Goal: Task Accomplishment & Management: Manage account settings

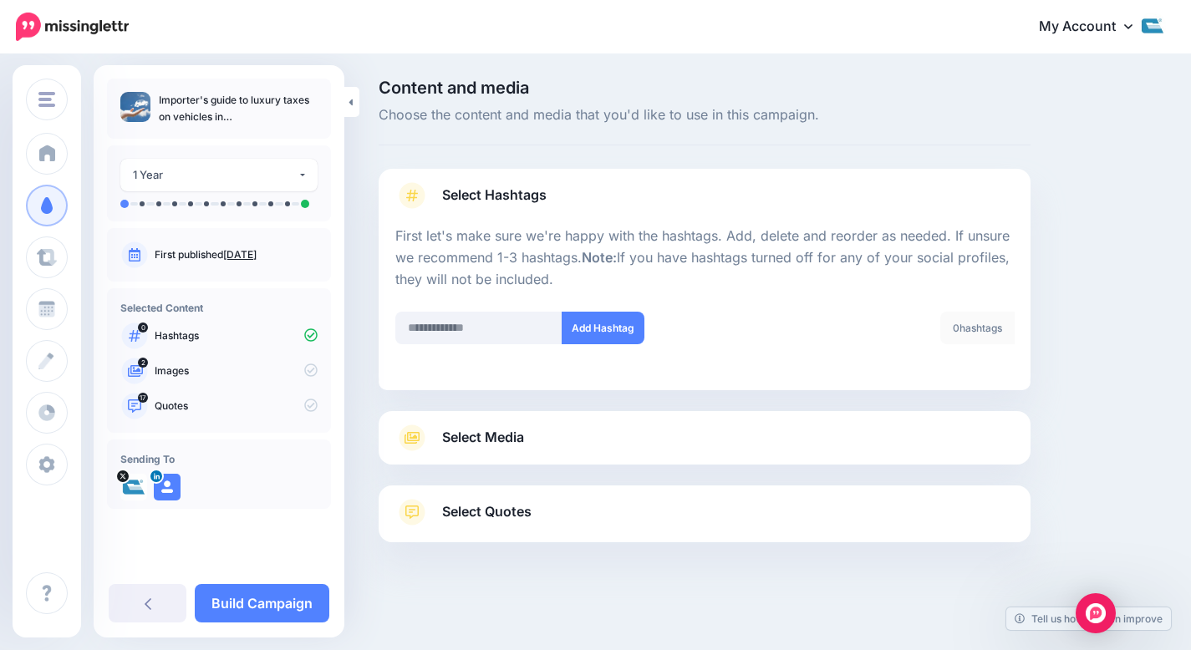
scroll to position [2, 0]
click at [232, 605] on link "Build Campaign" at bounding box center [262, 603] width 135 height 38
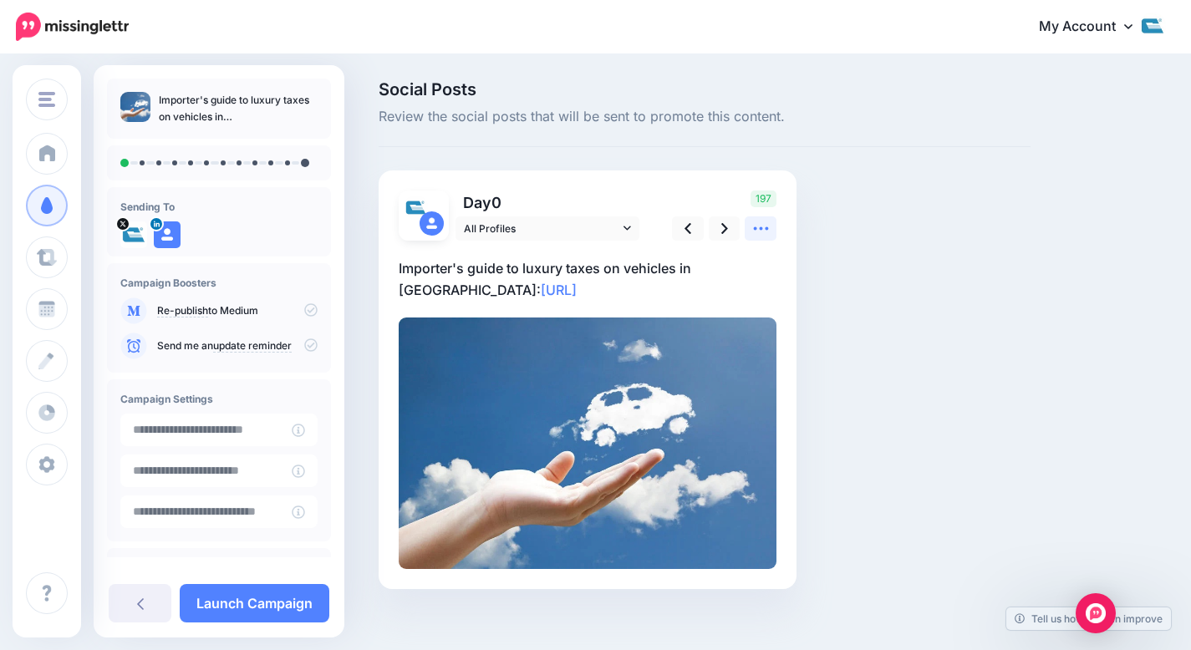
click at [757, 221] on icon at bounding box center [761, 229] width 18 height 18
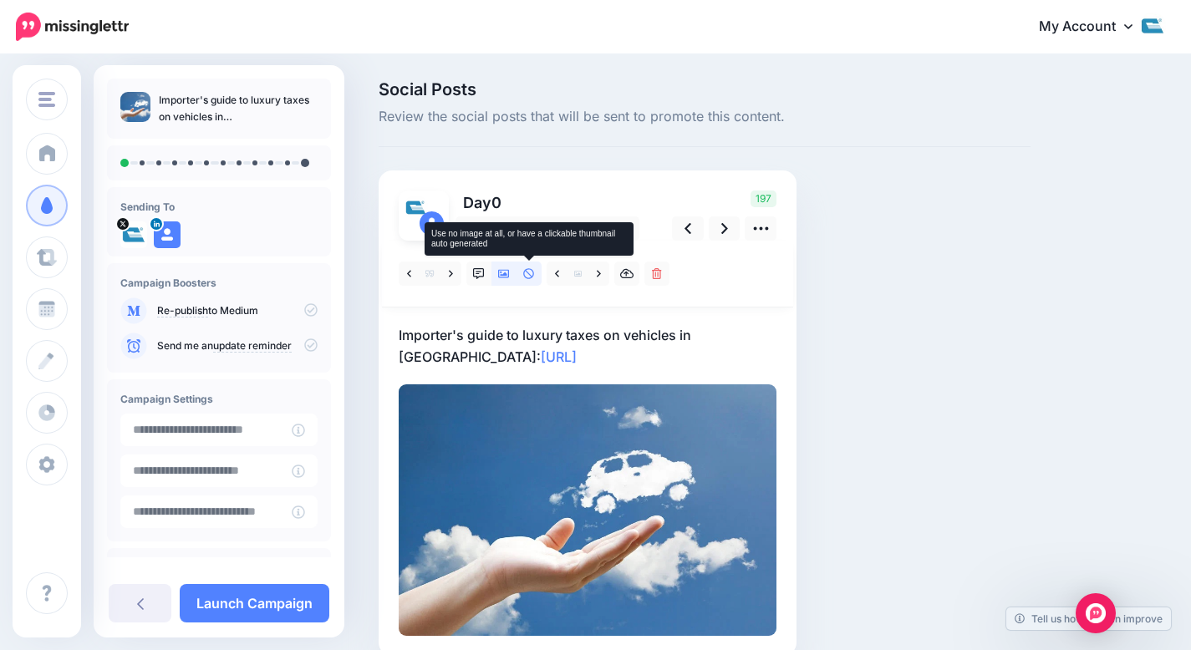
click at [526, 273] on icon at bounding box center [529, 274] width 12 height 12
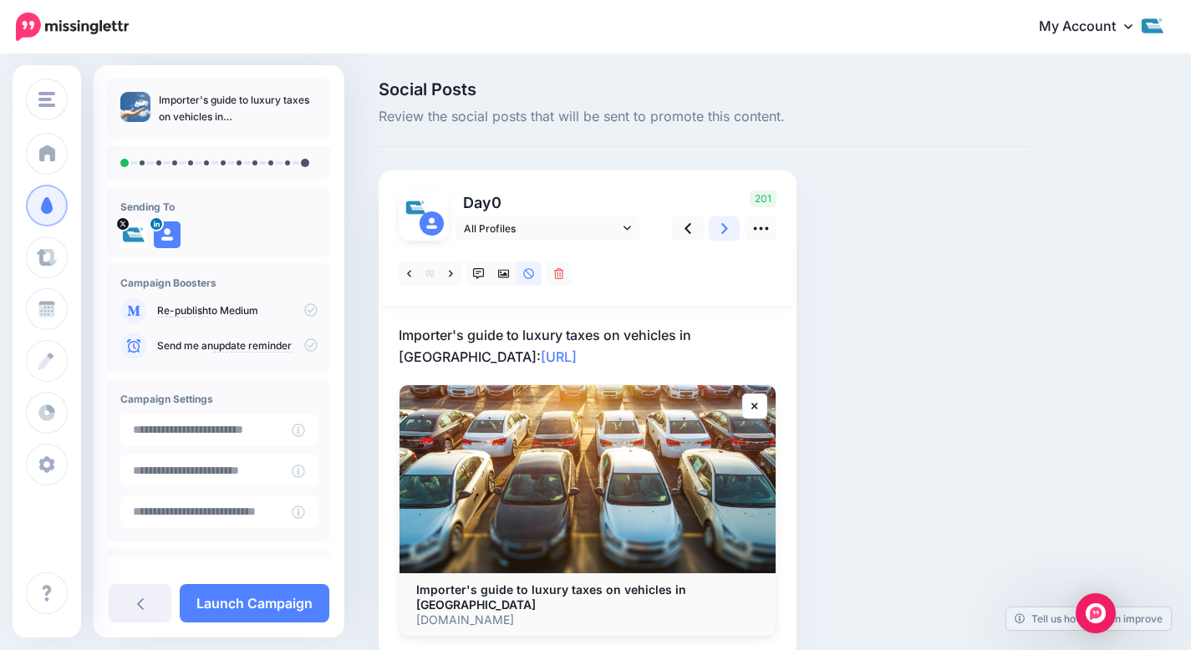
click at [721, 224] on icon at bounding box center [724, 228] width 7 height 11
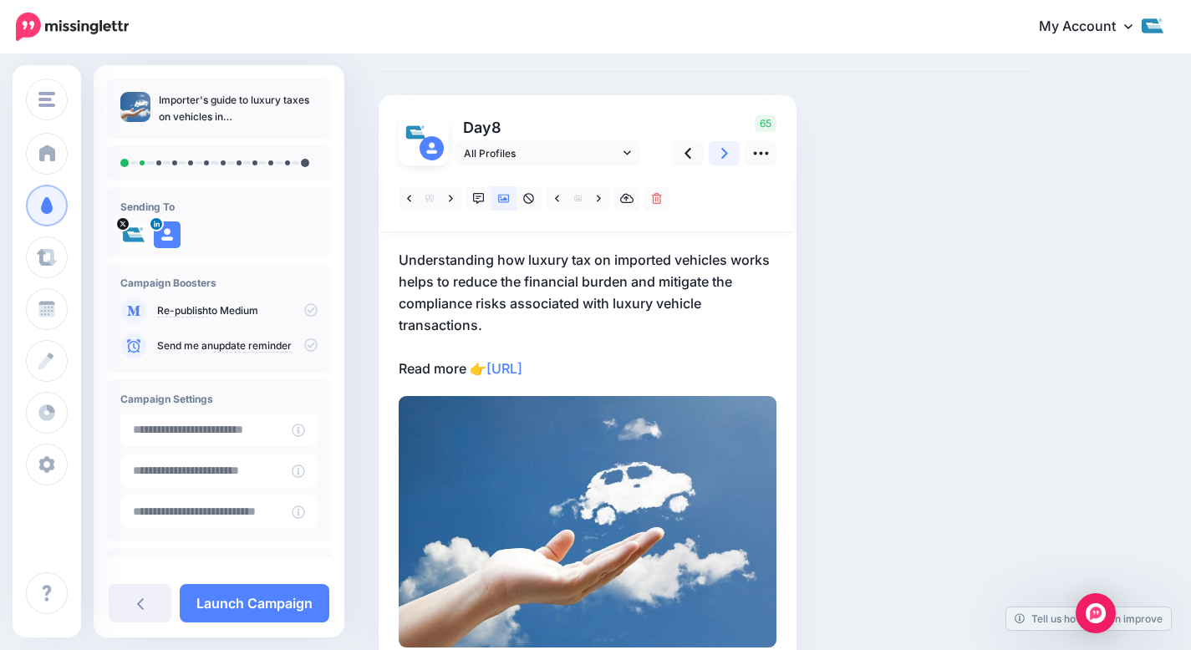
scroll to position [168, 0]
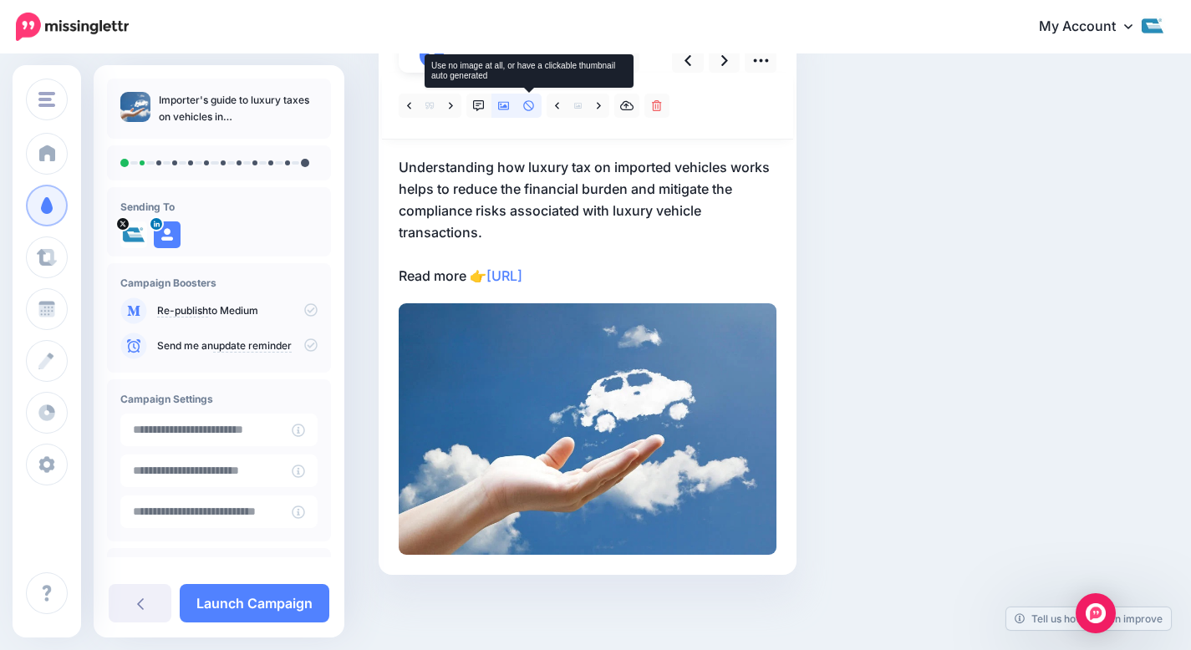
click at [533, 112] on link at bounding box center [529, 106] width 25 height 24
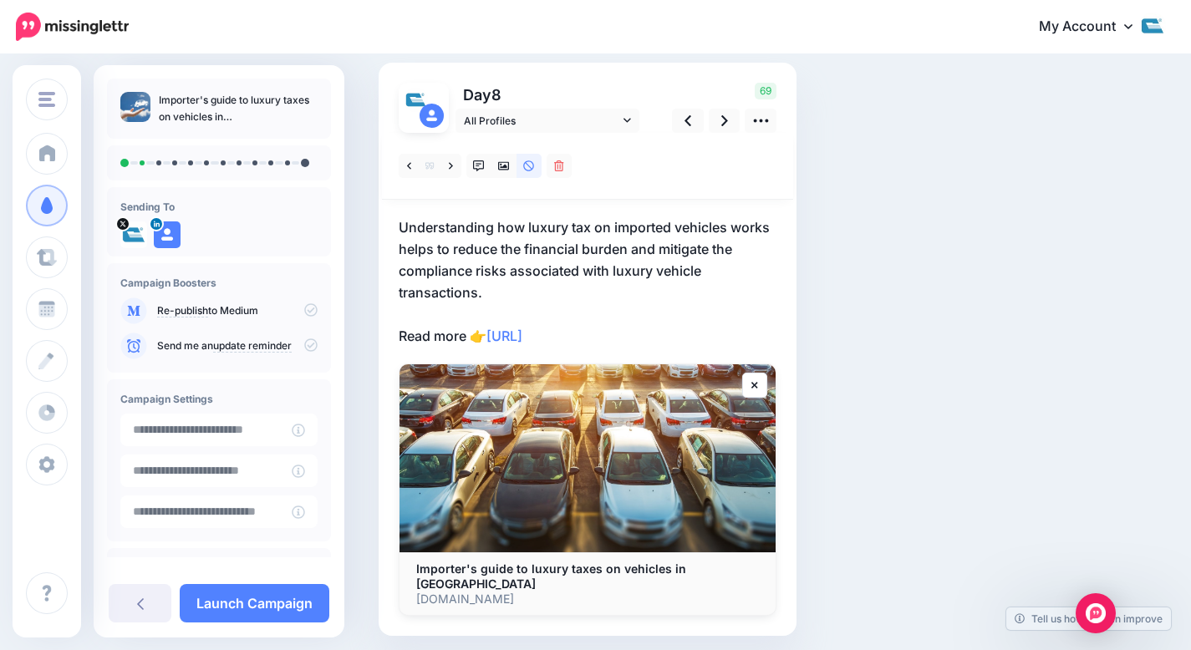
scroll to position [154, 0]
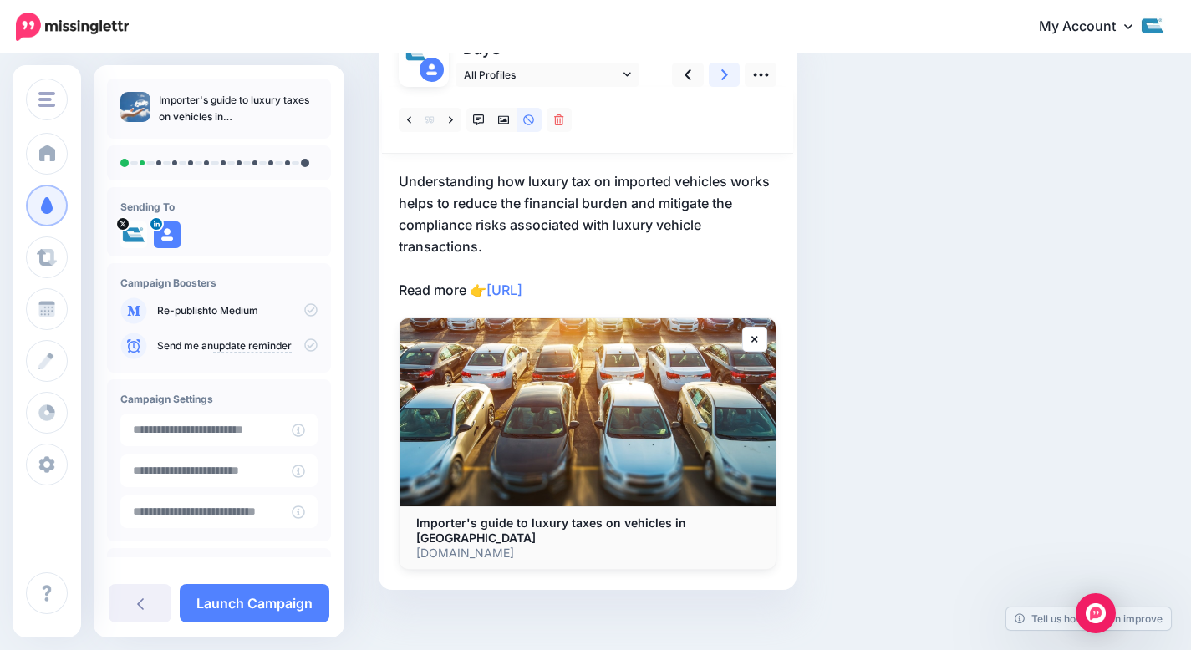
click at [729, 69] on link at bounding box center [725, 75] width 32 height 24
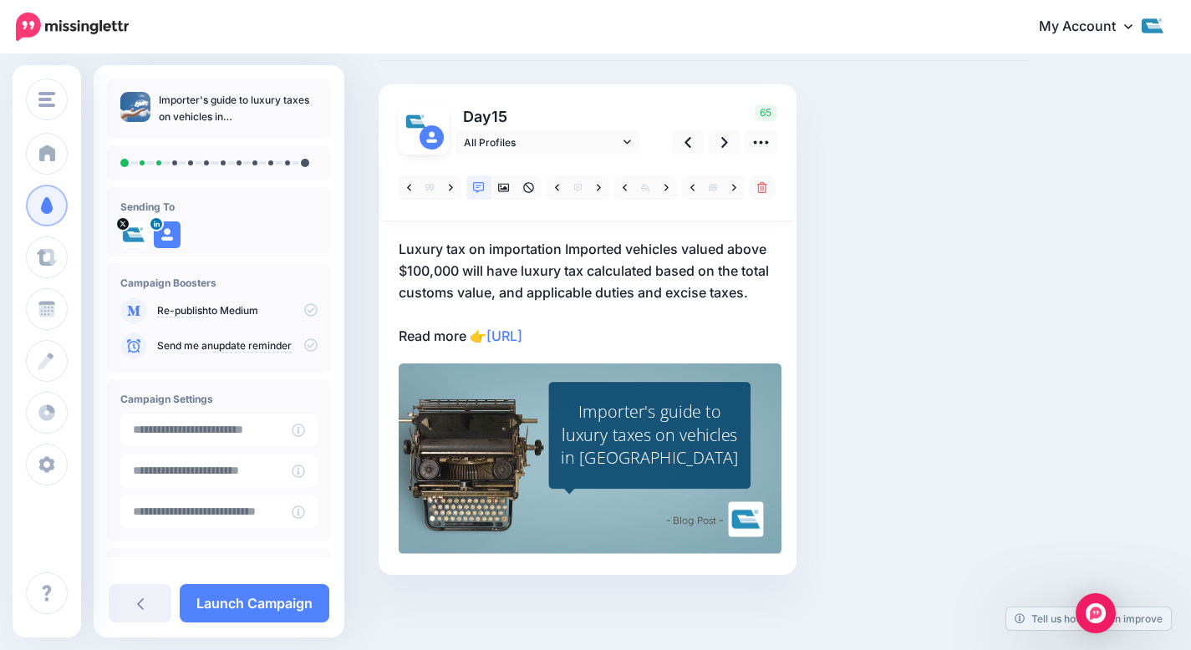
click at [594, 247] on p "Luxury tax on importation Imported vehicles valued above $100,000 will have lux…" at bounding box center [588, 292] width 378 height 109
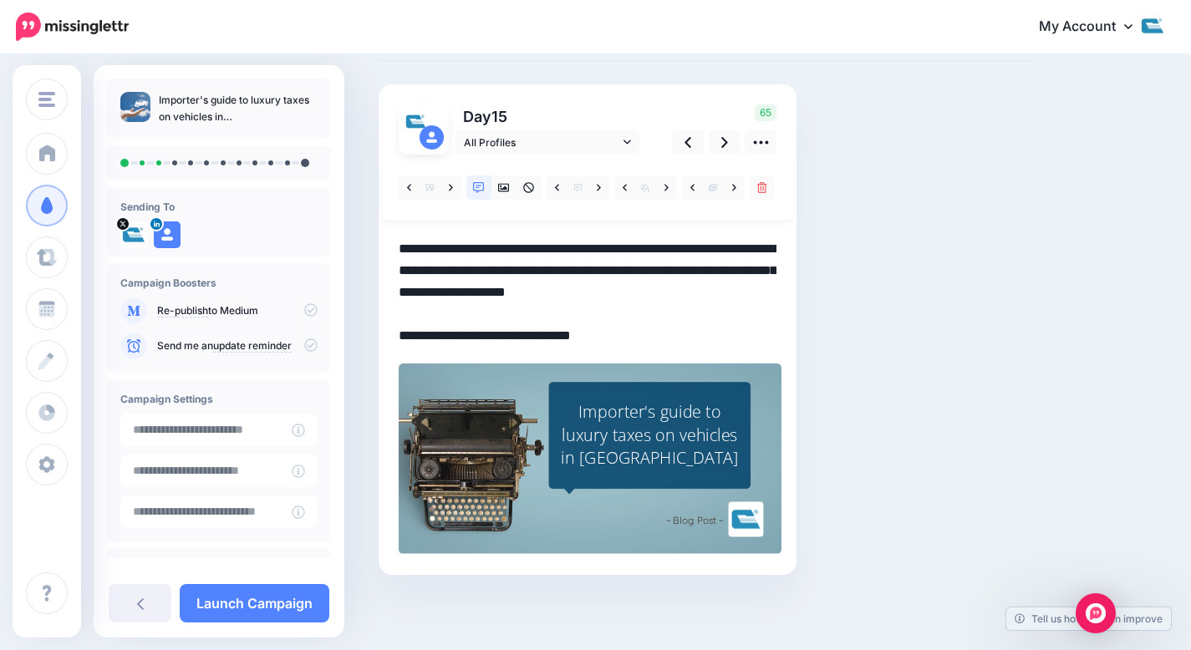
scroll to position [10, 0]
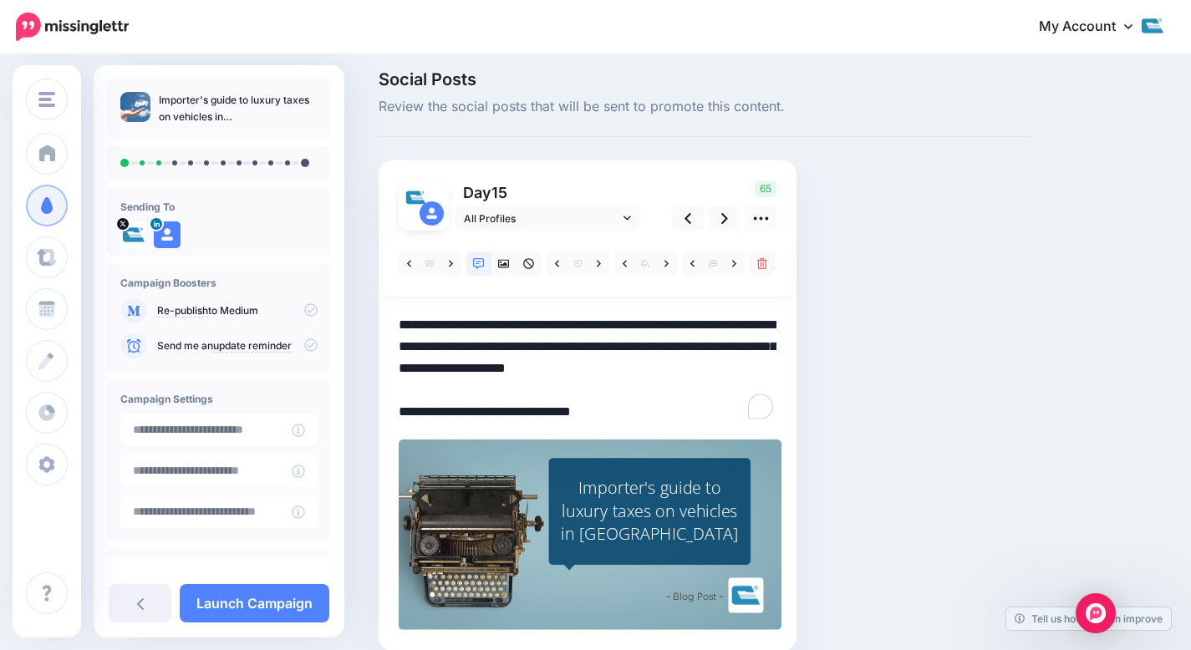
click at [560, 322] on textarea "**********" at bounding box center [588, 368] width 378 height 109
drag, startPoint x: 567, startPoint y: 324, endPoint x: 399, endPoint y: 305, distance: 169.1
click at [399, 305] on div at bounding box center [588, 431] width 378 height 400
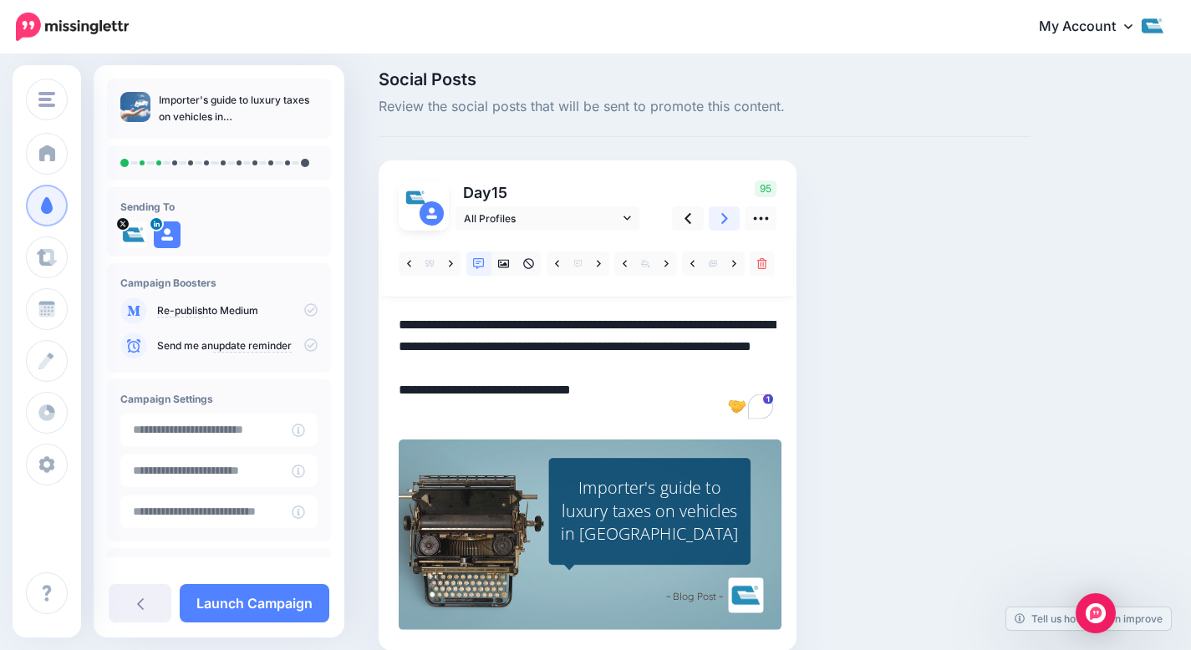
click at [718, 222] on link at bounding box center [725, 218] width 32 height 24
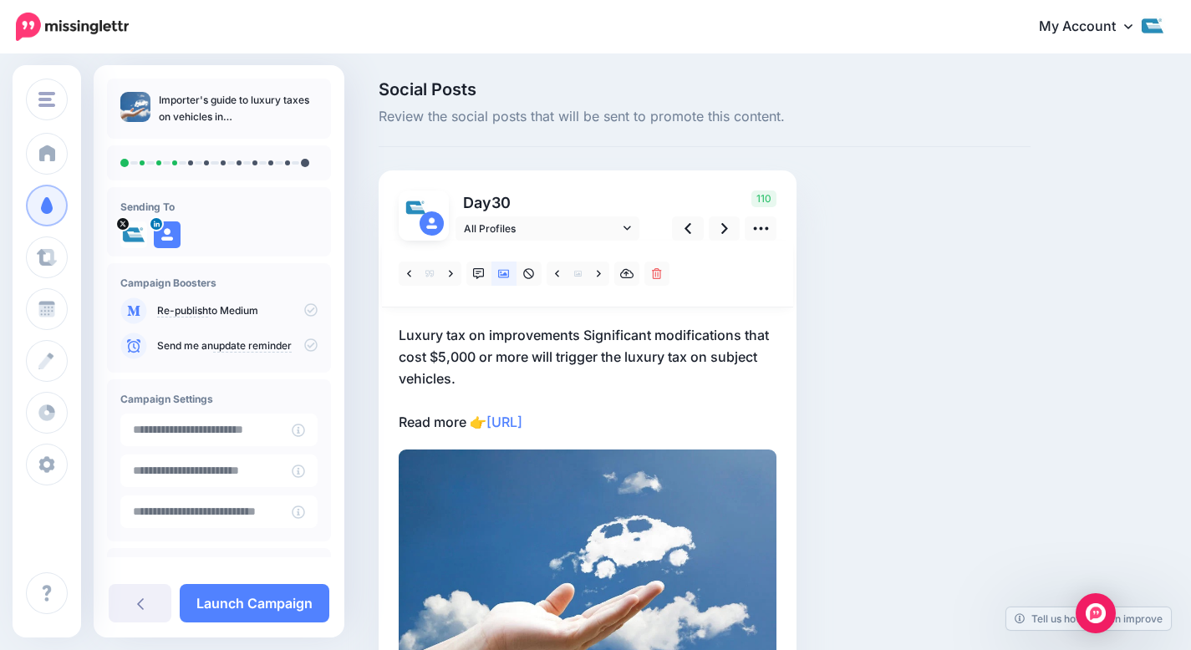
click at [572, 333] on p "Luxury tax on improvements Significant modifications that cost $5,000 or more w…" at bounding box center [588, 378] width 378 height 109
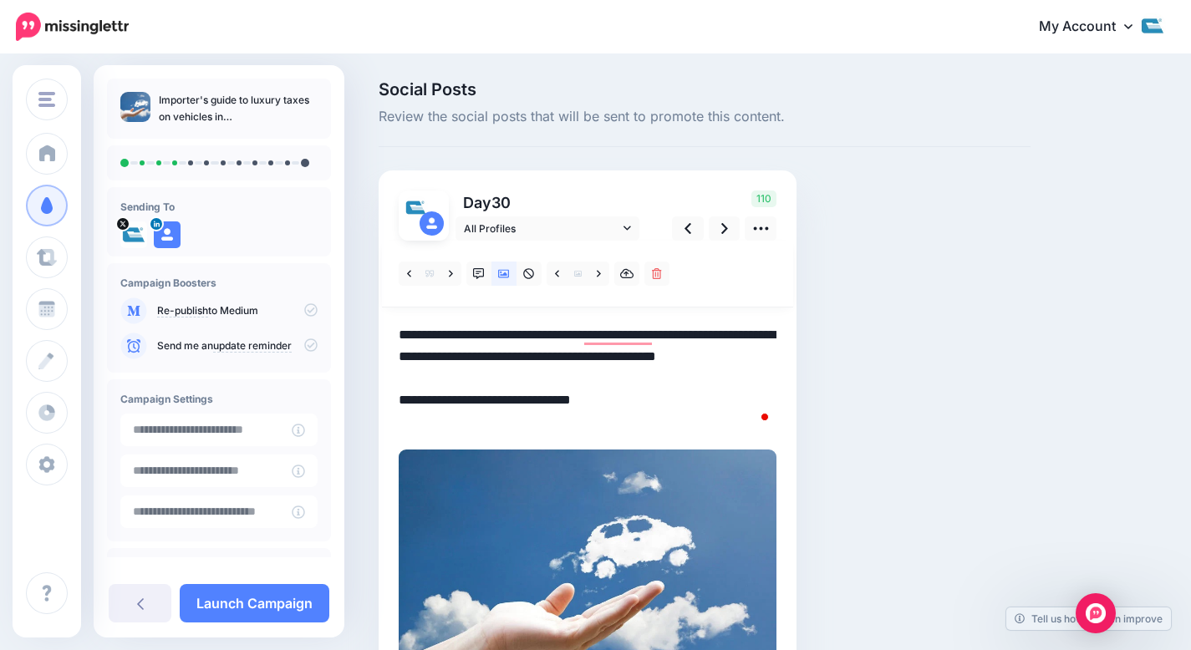
drag, startPoint x: 583, startPoint y: 330, endPoint x: 312, endPoint y: 327, distance: 271.7
click at [312, 327] on div "Cole International Cole International Add Workspace Dashboard Campaigns Curate …" at bounding box center [595, 426] width 1191 height 741
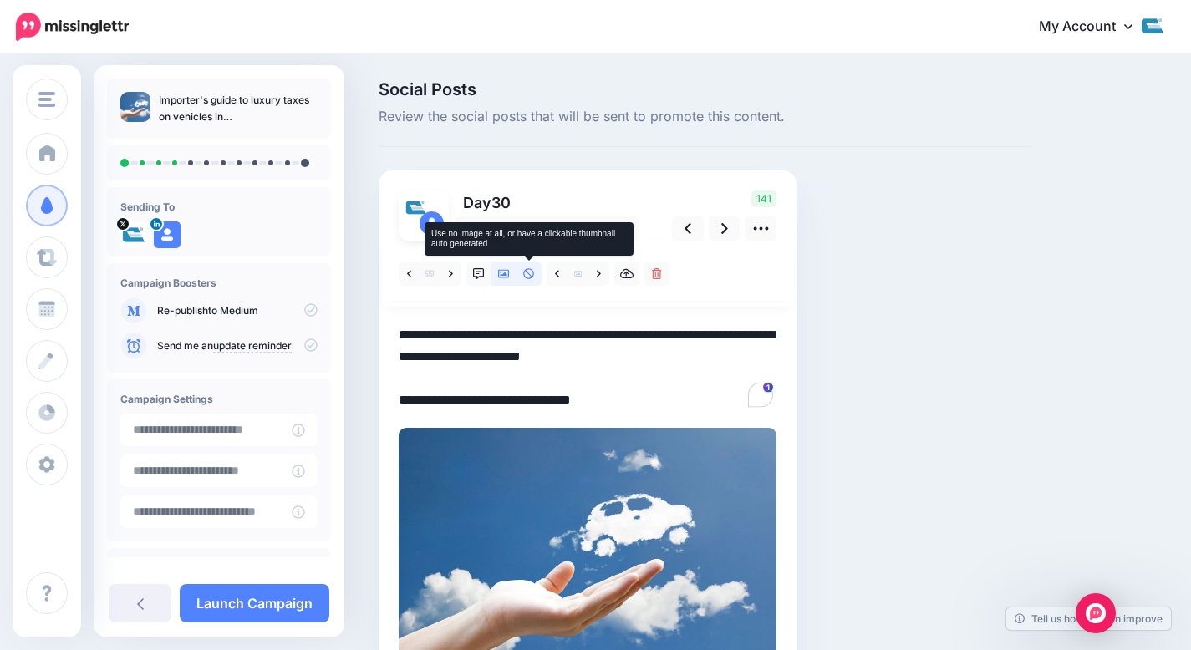
click at [539, 270] on link at bounding box center [529, 274] width 25 height 24
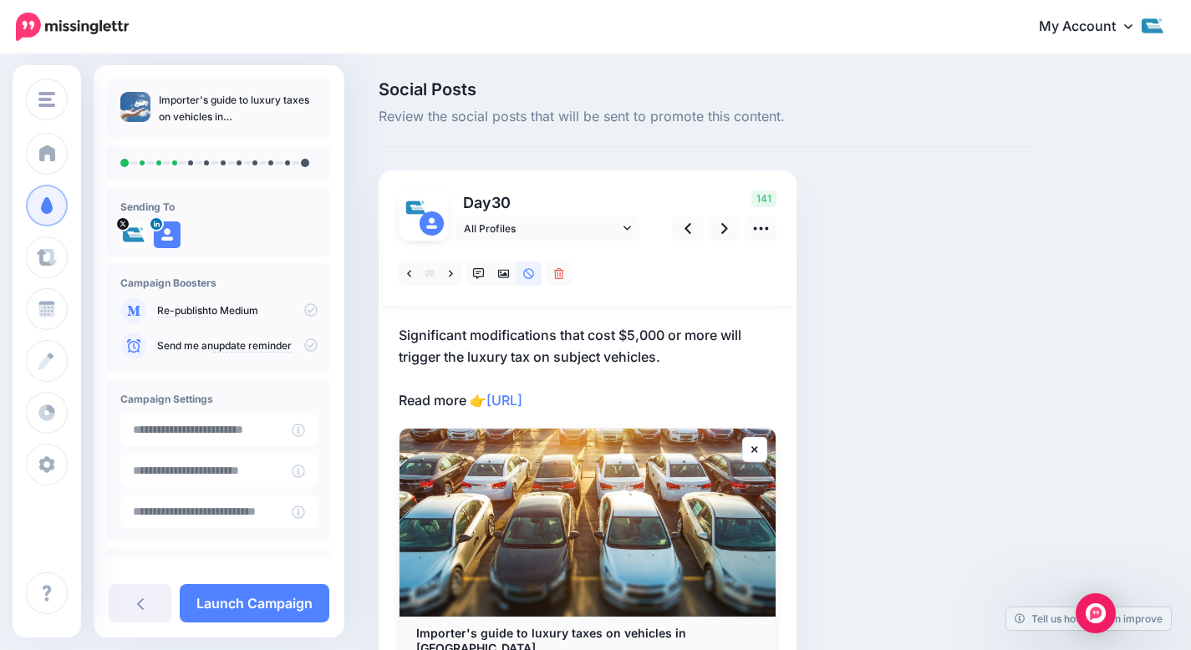
click at [432, 399] on p "Significant modifications that cost $5,000 or more will trigger the luxury tax …" at bounding box center [588, 367] width 378 height 87
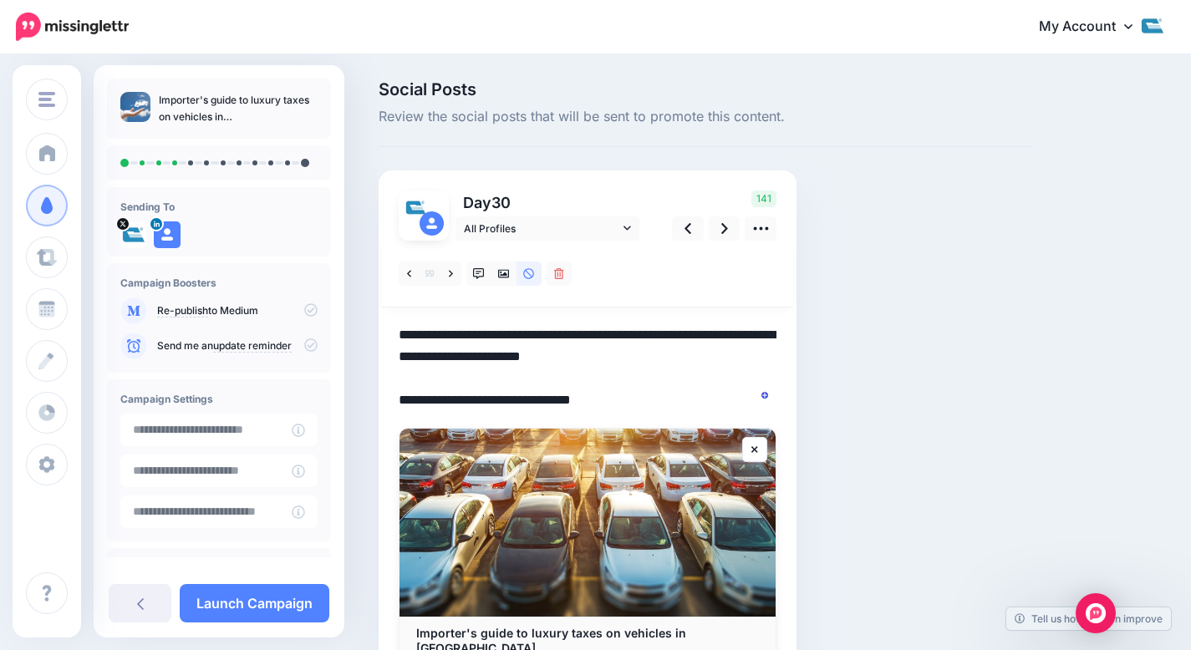
drag, startPoint x: 432, startPoint y: 399, endPoint x: 385, endPoint y: 390, distance: 47.7
click at [385, 390] on div "Day 30 All Profiles" at bounding box center [588, 436] width 418 height 530
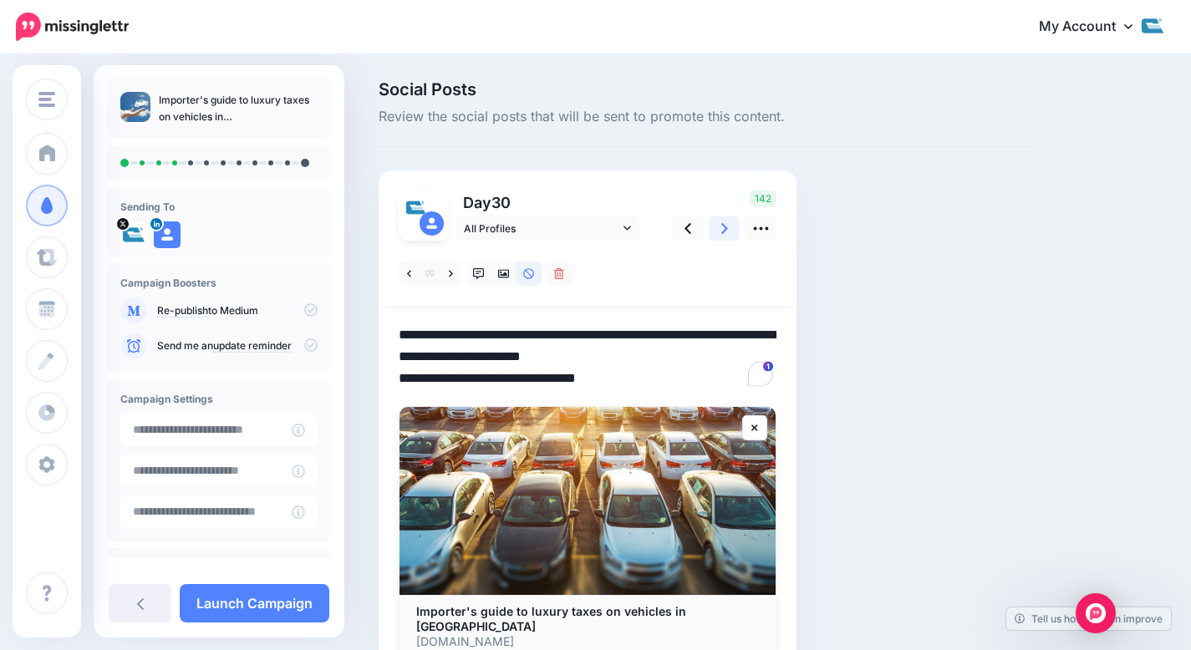
click at [721, 230] on icon at bounding box center [724, 229] width 7 height 18
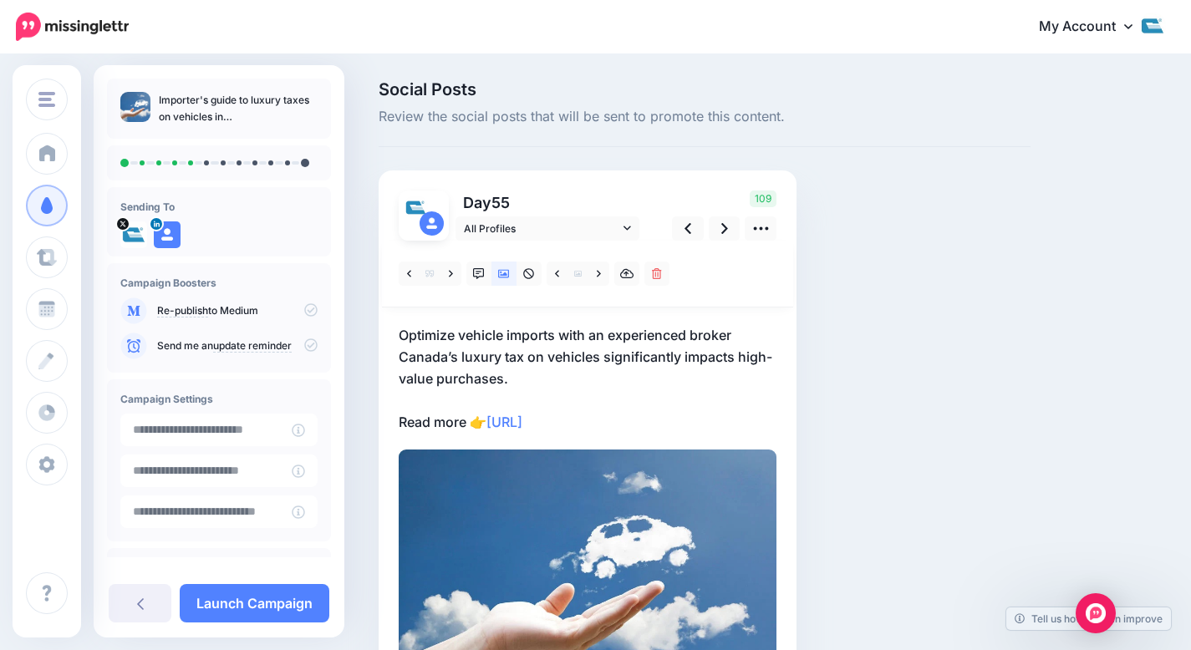
click at [741, 344] on p "Optimize vehicle imports with an experienced broker Canada’s luxury tax on vehi…" at bounding box center [588, 378] width 378 height 109
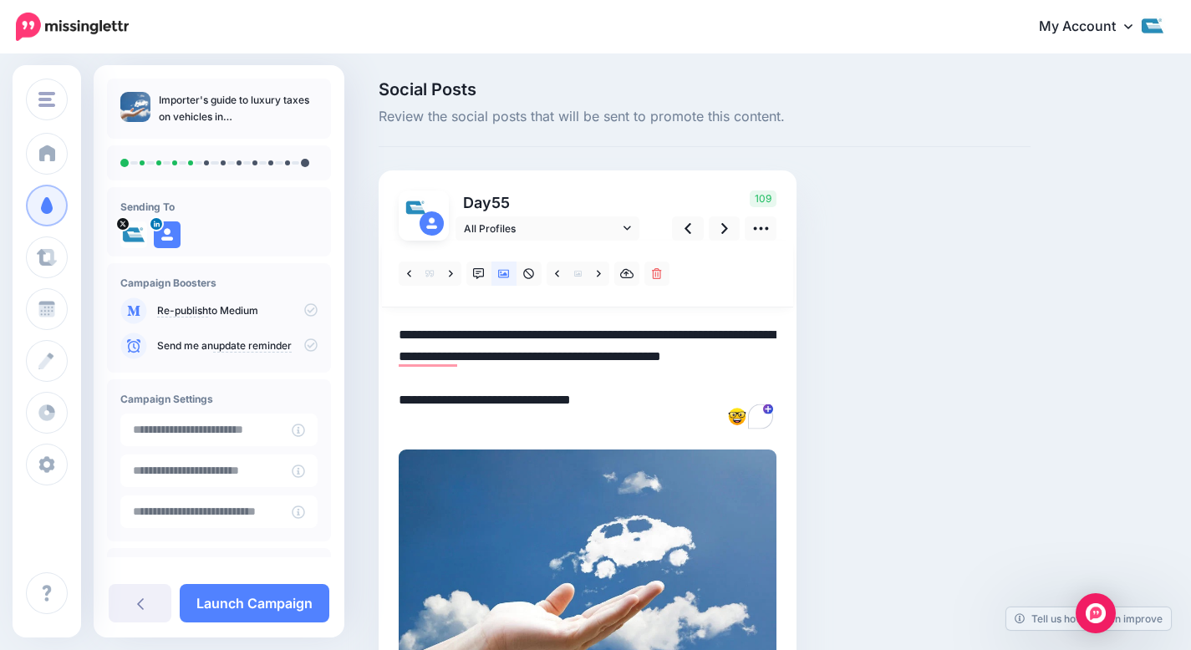
drag, startPoint x: 739, startPoint y: 329, endPoint x: 387, endPoint y: 329, distance: 351.9
click at [380, 325] on div "Day 55 All Profiles" at bounding box center [588, 446] width 418 height 551
click at [475, 357] on textarea "**********" at bounding box center [588, 378] width 378 height 109
click at [522, 375] on textarea "**********" at bounding box center [588, 378] width 378 height 109
click at [716, 228] on link at bounding box center [725, 229] width 32 height 24
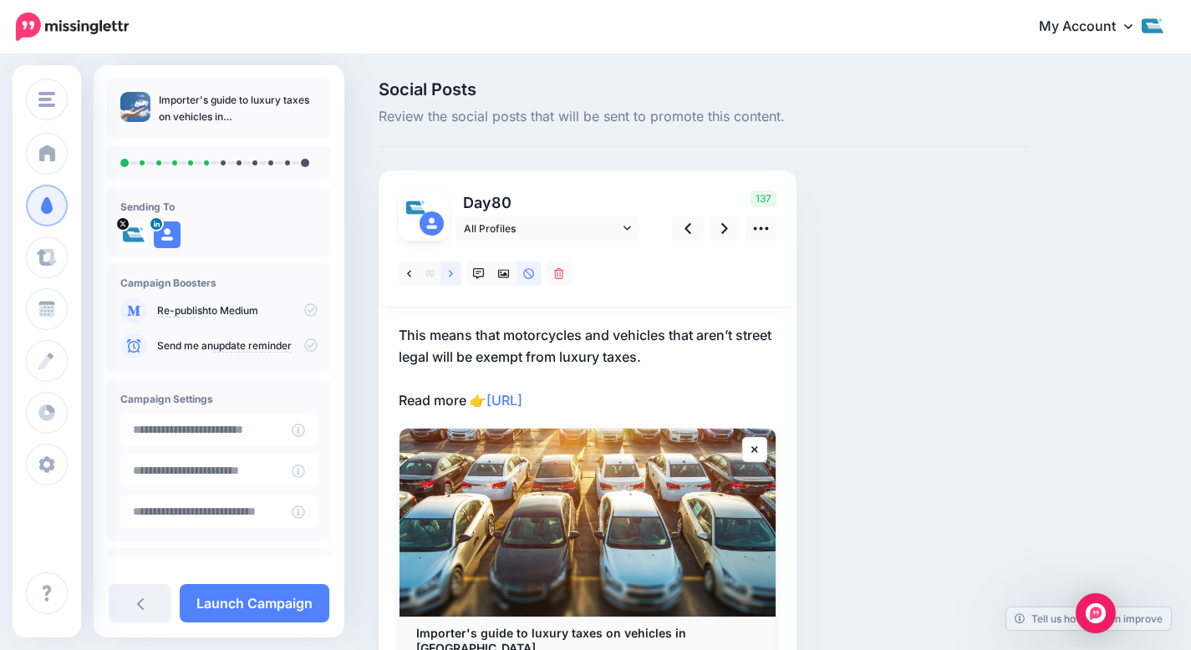
click at [459, 271] on link at bounding box center [451, 274] width 21 height 24
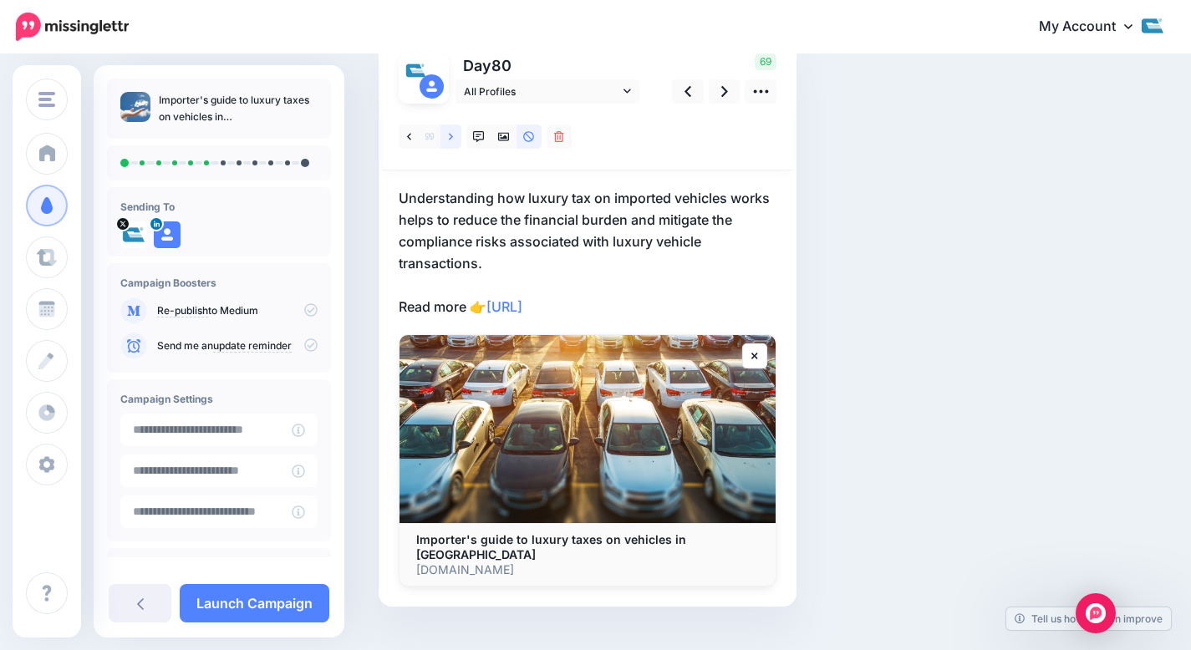
scroll to position [116, 0]
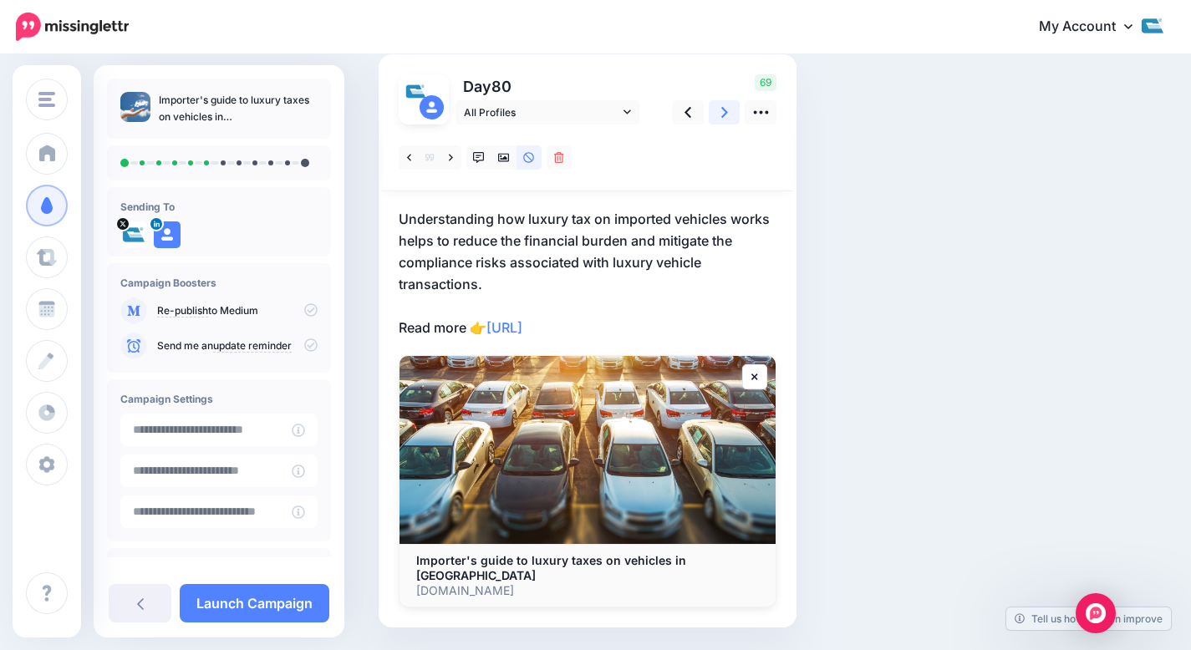
click at [724, 107] on icon at bounding box center [724, 113] width 7 height 18
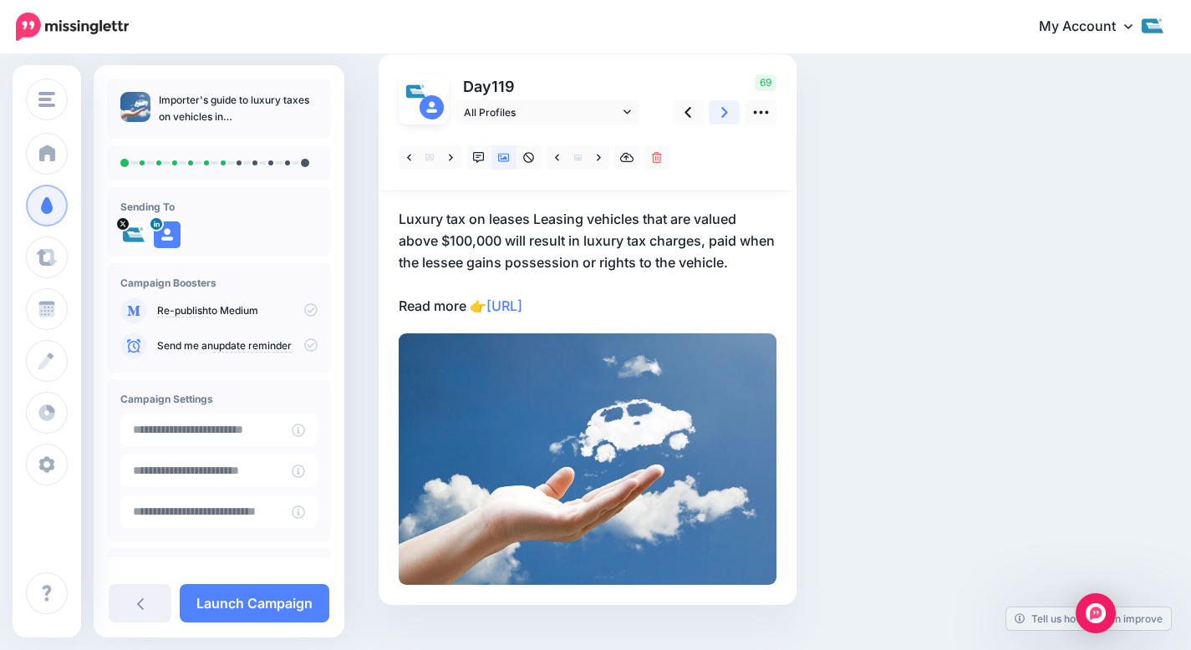
scroll to position [0, 0]
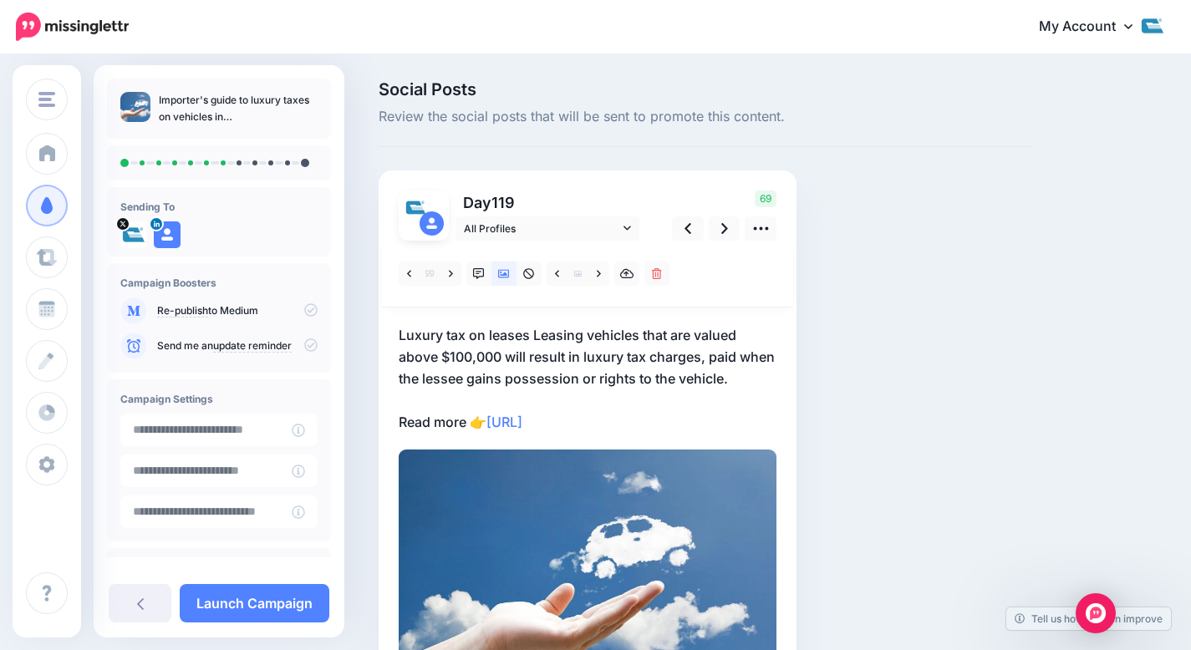
click at [519, 331] on p "Luxury tax on leases Leasing vehicles that are valued above $100,000 will resul…" at bounding box center [588, 378] width 378 height 109
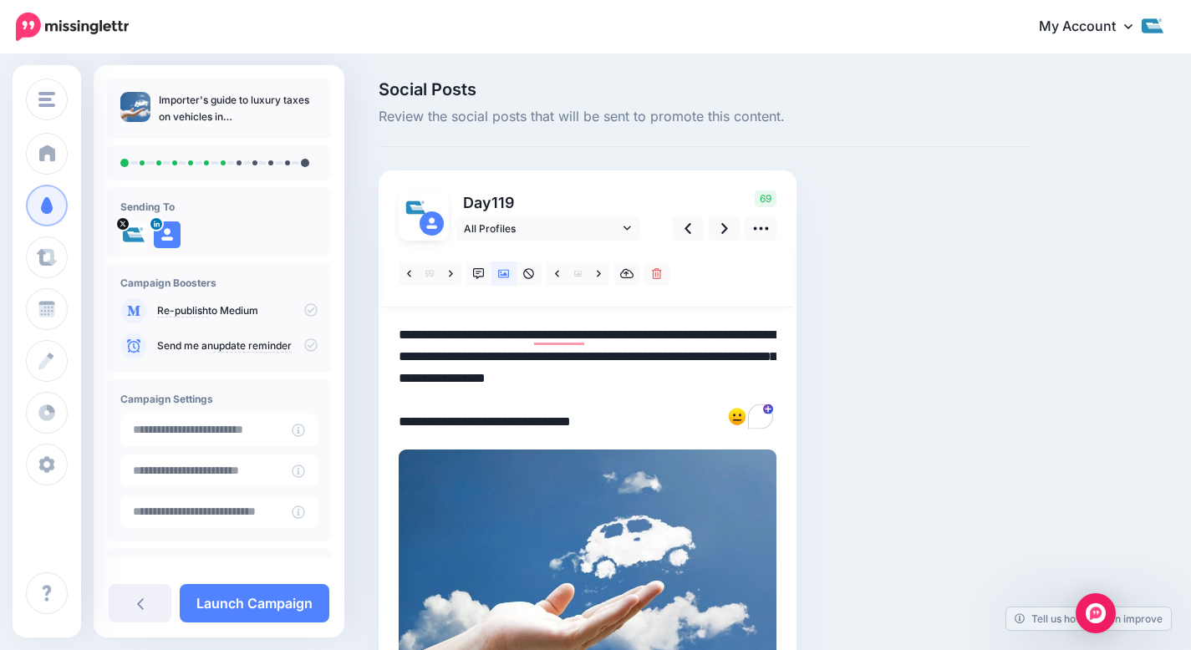
drag, startPoint x: 533, startPoint y: 333, endPoint x: 330, endPoint y: 319, distance: 203.6
click at [330, 319] on div "Cole International Cole International Add Workspace Dashboard Campaigns Curate …" at bounding box center [595, 426] width 1191 height 741
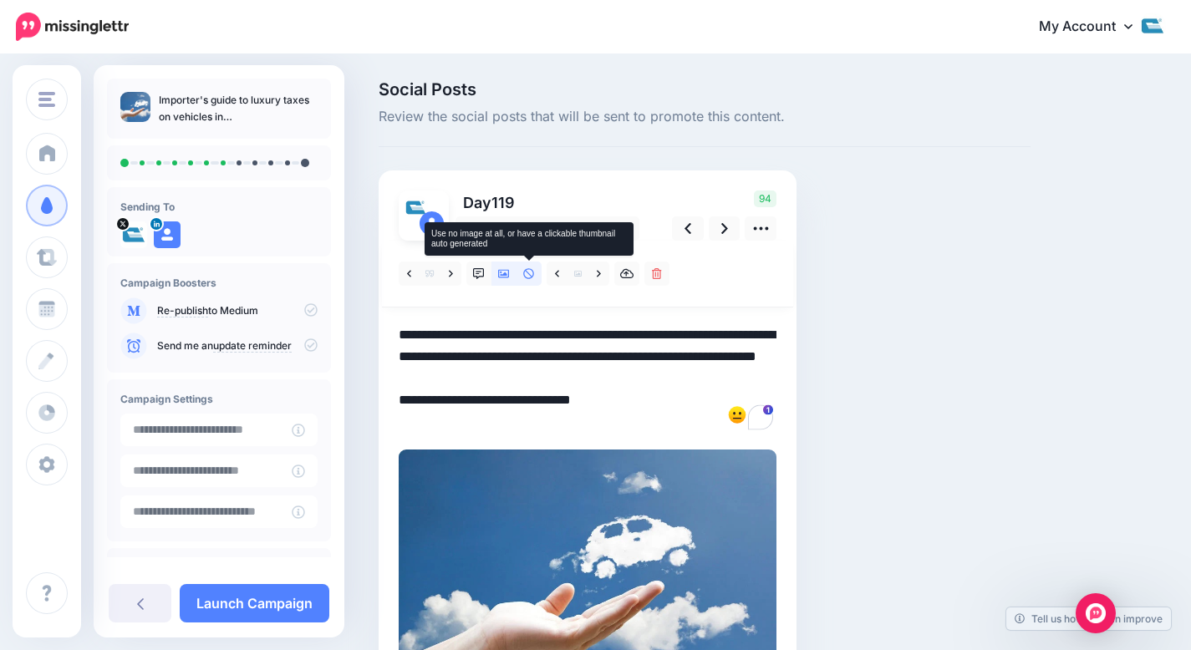
type textarea "**********"
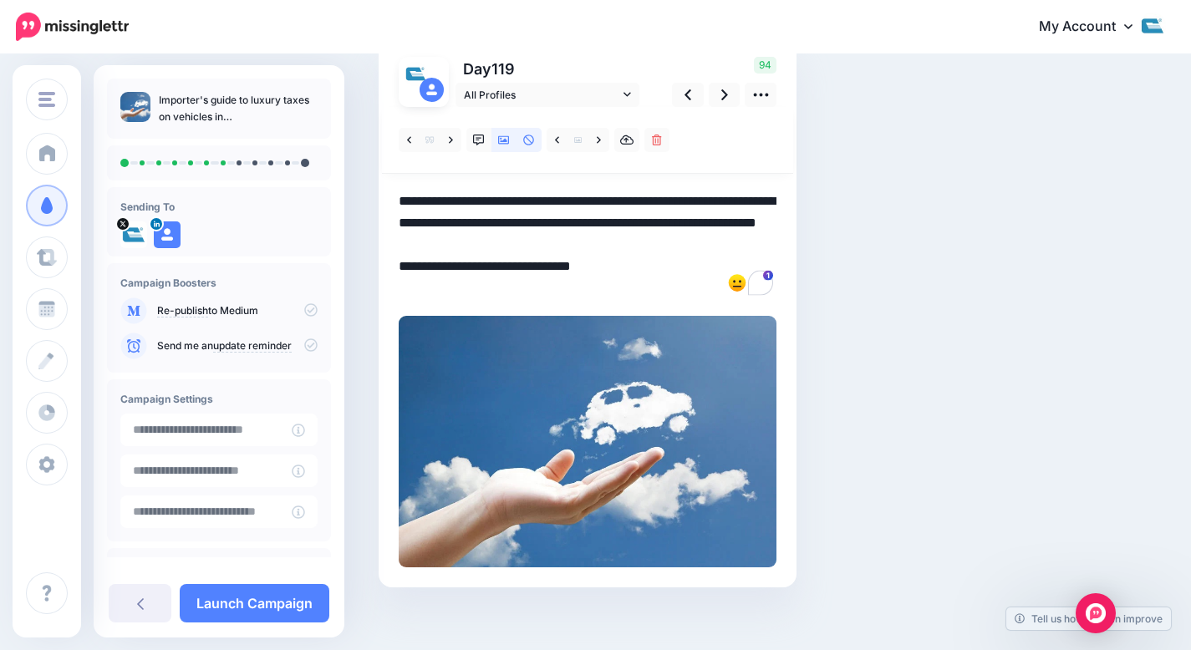
scroll to position [121, 0]
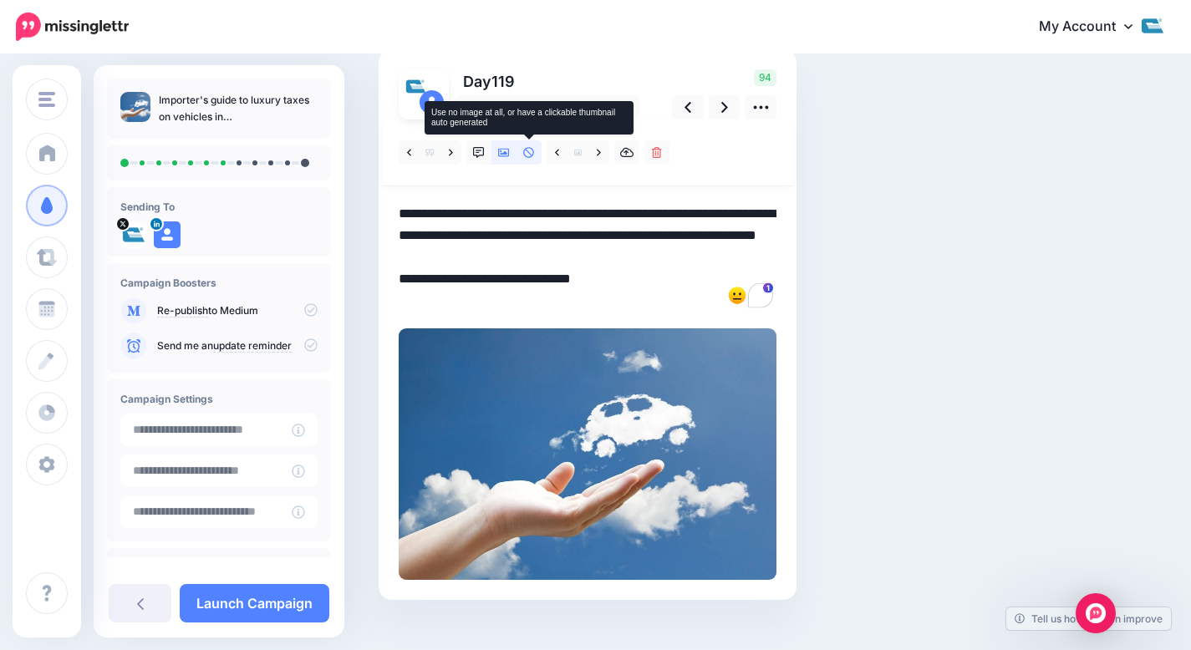
click at [525, 150] on icon at bounding box center [529, 153] width 12 height 12
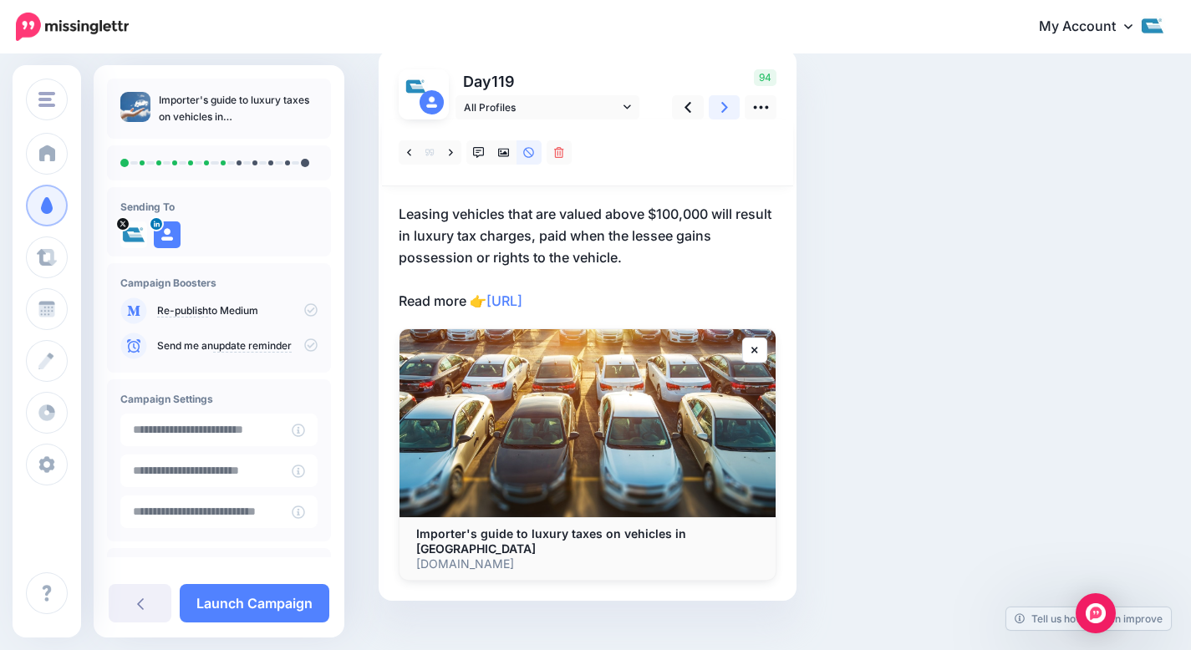
click at [734, 103] on link at bounding box center [725, 107] width 32 height 24
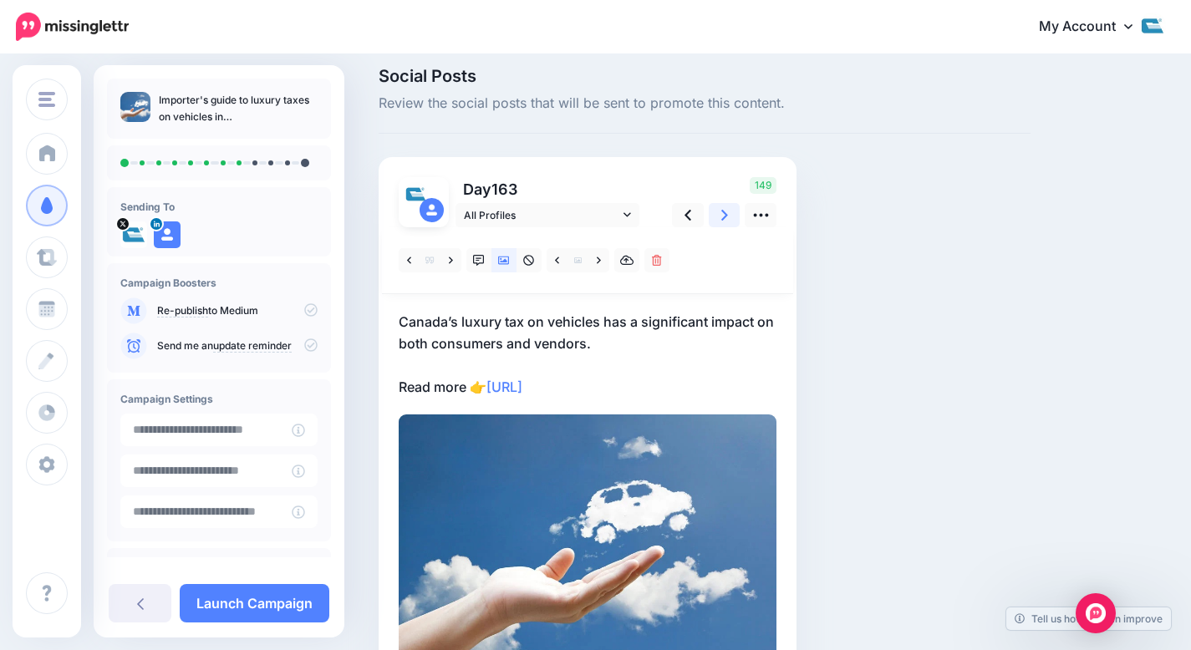
scroll to position [125, 0]
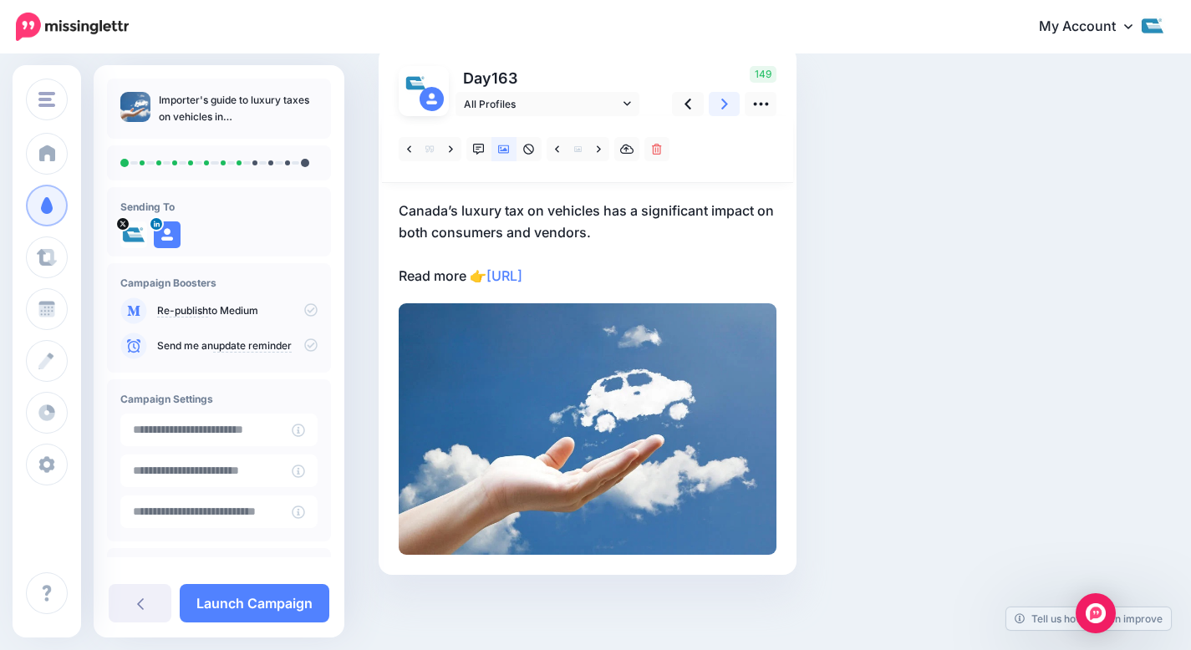
click at [723, 104] on icon at bounding box center [724, 104] width 7 height 18
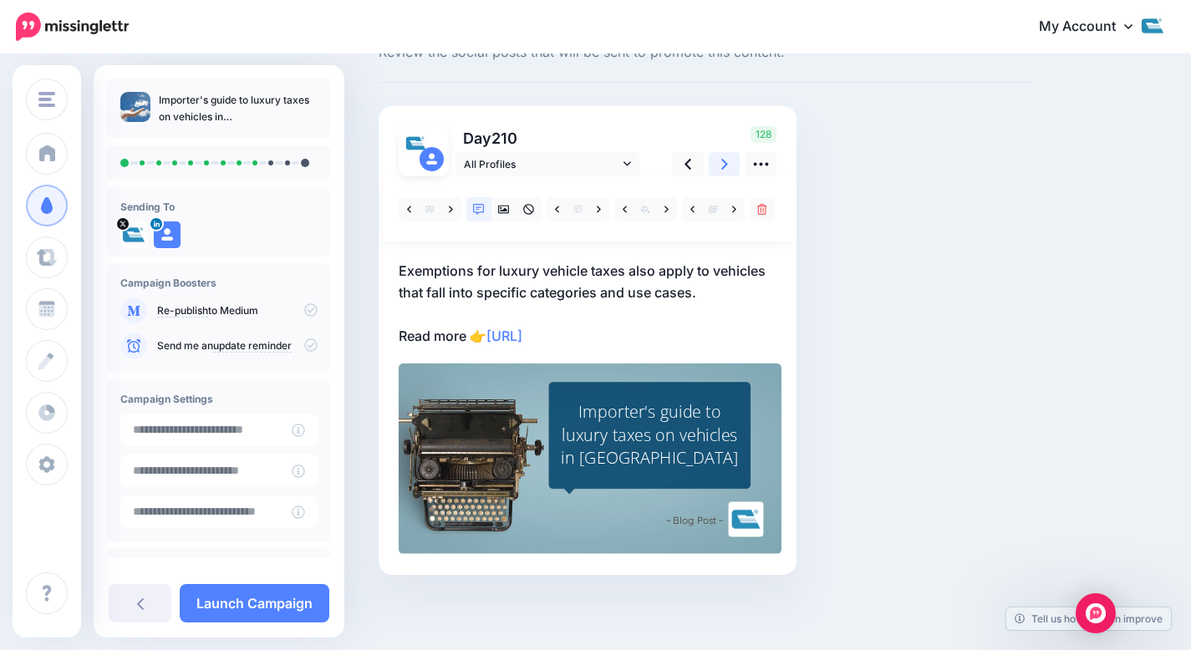
scroll to position [64, 0]
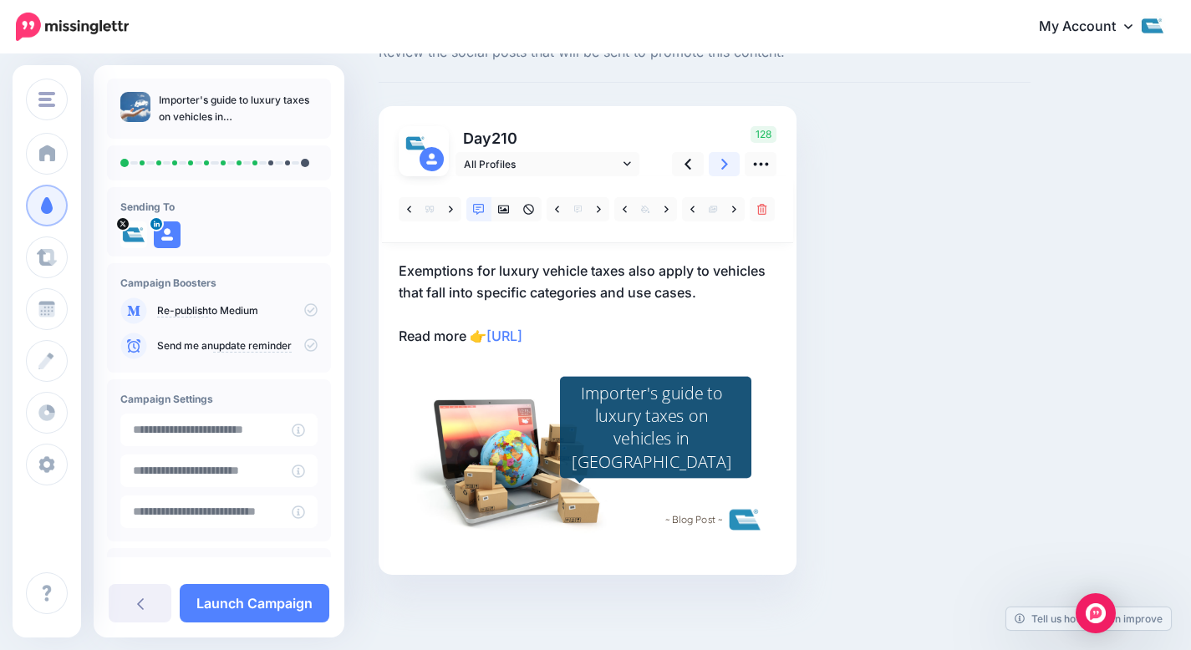
click at [728, 166] on link at bounding box center [725, 164] width 32 height 24
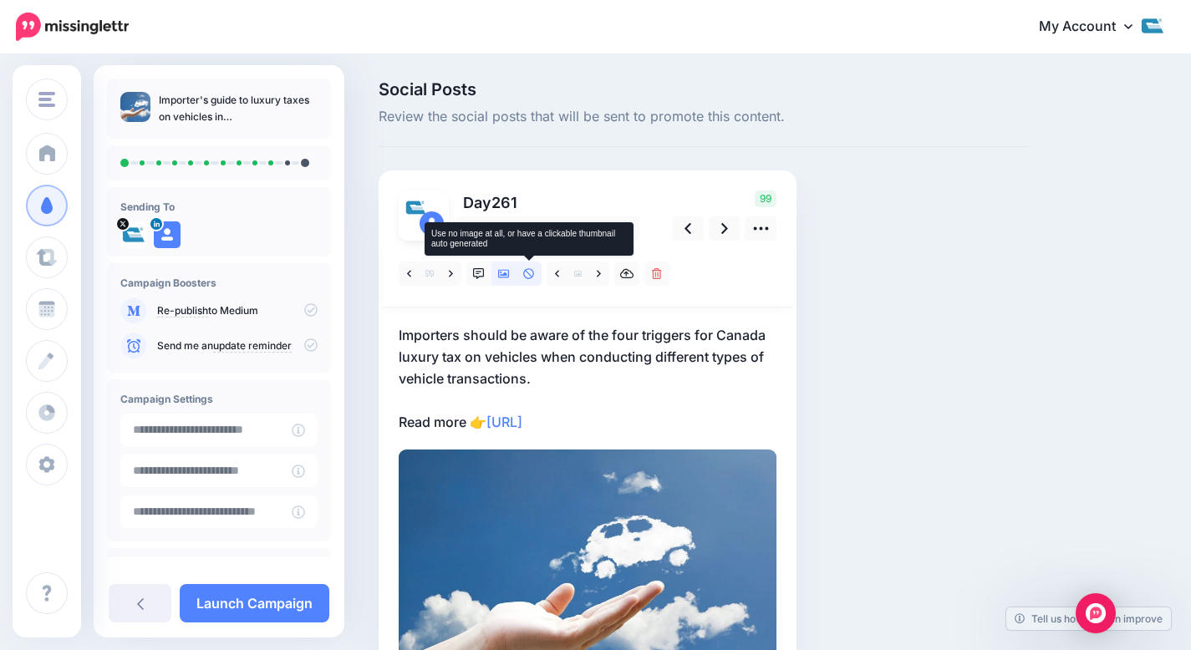
click at [536, 270] on link at bounding box center [529, 274] width 25 height 24
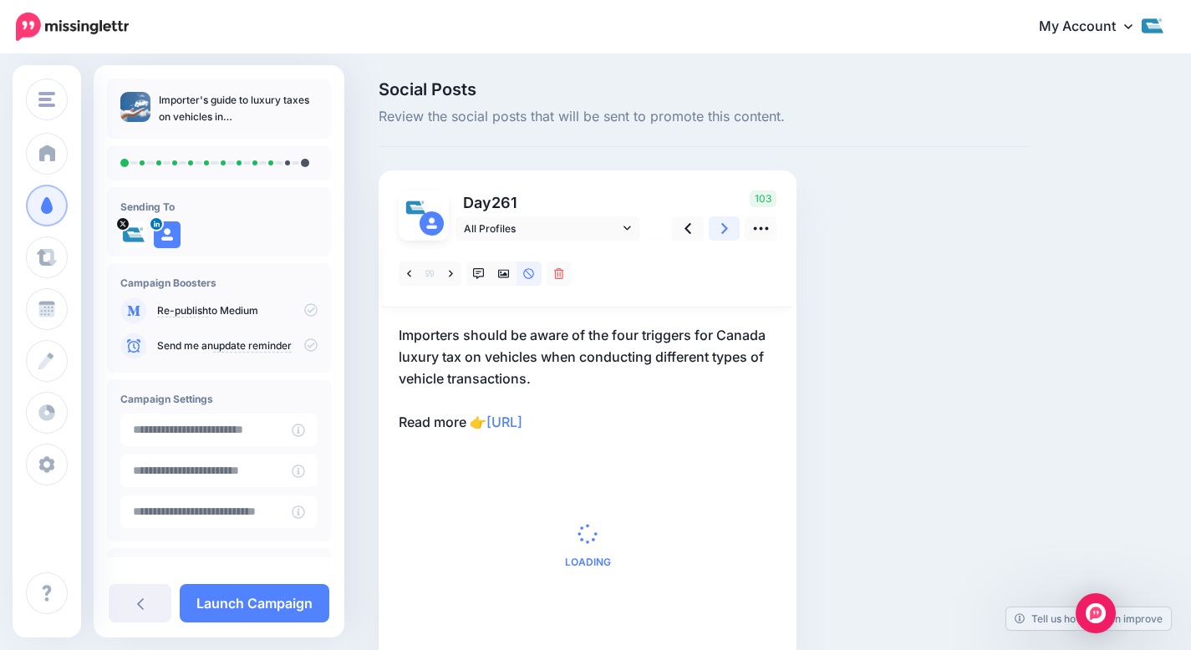
click at [723, 232] on icon at bounding box center [724, 228] width 7 height 11
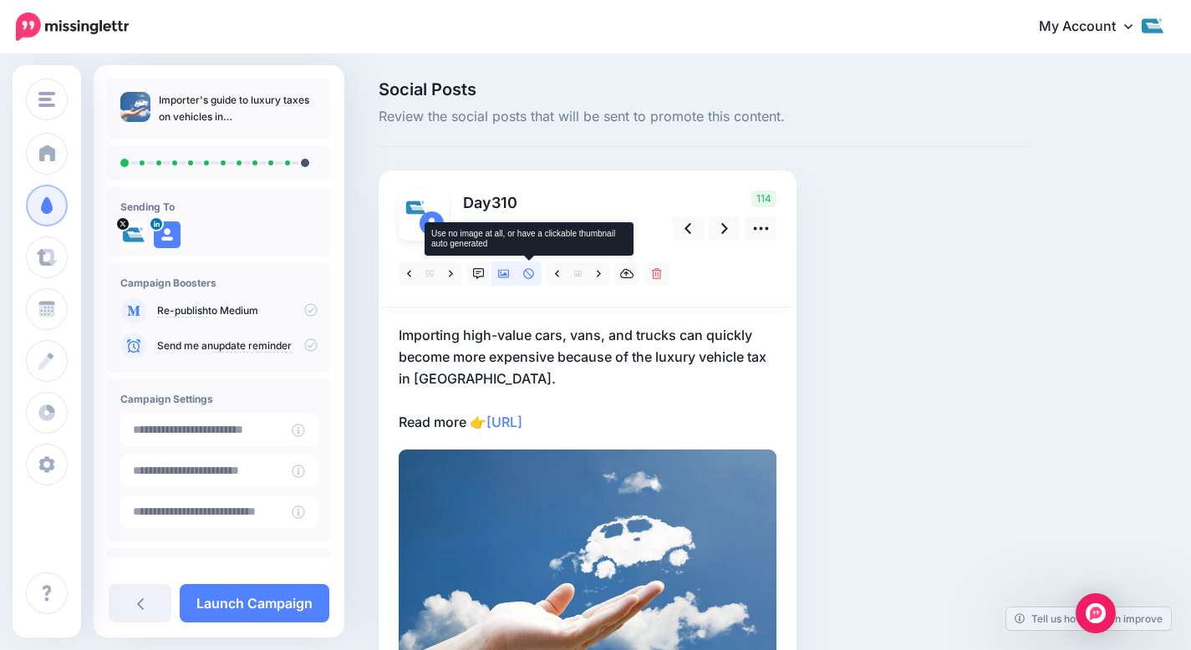
click at [521, 279] on link at bounding box center [529, 274] width 25 height 24
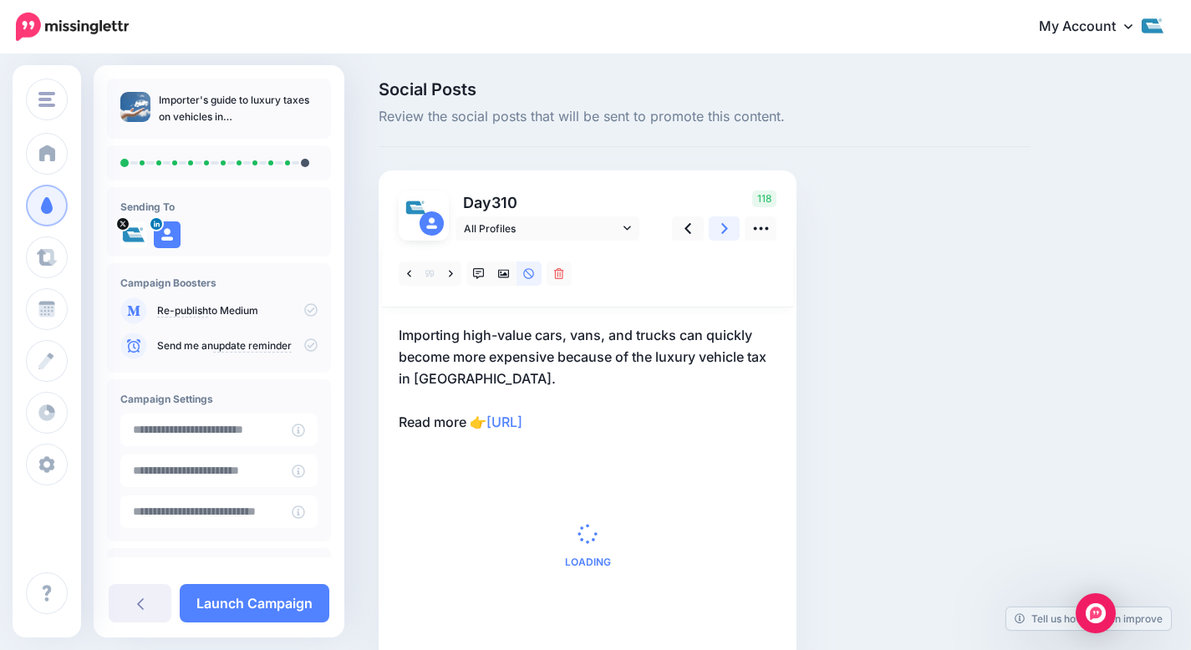
click at [726, 229] on icon at bounding box center [724, 228] width 7 height 11
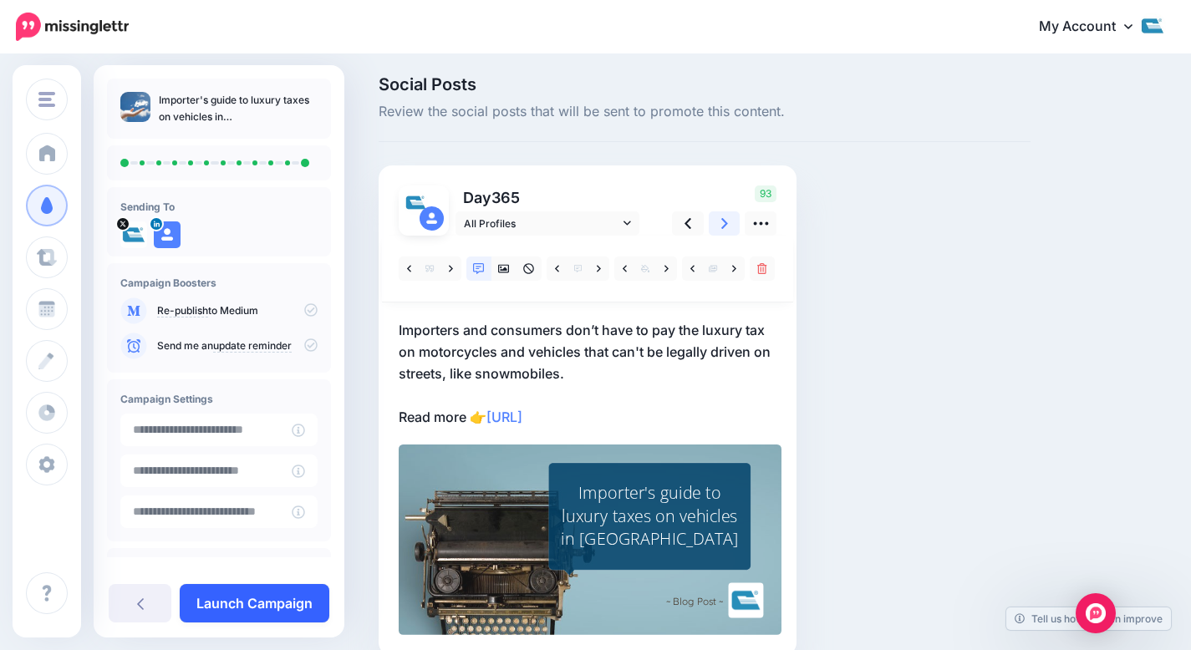
scroll to position [7, 0]
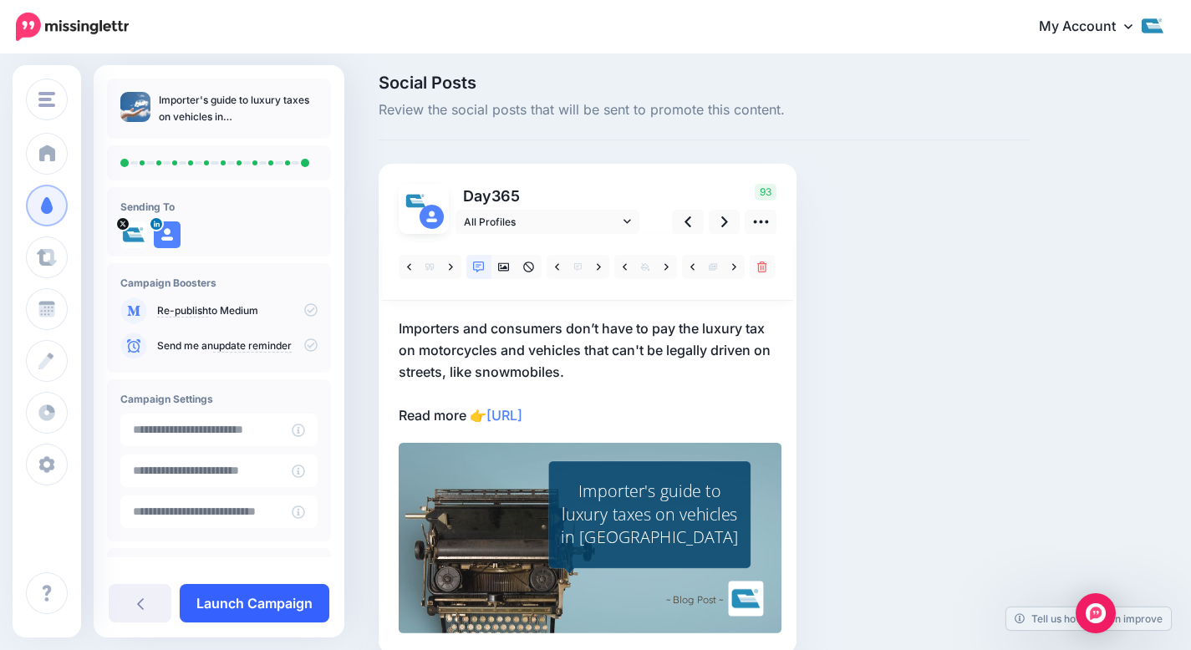
click at [234, 592] on link "Launch Campaign" at bounding box center [255, 603] width 150 height 38
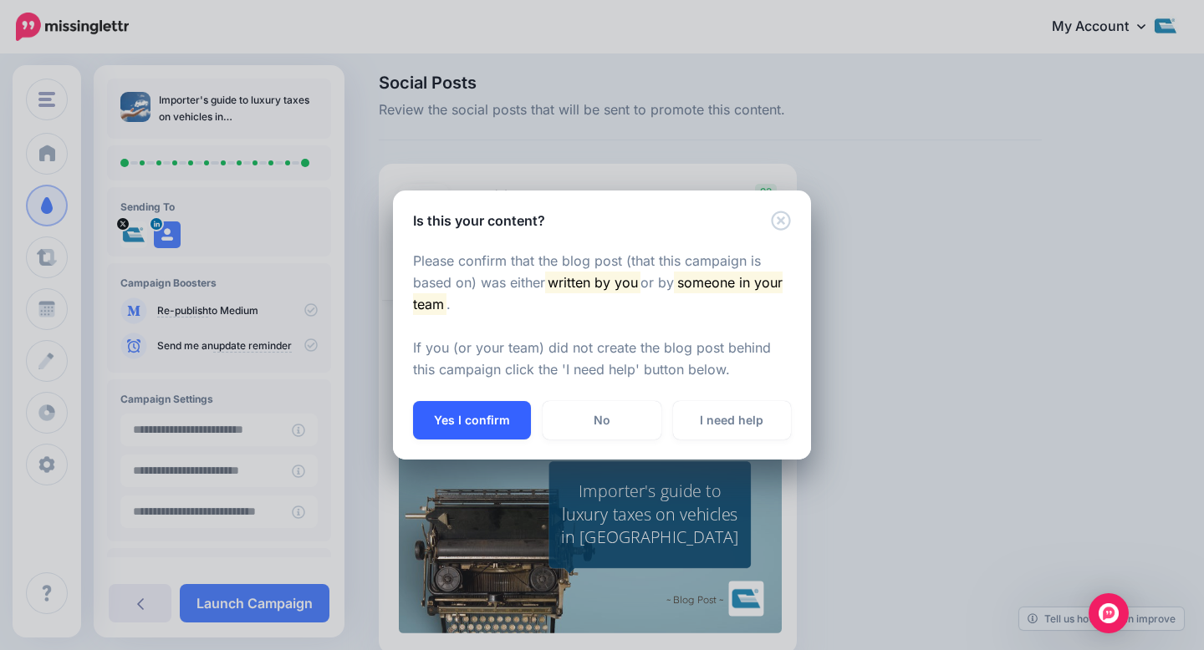
click at [437, 418] on button "Yes I confirm" at bounding box center [472, 420] width 118 height 38
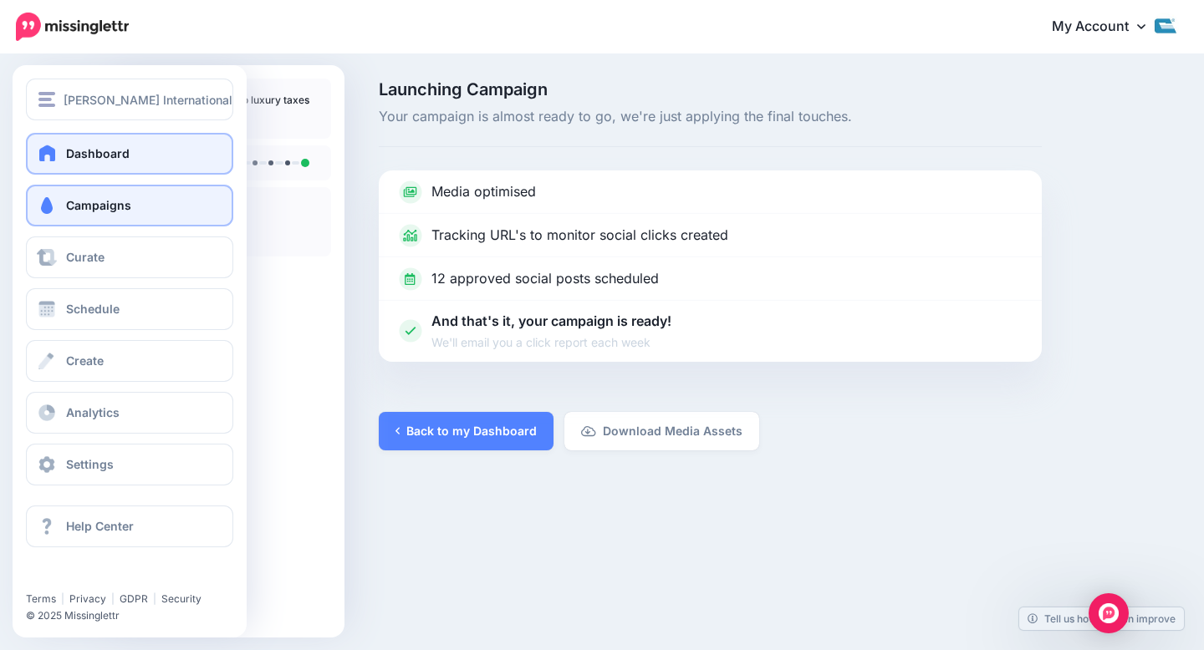
click at [108, 150] on span "Dashboard" at bounding box center [98, 153] width 64 height 14
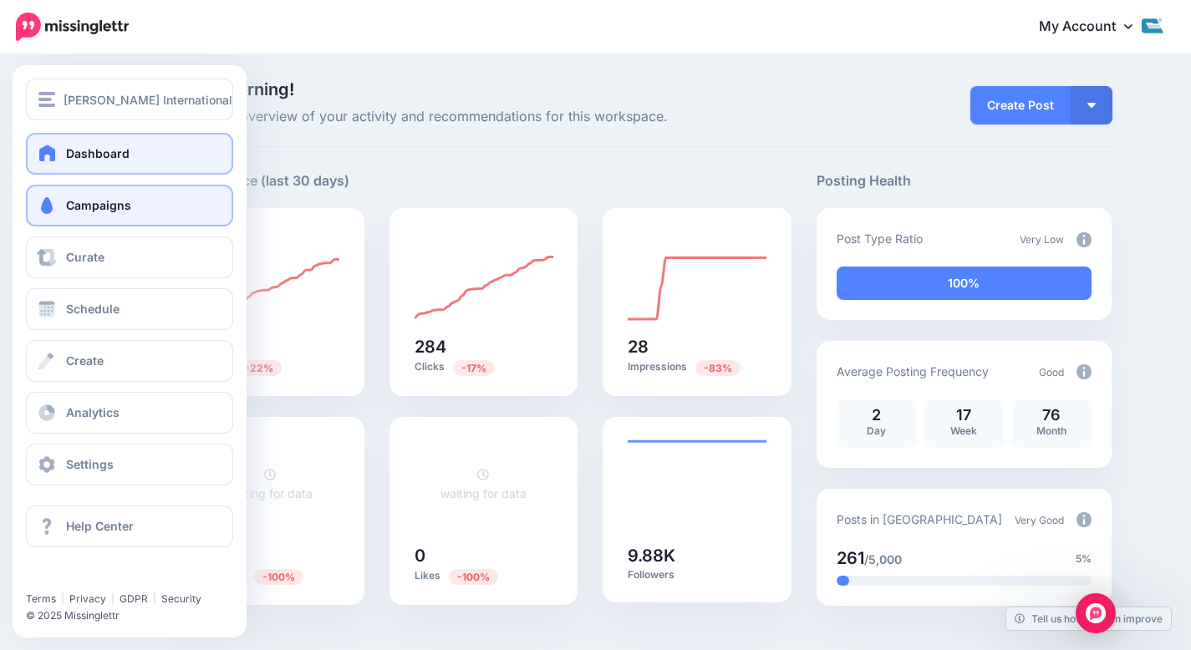
click at [89, 198] on span "Campaigns" at bounding box center [98, 205] width 65 height 14
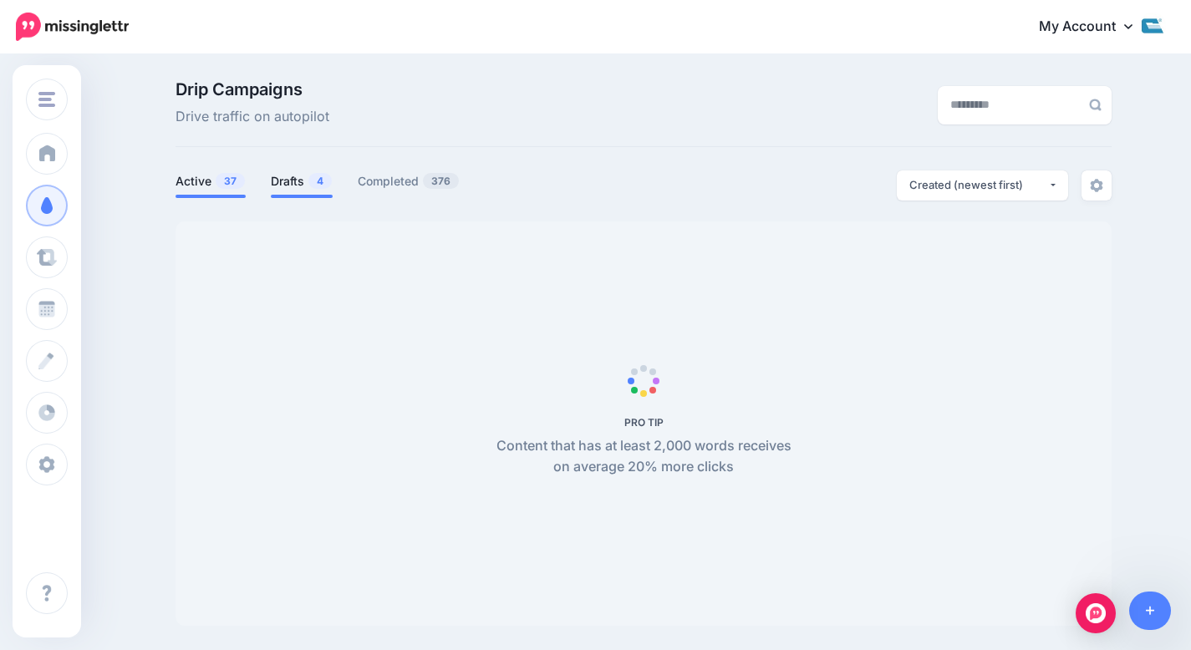
click at [293, 192] on li "Drafts 4" at bounding box center [302, 185] width 62 height 28
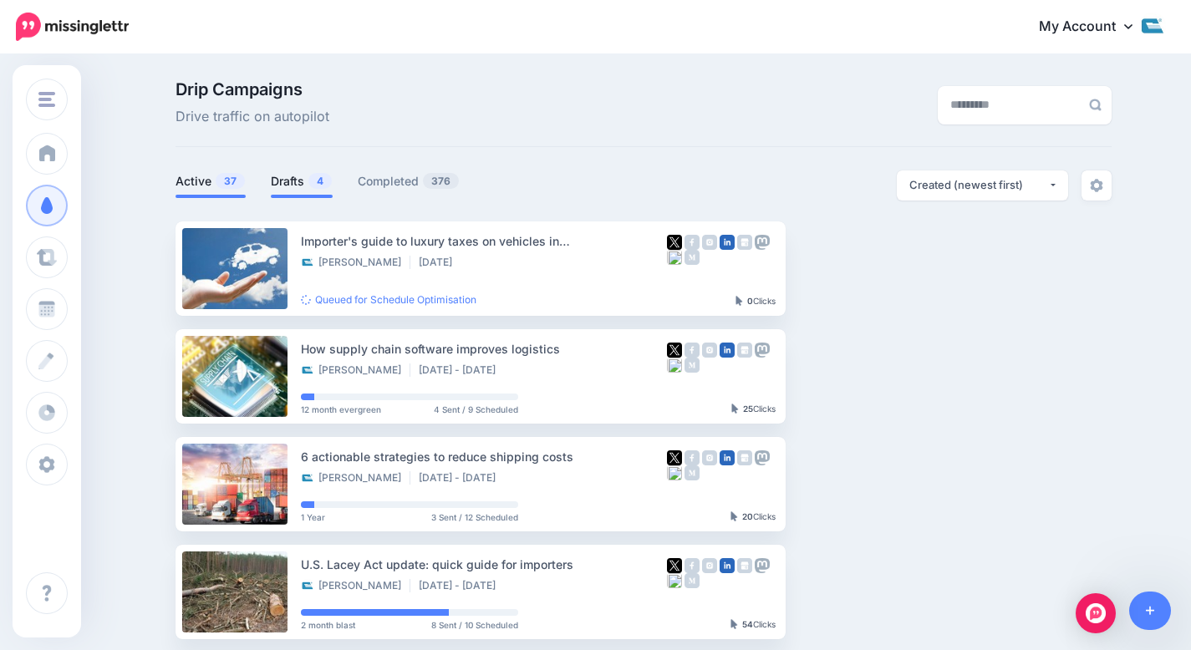
click at [317, 181] on span "4" at bounding box center [319, 181] width 23 height 16
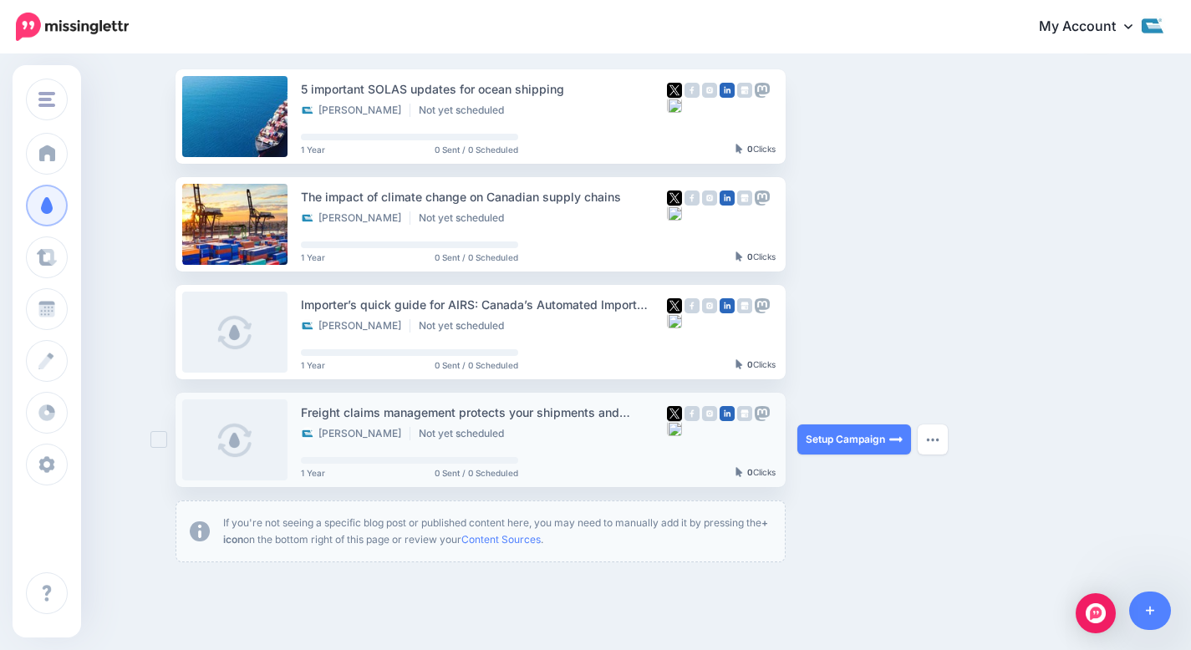
scroll to position [150, 0]
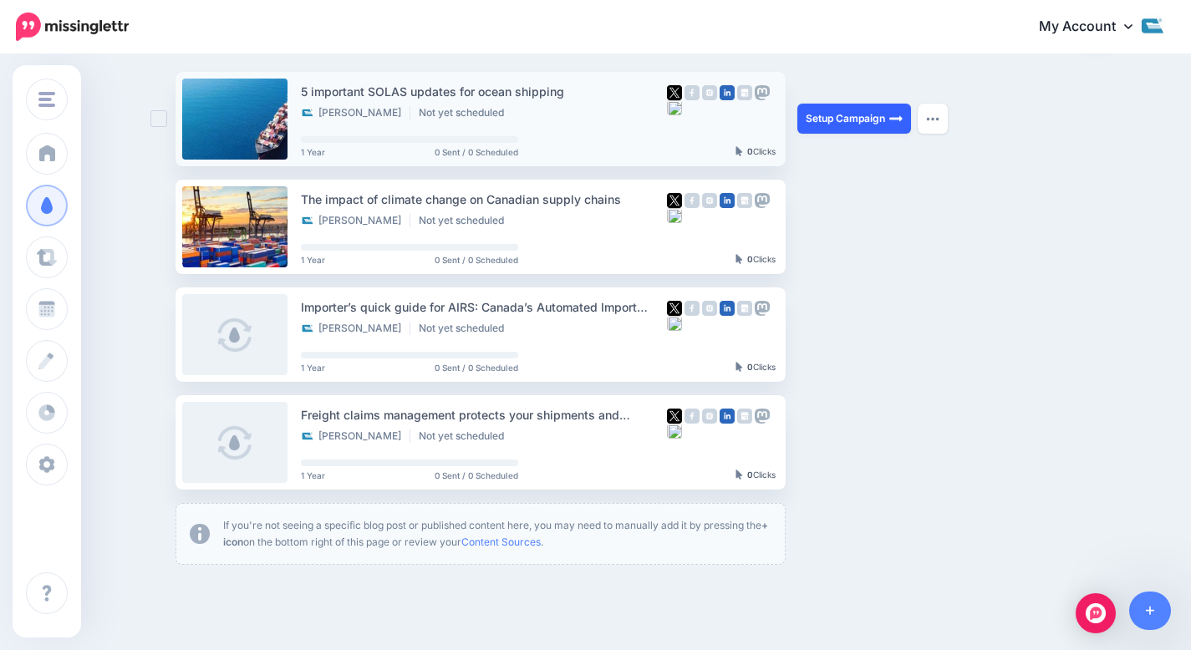
click at [821, 118] on link "Setup Campaign" at bounding box center [854, 119] width 114 height 30
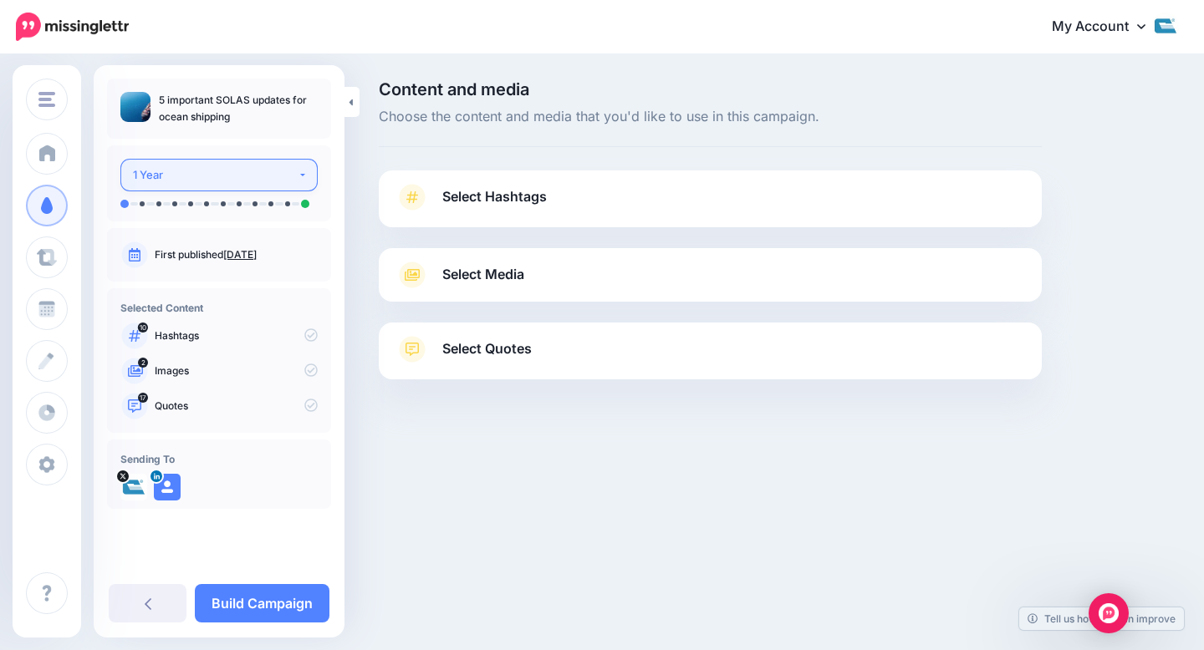
click at [273, 186] on button "1 Year" at bounding box center [218, 175] width 197 height 33
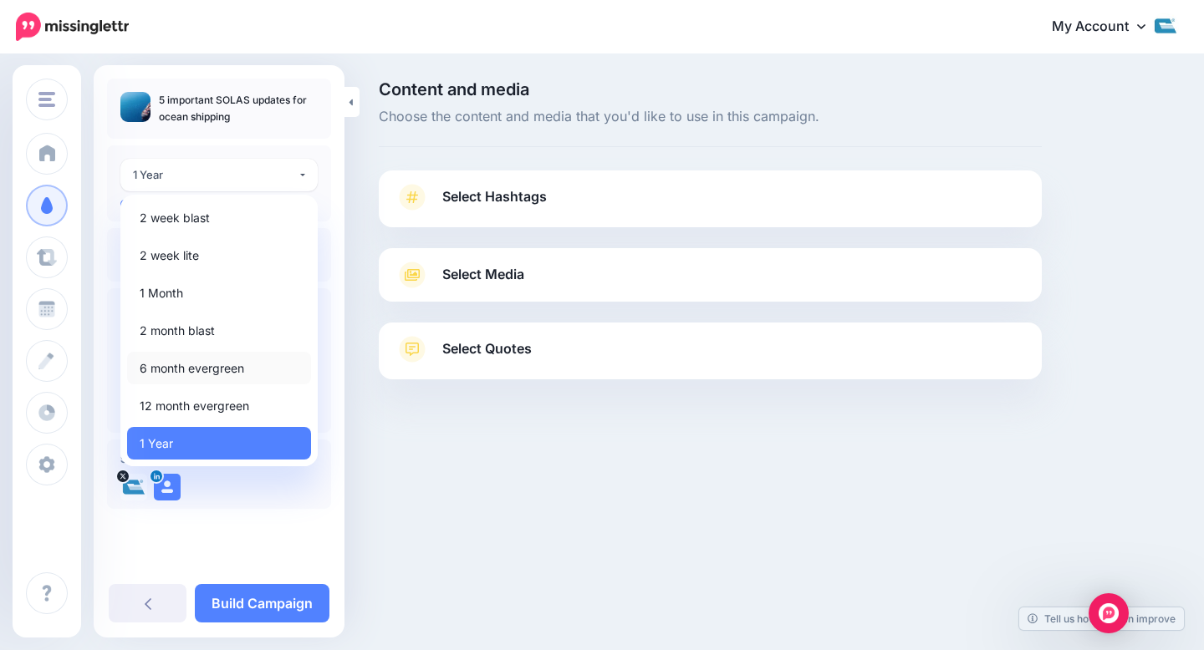
click at [190, 363] on span "6 month evergreen" at bounding box center [192, 369] width 104 height 20
select select "*****"
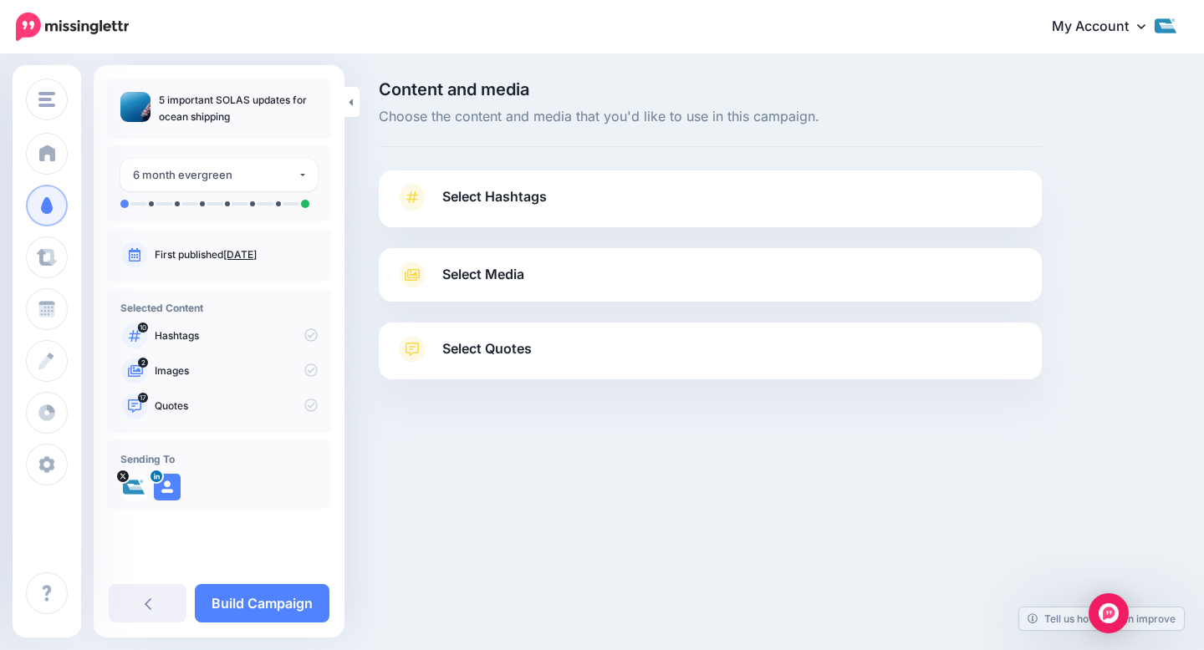
click at [468, 183] on div "Select Hashtags First let's make sure we're happy with the hashtags. Add, delet…" at bounding box center [710, 199] width 663 height 57
click at [480, 191] on span "Select Hashtags" at bounding box center [494, 197] width 104 height 23
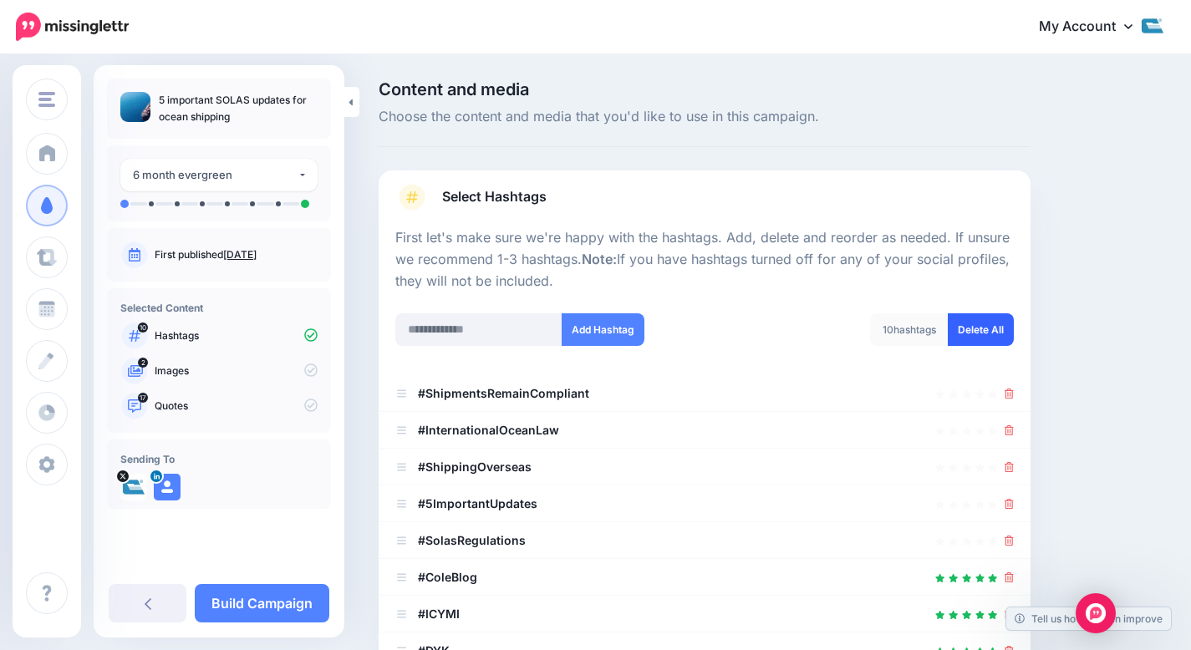
click at [974, 329] on link "Delete All" at bounding box center [981, 329] width 66 height 33
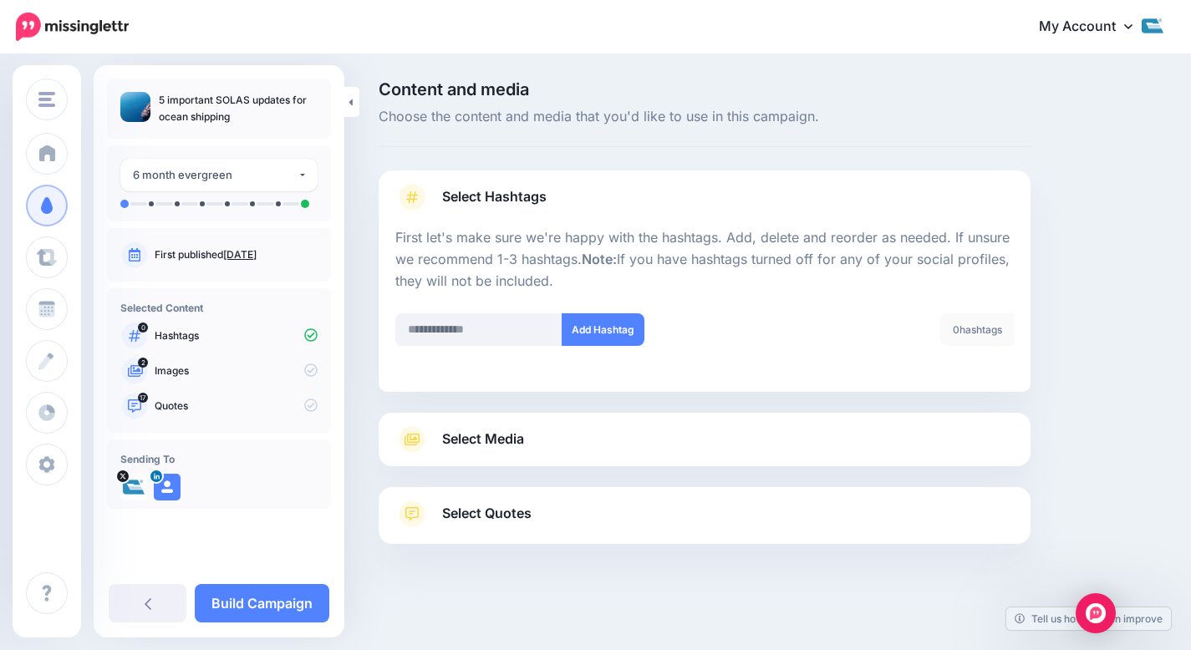
scroll to position [2, 0]
click at [516, 420] on div "Select Media Next, let's make sure we have the best media for this campaign. De…" at bounding box center [705, 437] width 652 height 53
click at [518, 440] on span "Select Media" at bounding box center [483, 437] width 82 height 23
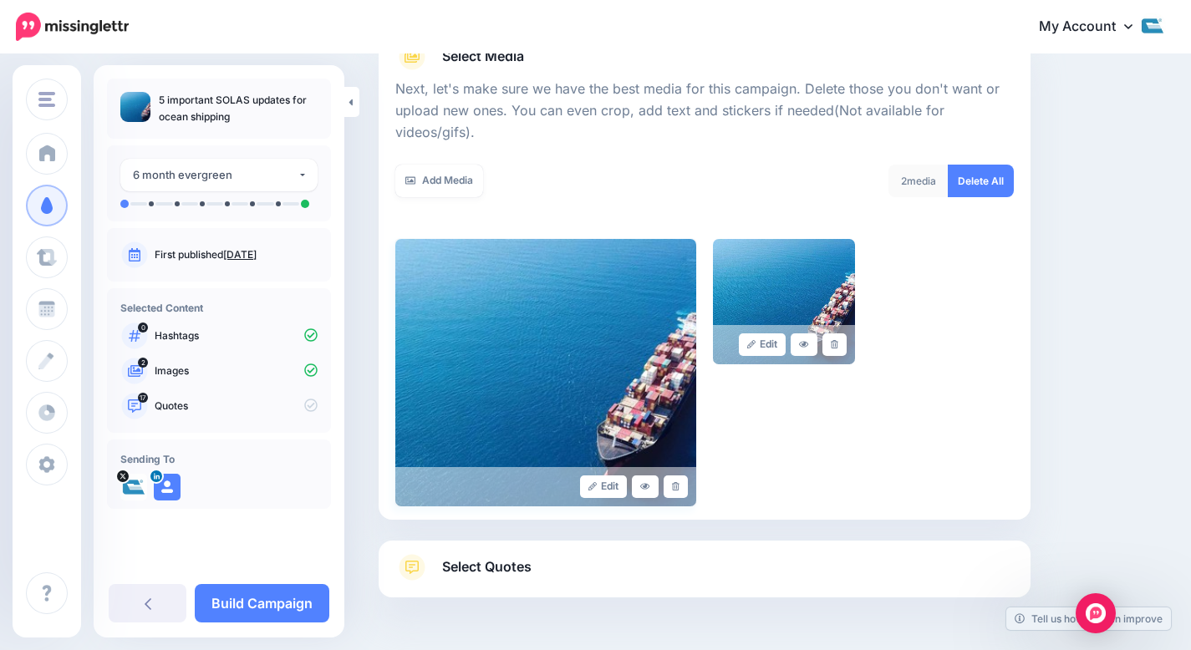
scroll to position [252, 0]
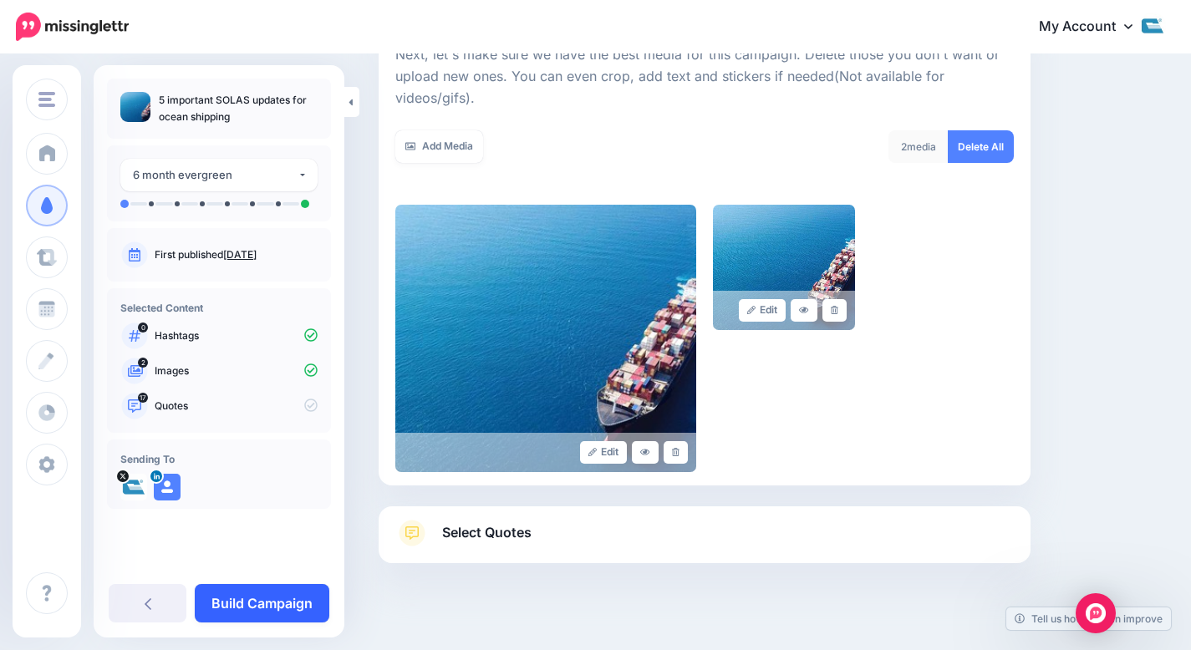
click at [240, 609] on link "Build Campaign" at bounding box center [262, 603] width 135 height 38
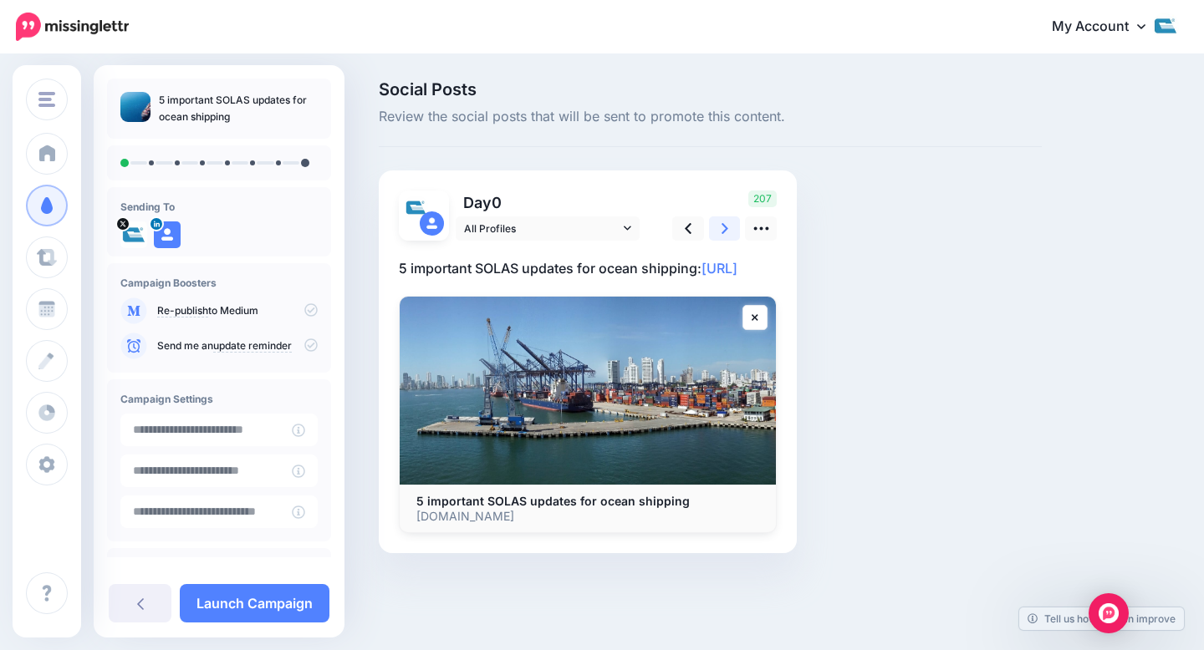
click at [711, 225] on link at bounding box center [725, 229] width 32 height 24
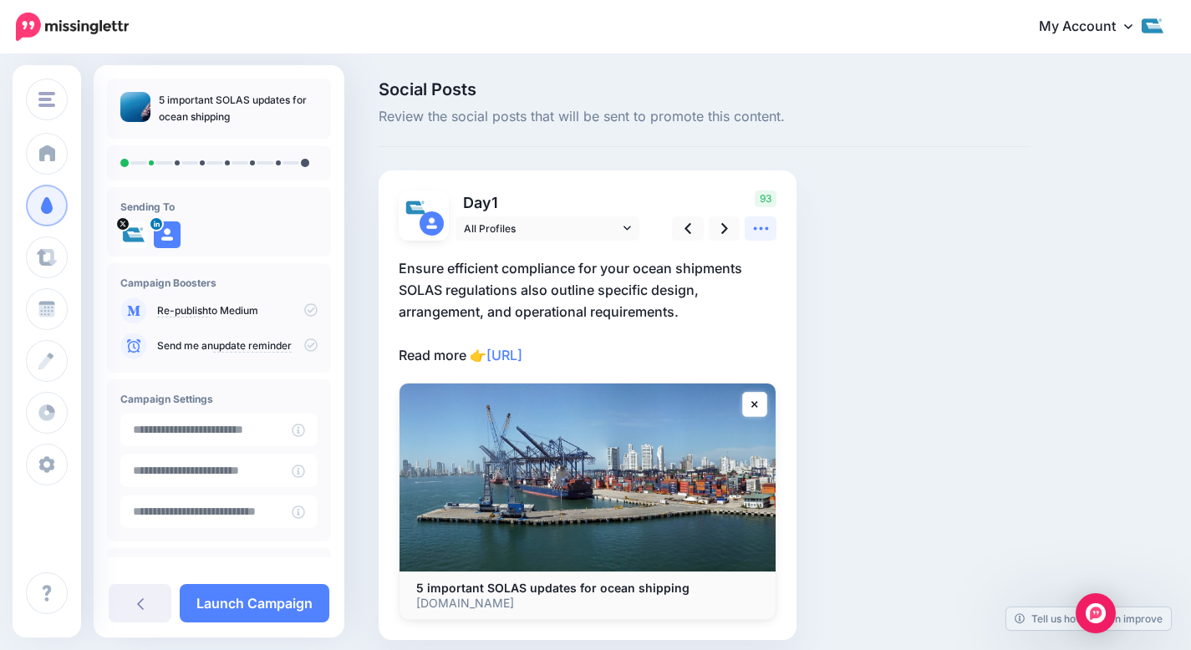
click at [764, 240] on link at bounding box center [761, 229] width 32 height 24
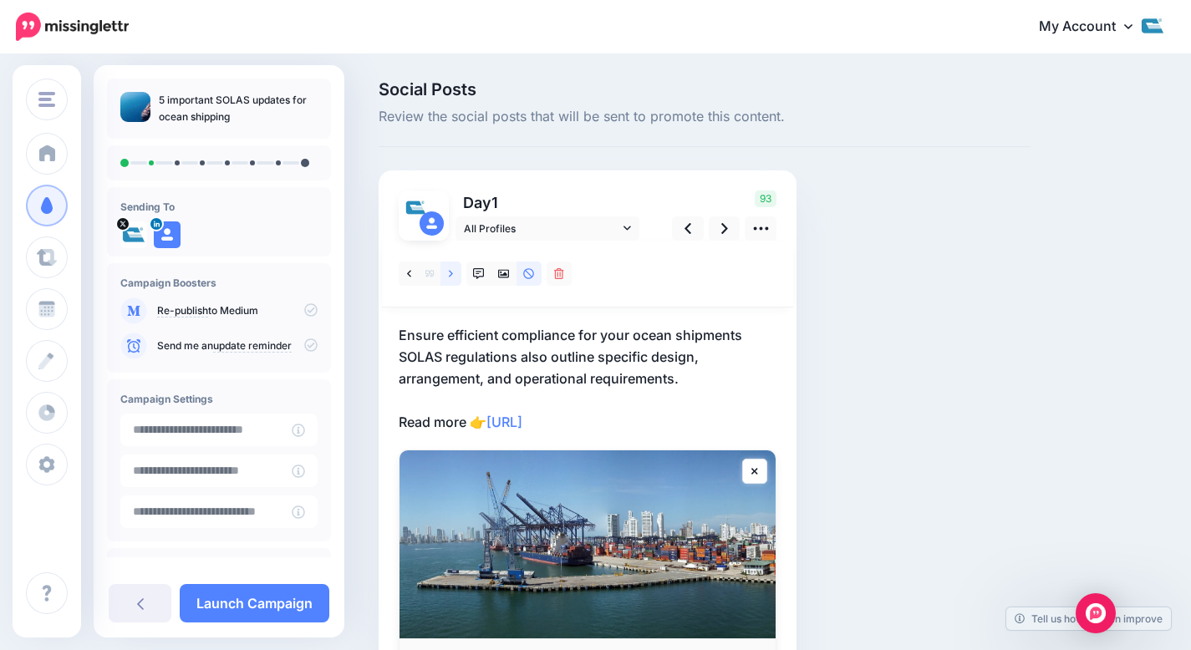
click at [448, 278] on link at bounding box center [451, 274] width 21 height 24
click at [451, 271] on icon at bounding box center [451, 274] width 4 height 12
click at [411, 278] on icon at bounding box center [409, 274] width 4 height 12
click at [458, 277] on link at bounding box center [451, 274] width 21 height 24
click at [456, 266] on link at bounding box center [451, 274] width 21 height 24
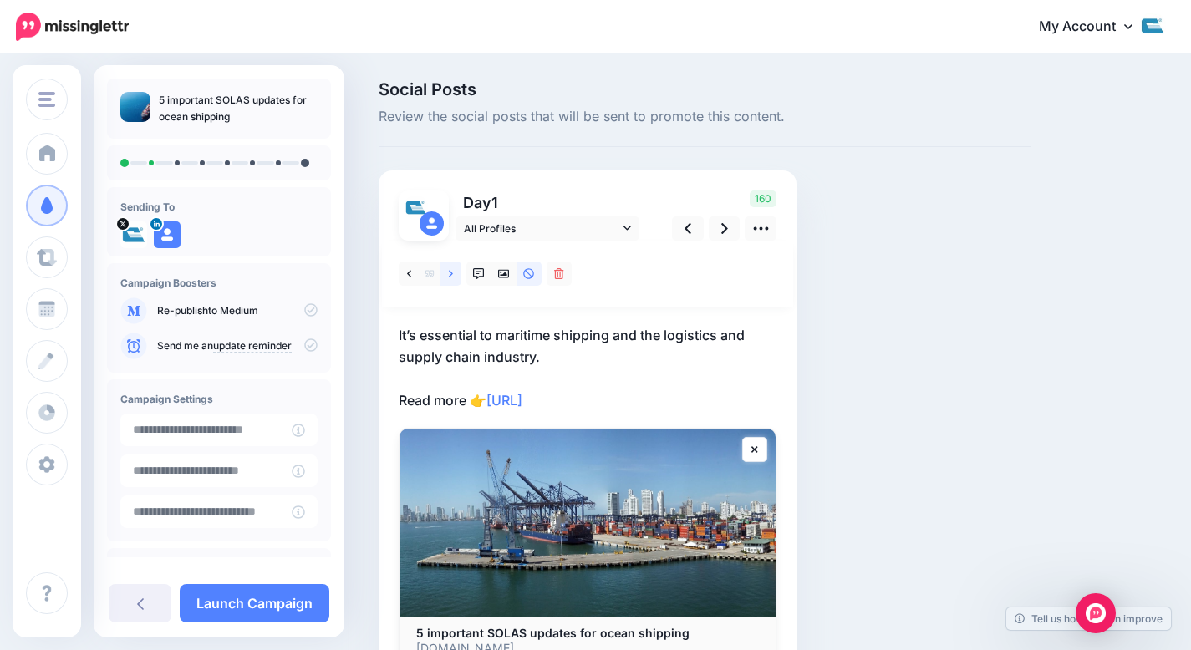
click at [447, 276] on link at bounding box center [451, 274] width 21 height 24
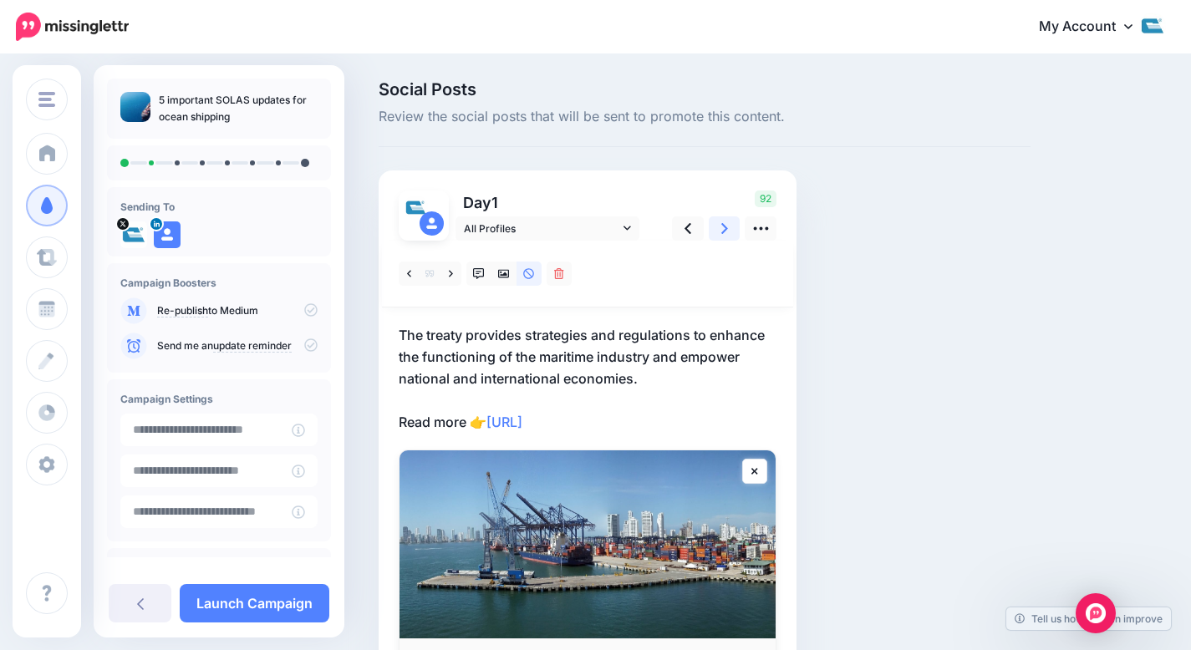
click at [716, 234] on link at bounding box center [725, 229] width 32 height 24
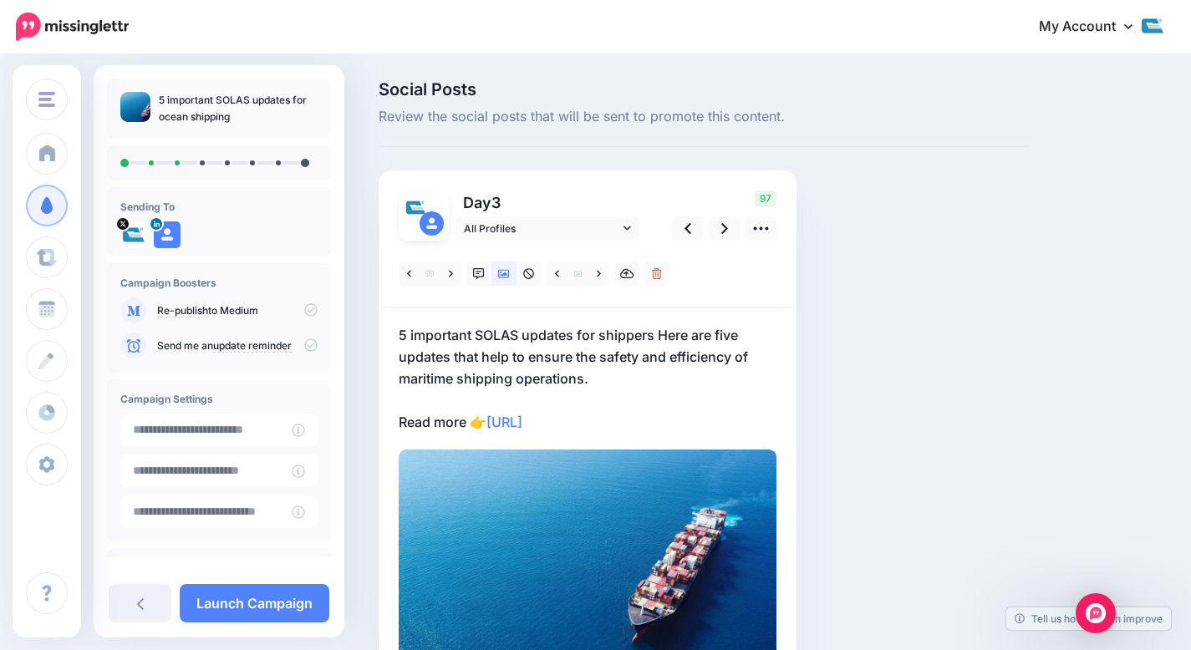
click at [659, 339] on p "5 important SOLAS updates for shippers Here are five updates that help to ensur…" at bounding box center [588, 378] width 378 height 109
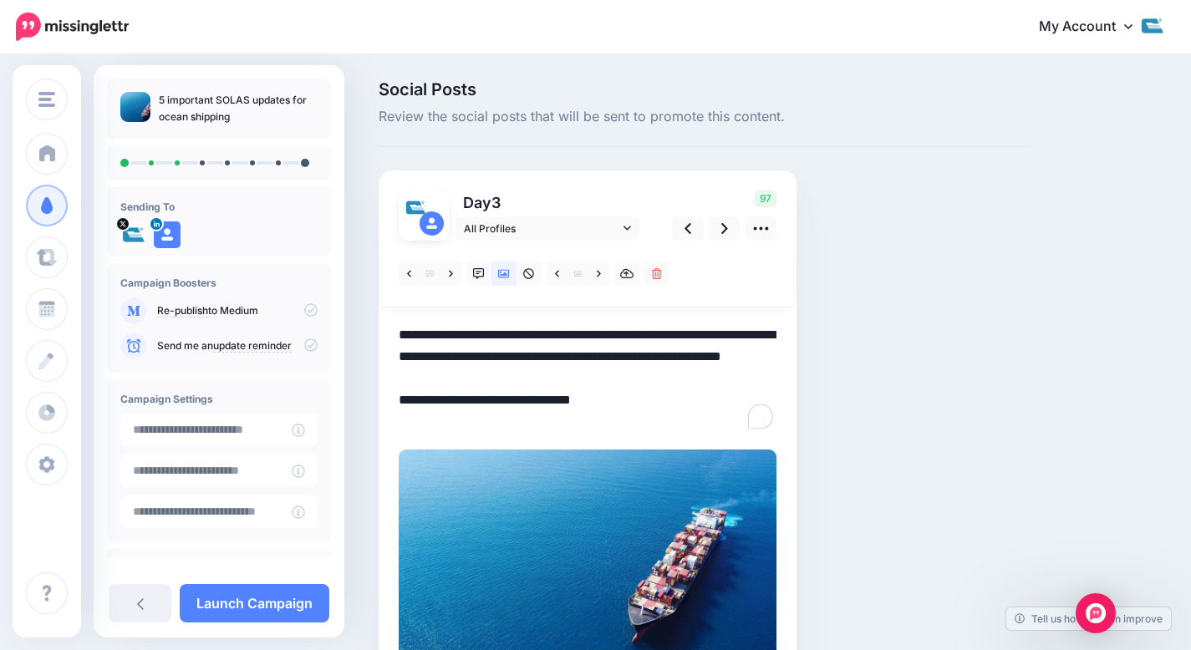
click at [661, 336] on textarea "**********" at bounding box center [588, 378] width 378 height 109
drag, startPoint x: 659, startPoint y: 334, endPoint x: 324, endPoint y: 323, distance: 334.6
click at [324, 323] on div "Cole International Cole International Add Workspace Dashboard Campaigns Curate …" at bounding box center [595, 406] width 1191 height 701
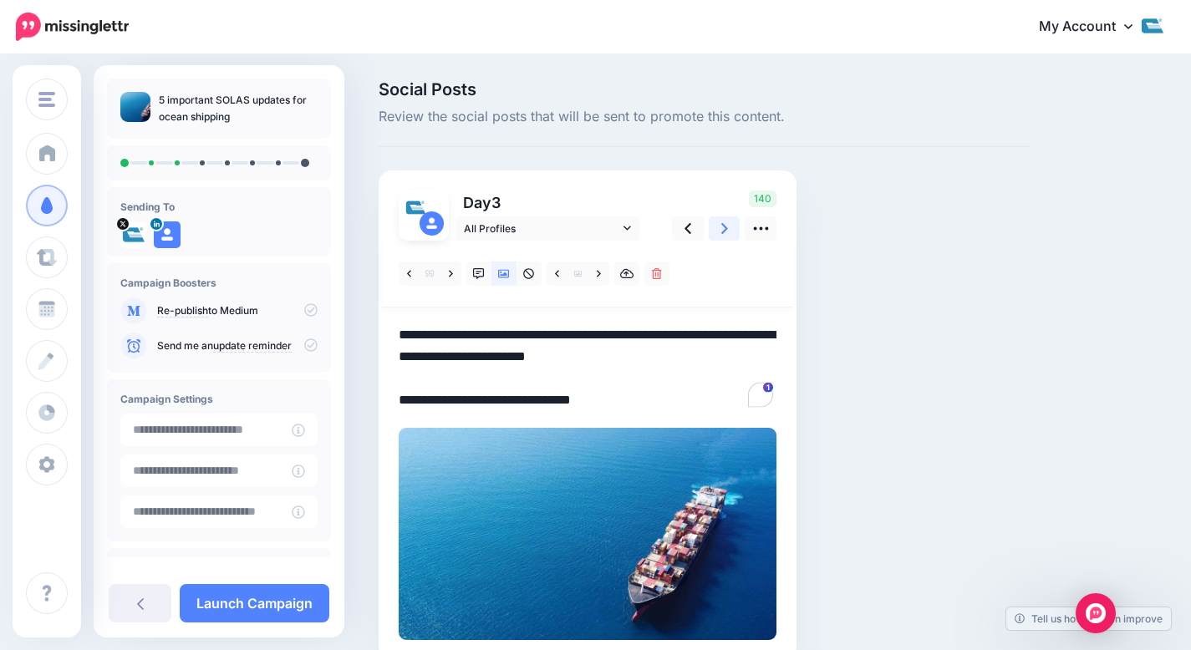
click at [717, 227] on link at bounding box center [725, 229] width 32 height 24
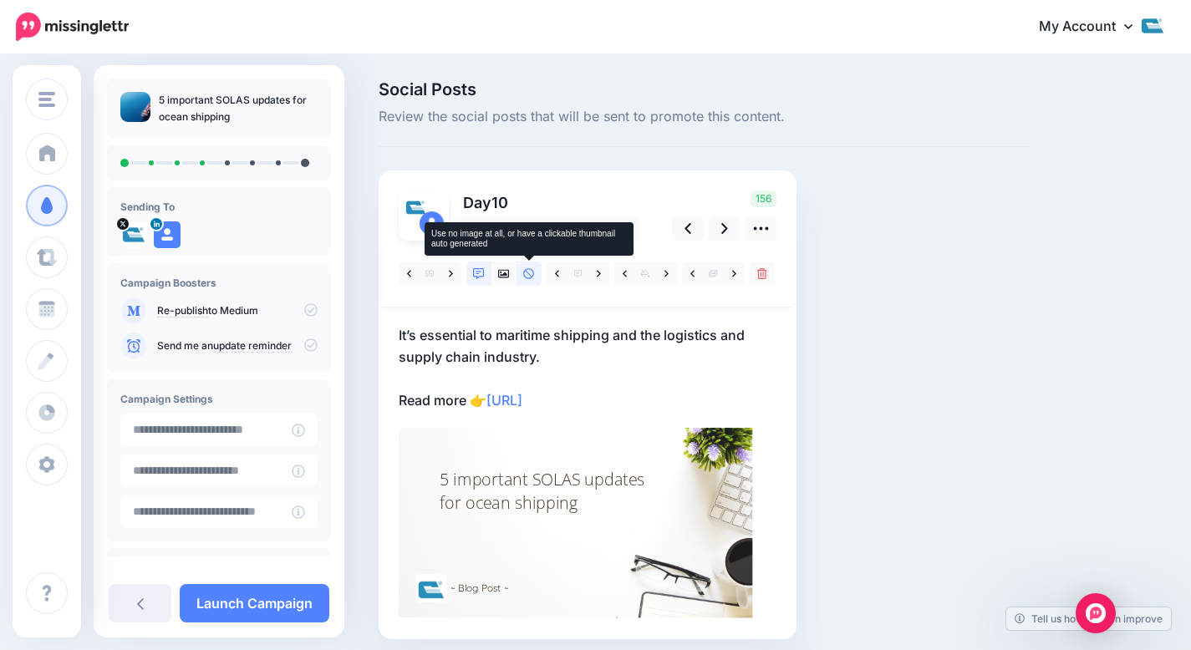
click at [537, 274] on link at bounding box center [529, 274] width 25 height 24
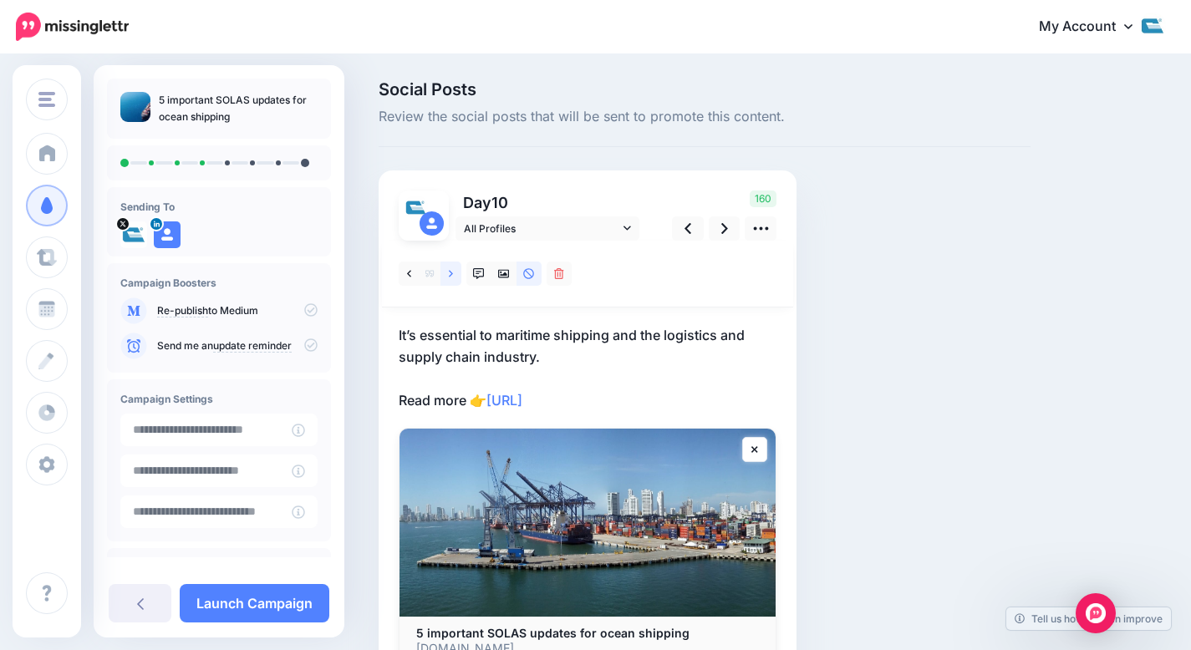
click at [455, 271] on link at bounding box center [451, 274] width 21 height 24
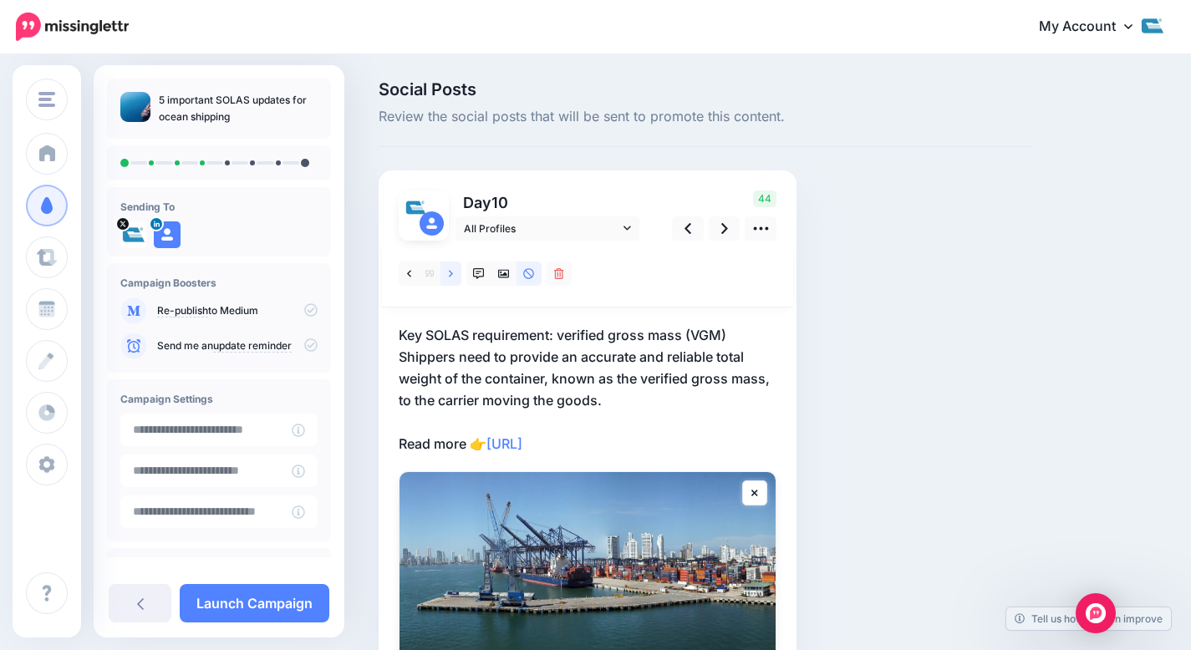
click at [447, 268] on link at bounding box center [451, 274] width 21 height 24
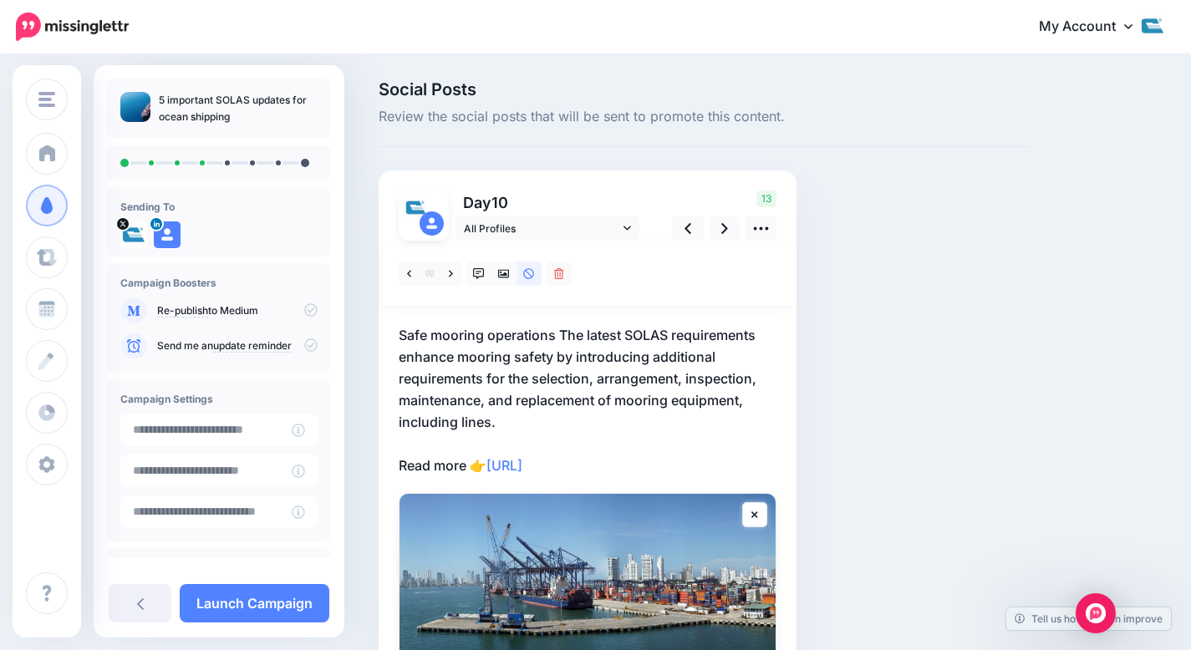
click at [561, 337] on p "Safe mooring operations The latest SOLAS requirements enhance mooring safety by…" at bounding box center [588, 400] width 378 height 152
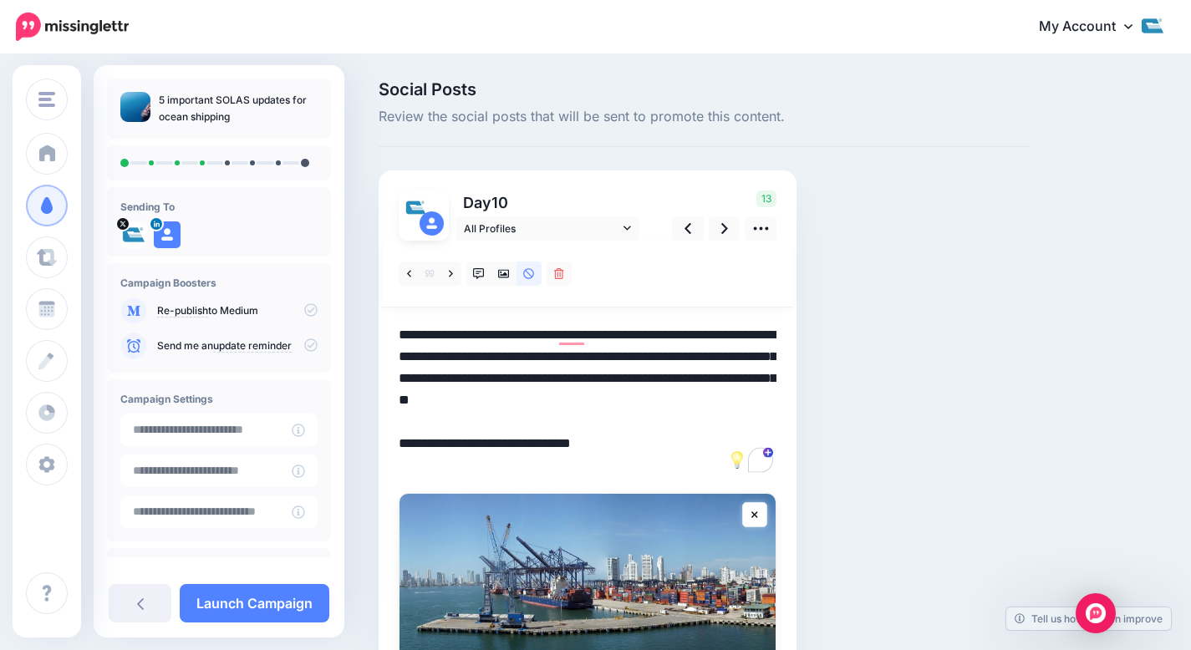
drag, startPoint x: 559, startPoint y: 330, endPoint x: 404, endPoint y: 320, distance: 155.8
click at [404, 320] on div at bounding box center [588, 486] width 378 height 490
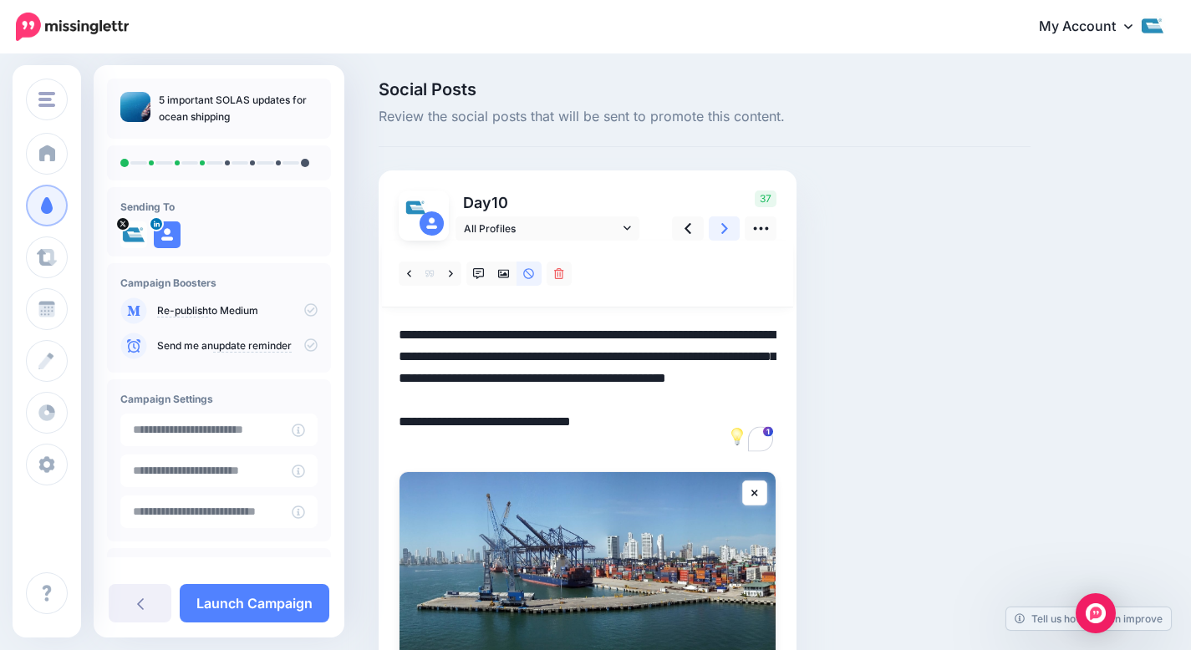
click at [712, 221] on link at bounding box center [725, 229] width 32 height 24
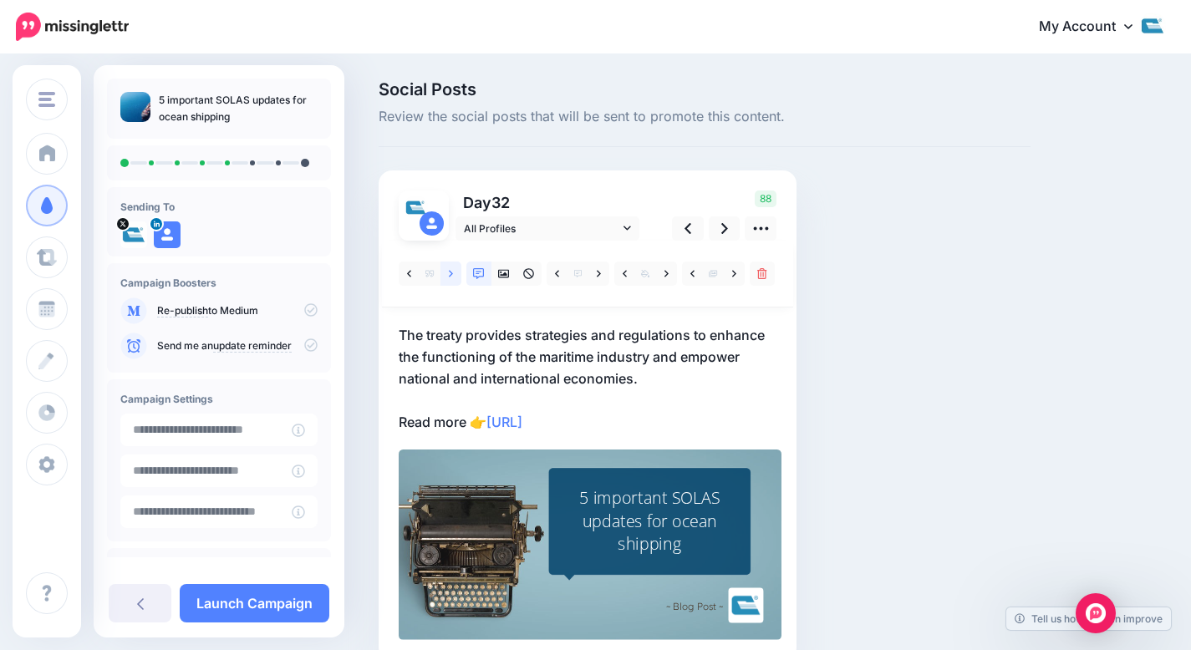
click at [443, 272] on link at bounding box center [451, 274] width 21 height 24
click at [456, 276] on link at bounding box center [451, 274] width 21 height 24
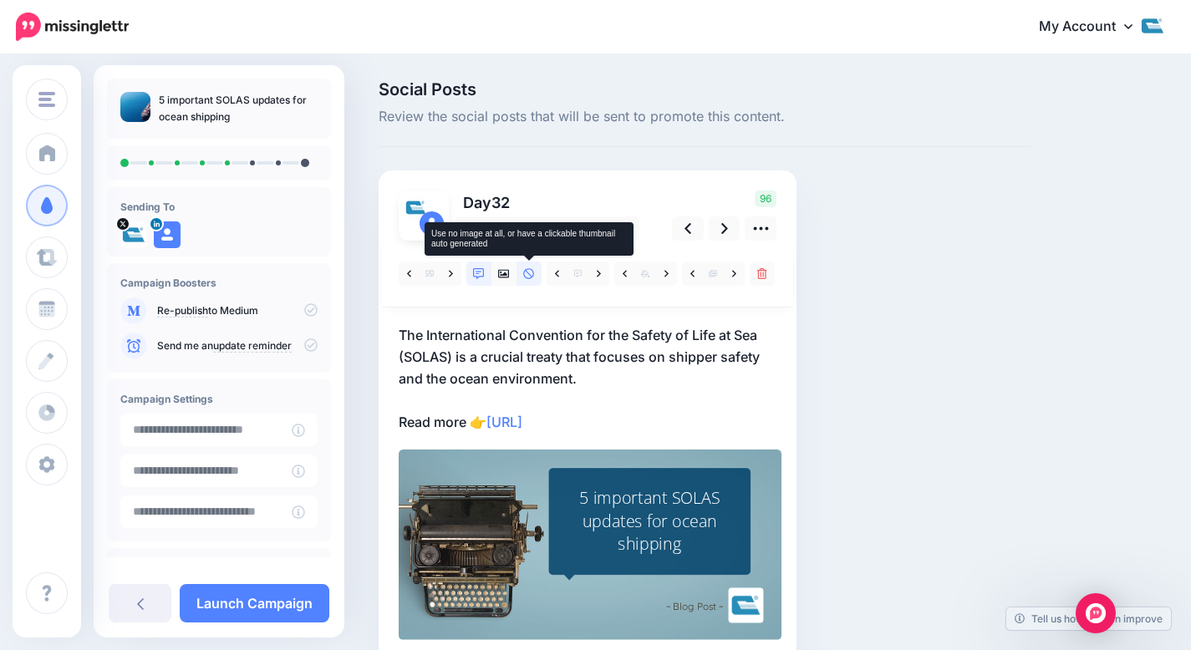
click at [536, 272] on link at bounding box center [529, 274] width 25 height 24
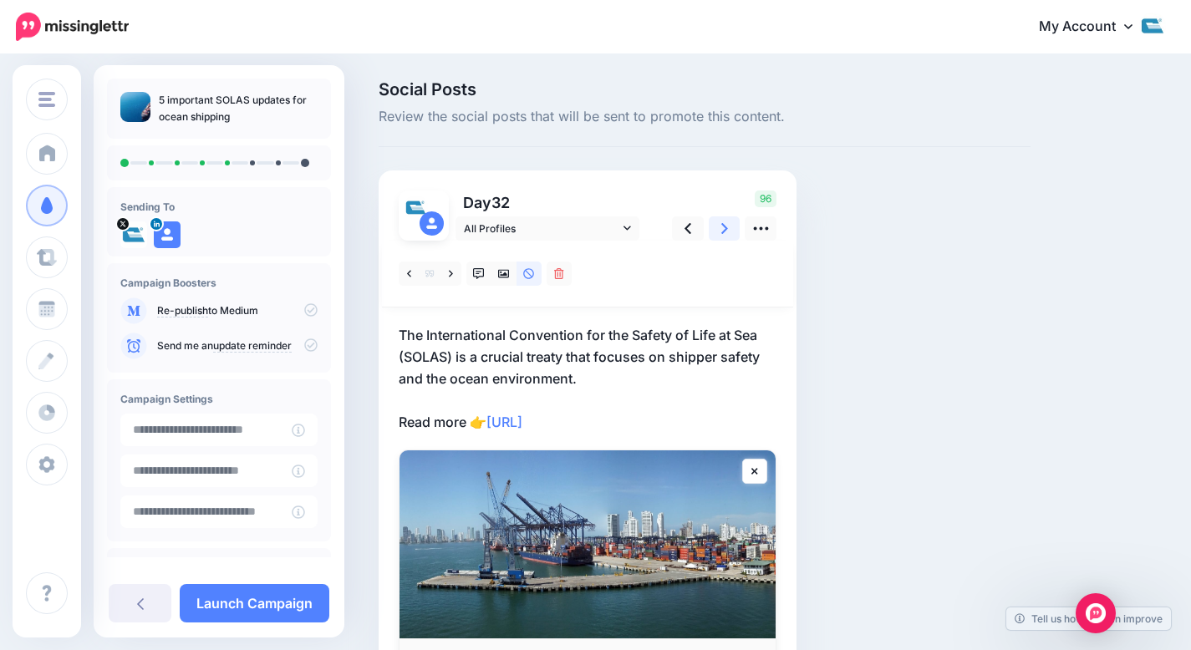
click at [720, 225] on link at bounding box center [725, 229] width 32 height 24
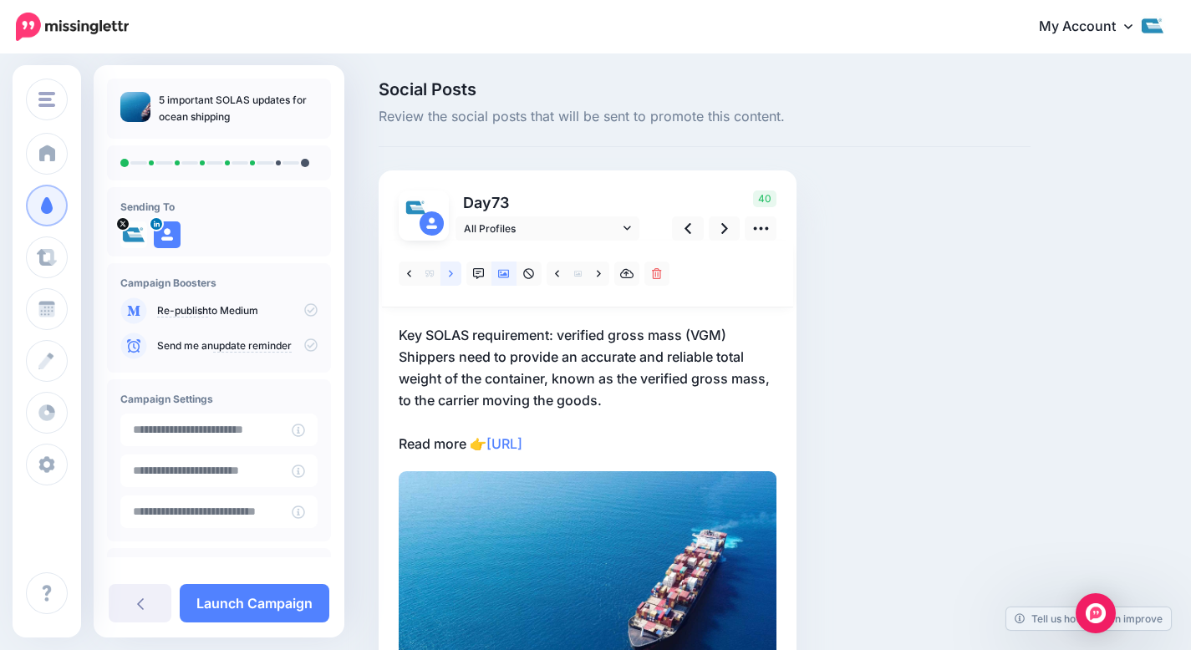
click at [446, 283] on link at bounding box center [451, 274] width 21 height 24
click at [512, 359] on p "Modernization of the global maritime distress & safety system (GMDSS) The use o…" at bounding box center [588, 389] width 378 height 130
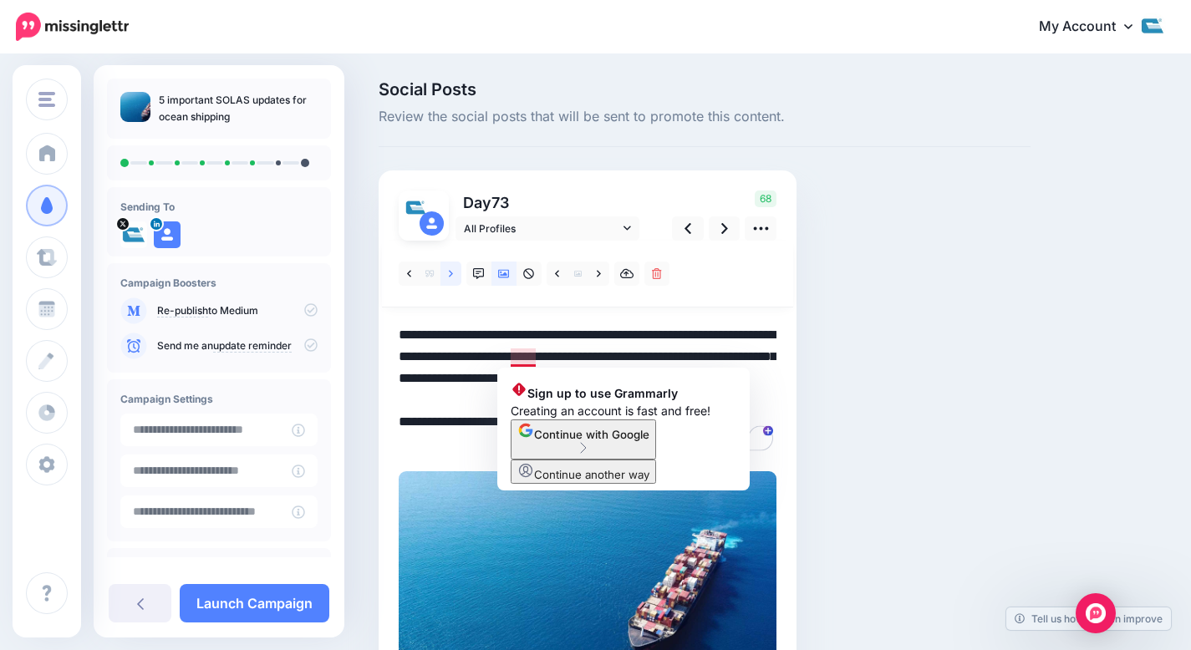
click at [454, 271] on link at bounding box center [451, 274] width 21 height 24
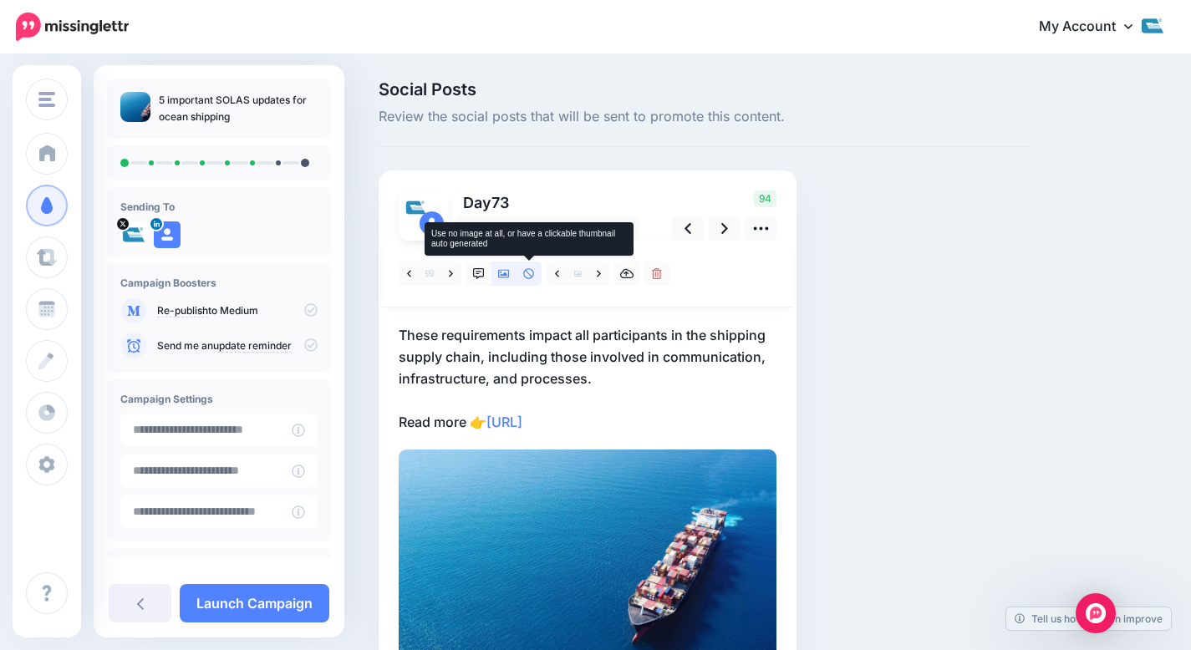
click at [522, 278] on link at bounding box center [529, 274] width 25 height 24
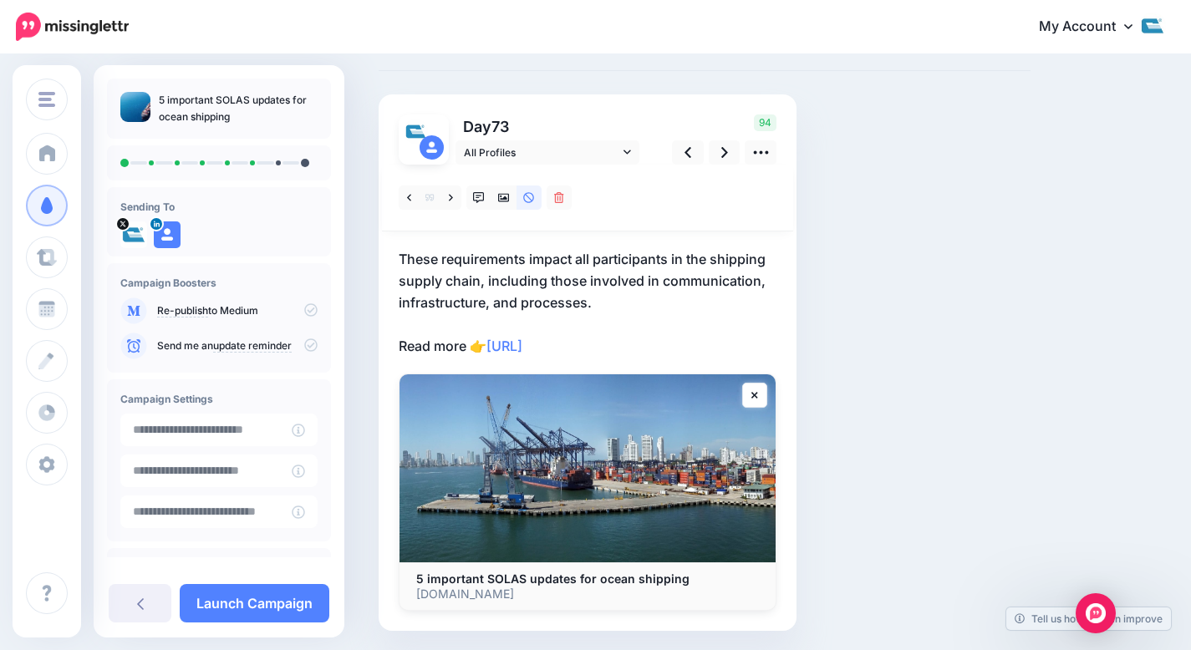
scroll to position [78, 0]
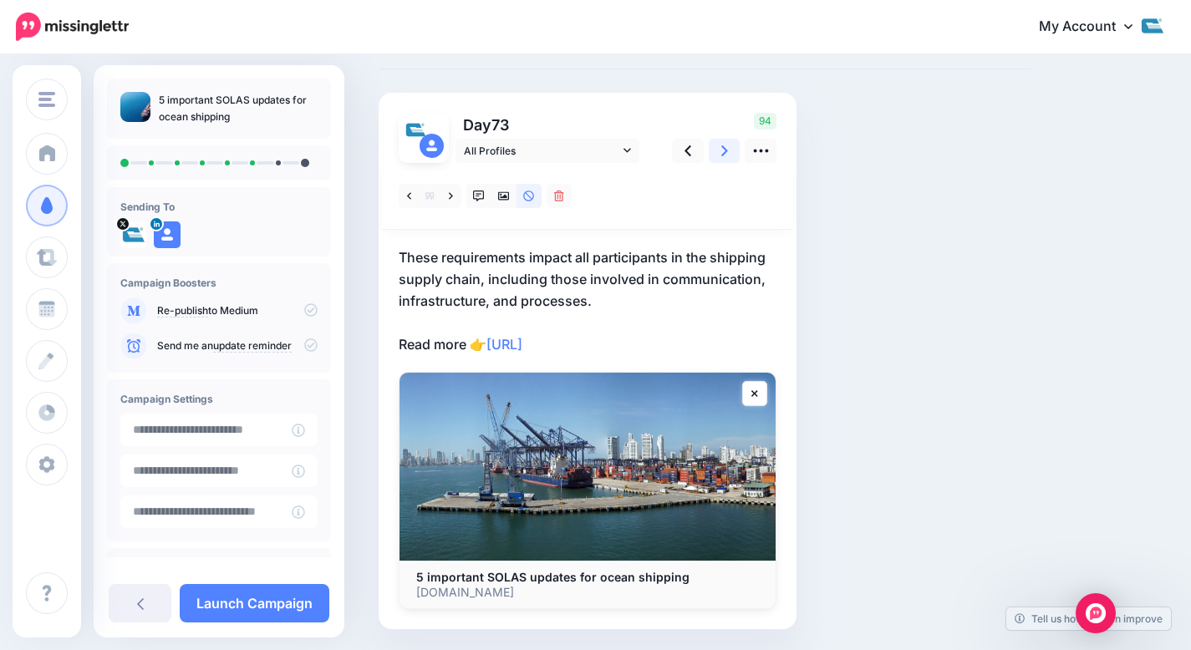
click at [715, 149] on link at bounding box center [725, 151] width 32 height 24
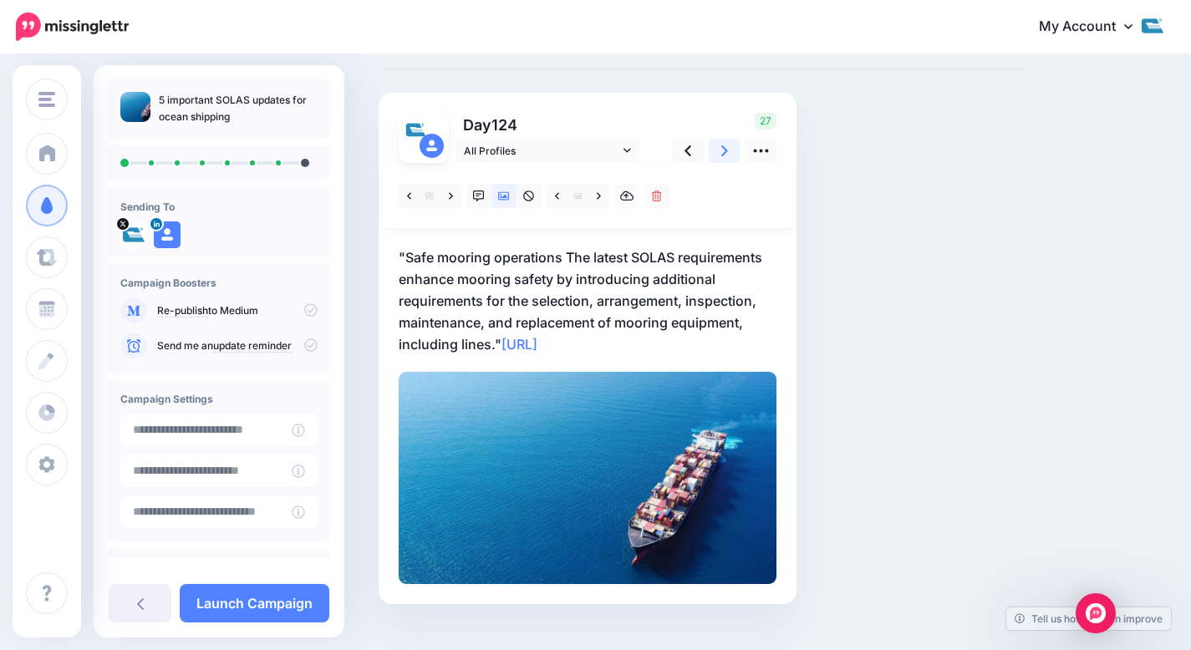
scroll to position [0, 0]
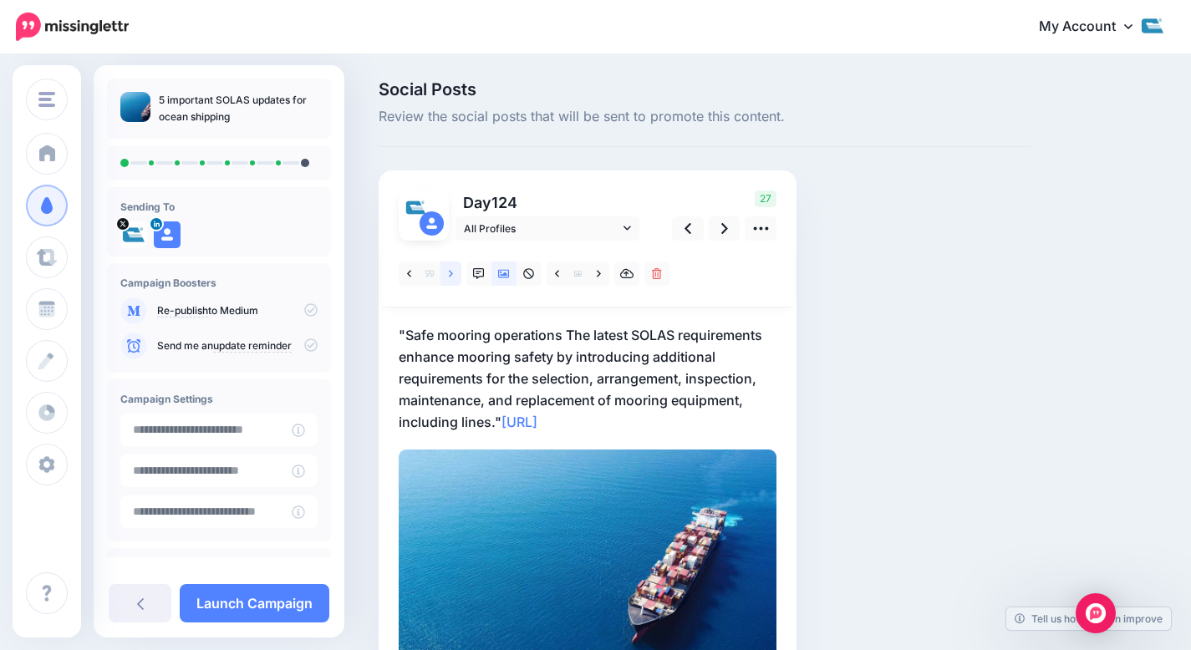
click at [458, 267] on link at bounding box center [451, 274] width 21 height 24
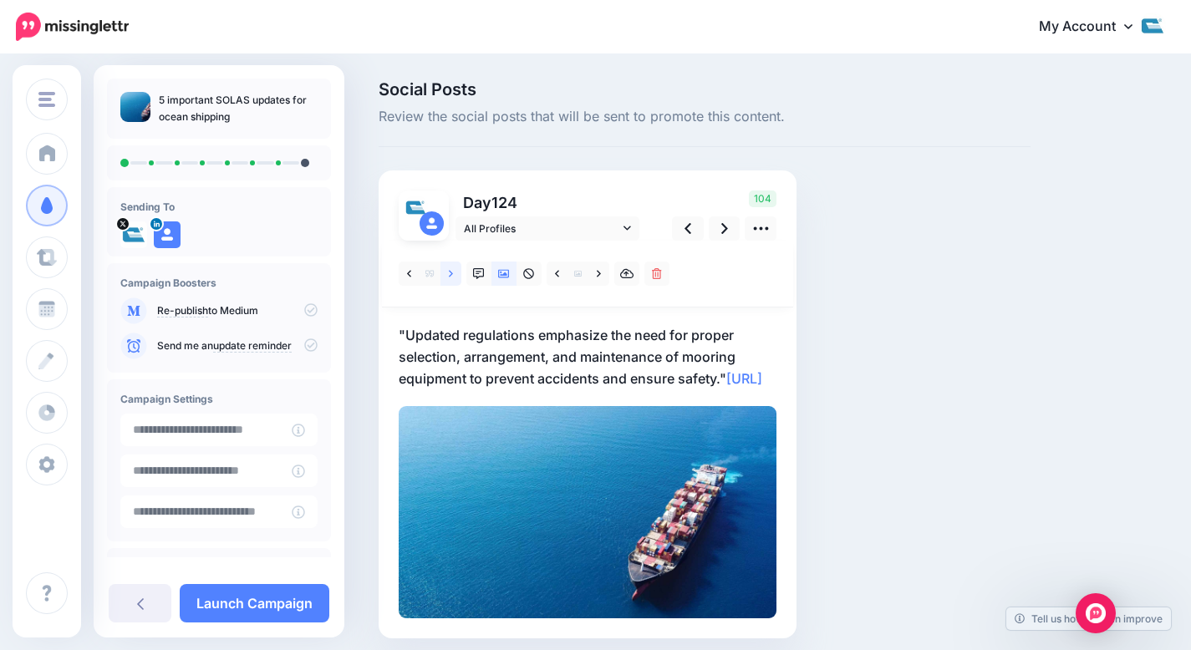
click at [446, 278] on link at bounding box center [451, 274] width 21 height 24
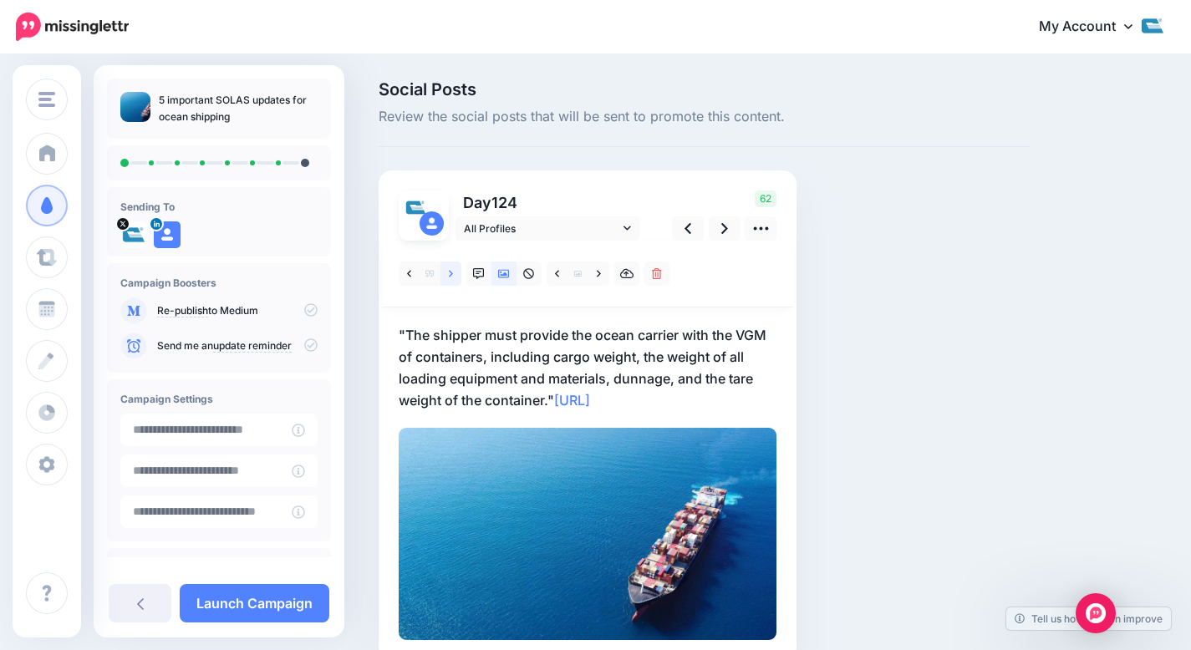
click at [452, 275] on icon at bounding box center [451, 274] width 4 height 12
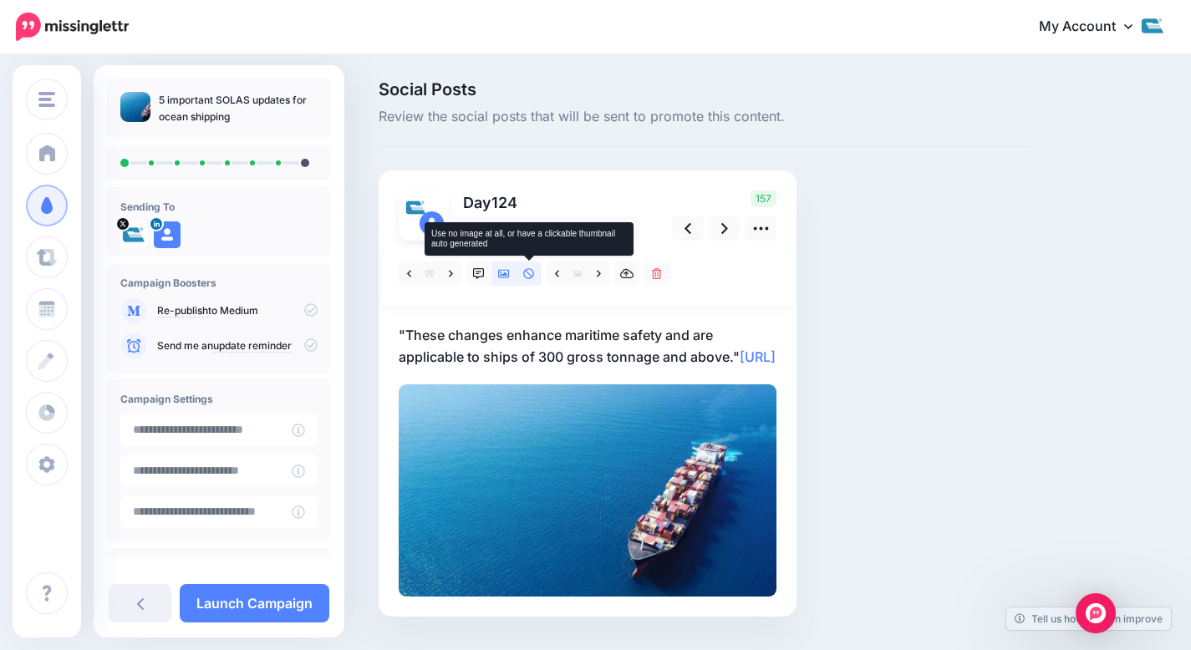
click at [524, 275] on icon at bounding box center [528, 273] width 11 height 11
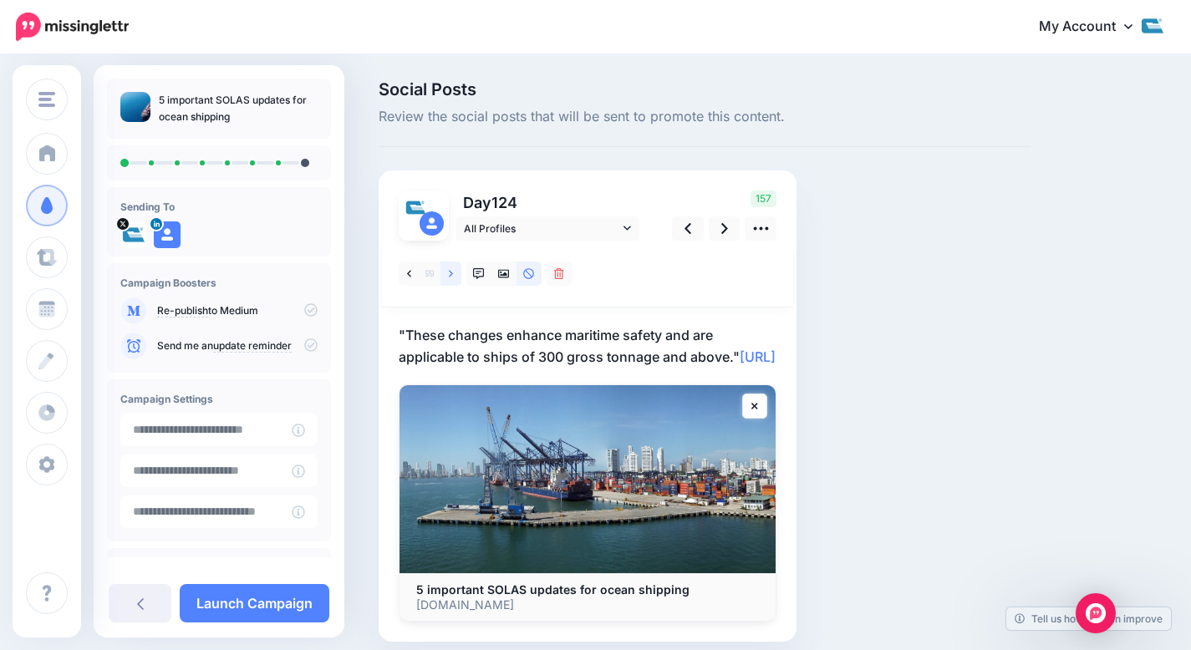
click at [458, 277] on link at bounding box center [451, 274] width 21 height 24
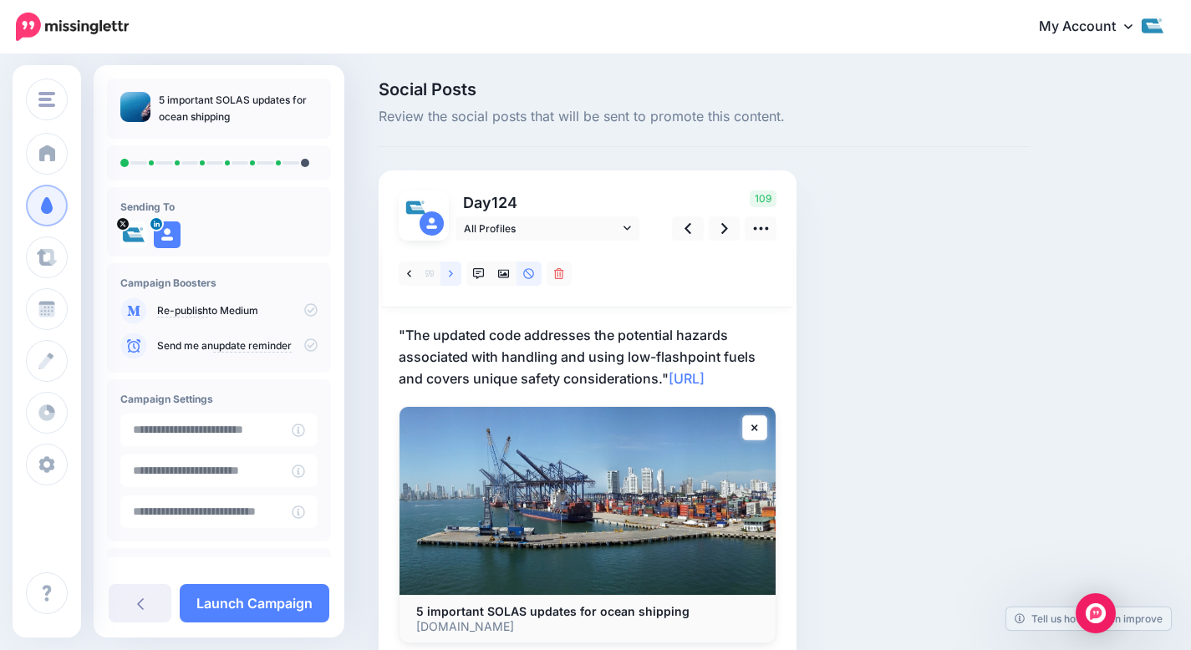
click at [460, 278] on link at bounding box center [451, 274] width 21 height 24
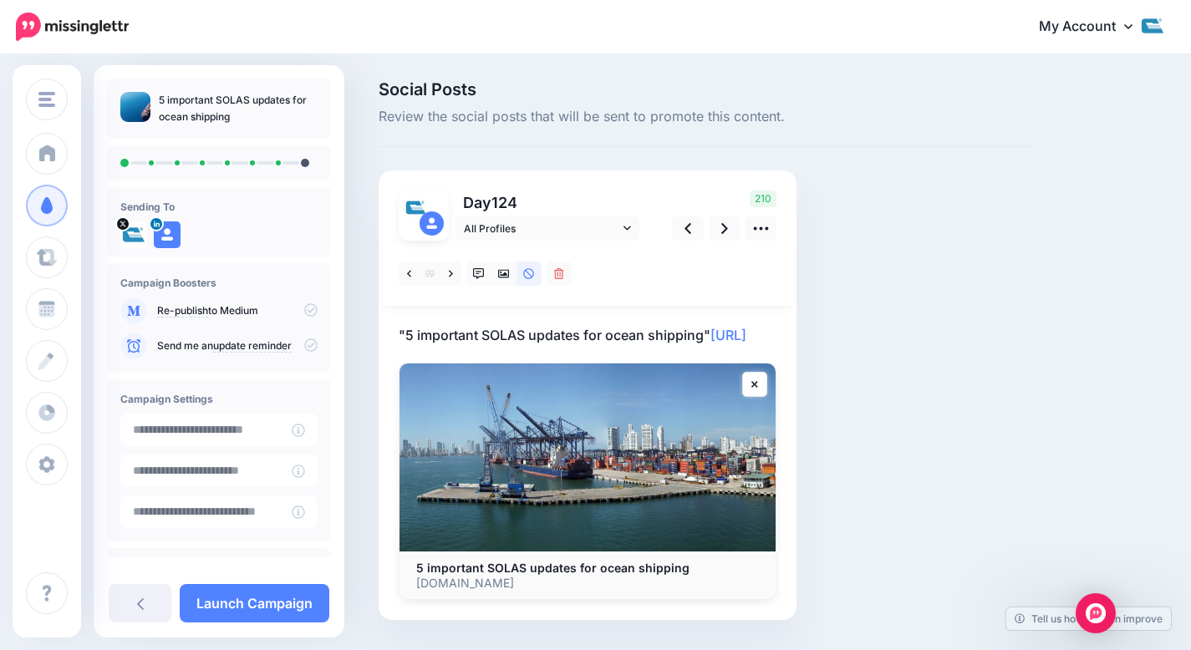
click at [415, 330] on p ""5 important SOLAS updates for ocean shipping" https://lttr.ai/Ahlgc" at bounding box center [588, 335] width 378 height 22
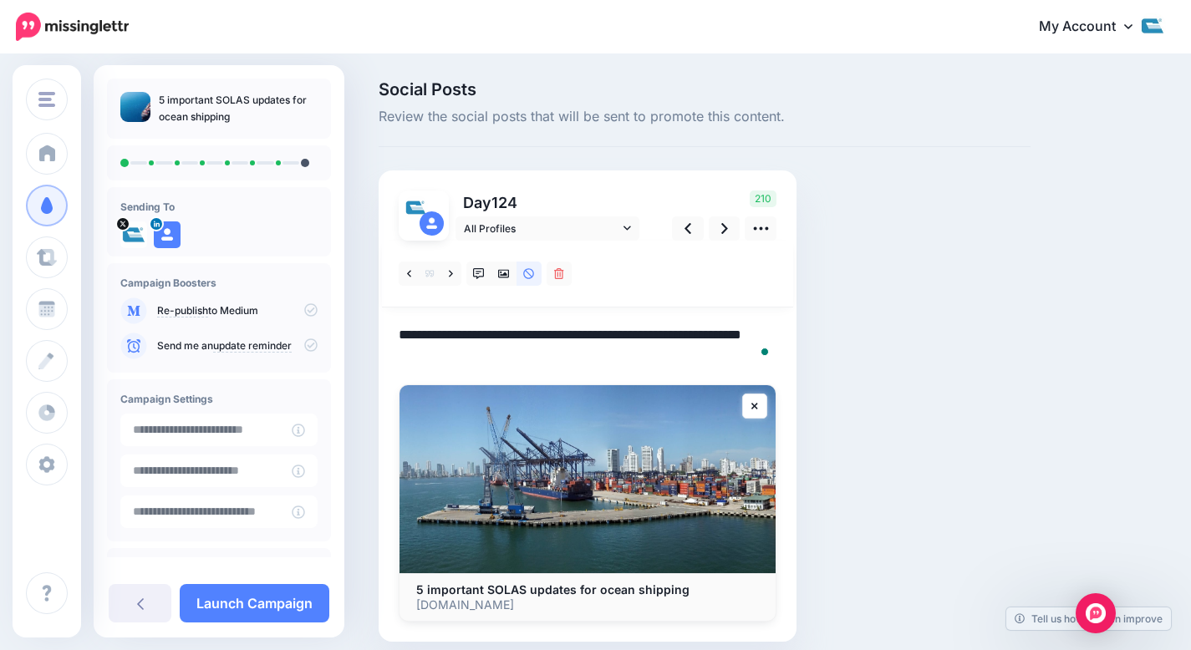
drag, startPoint x: 408, startPoint y: 333, endPoint x: 380, endPoint y: 329, distance: 28.6
click at [380, 329] on div "Day 124 All Profiles" at bounding box center [588, 406] width 418 height 471
click at [726, 334] on textarea "**********" at bounding box center [588, 345] width 378 height 43
click at [716, 230] on link at bounding box center [725, 229] width 32 height 24
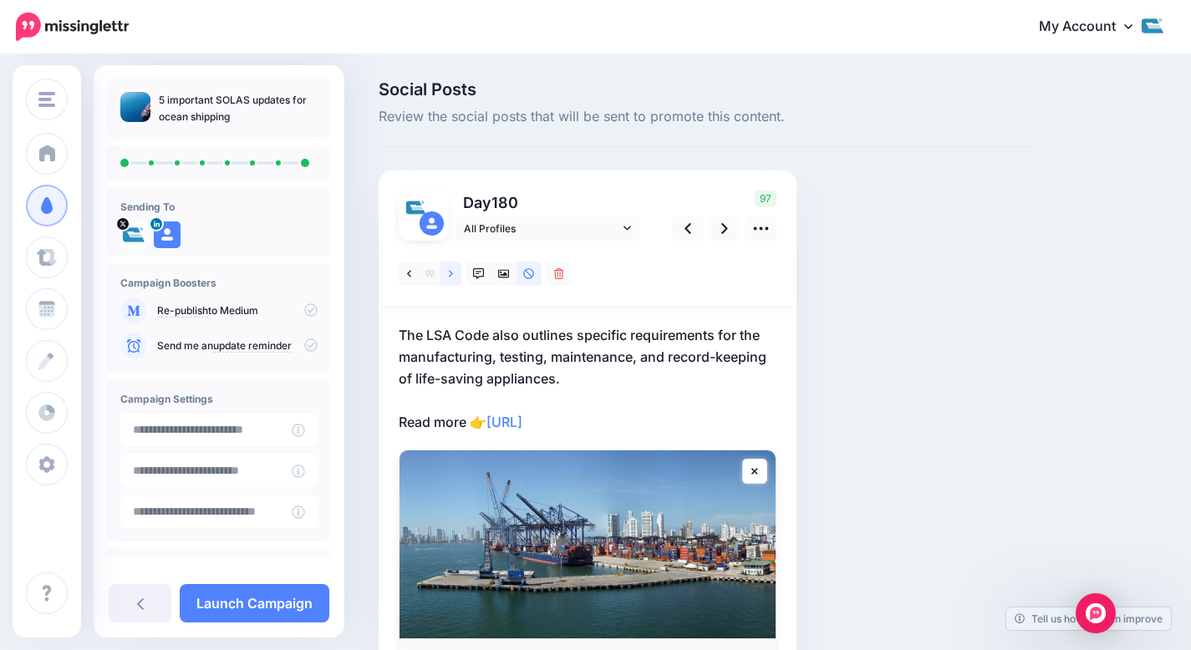
click at [457, 279] on link at bounding box center [451, 274] width 21 height 24
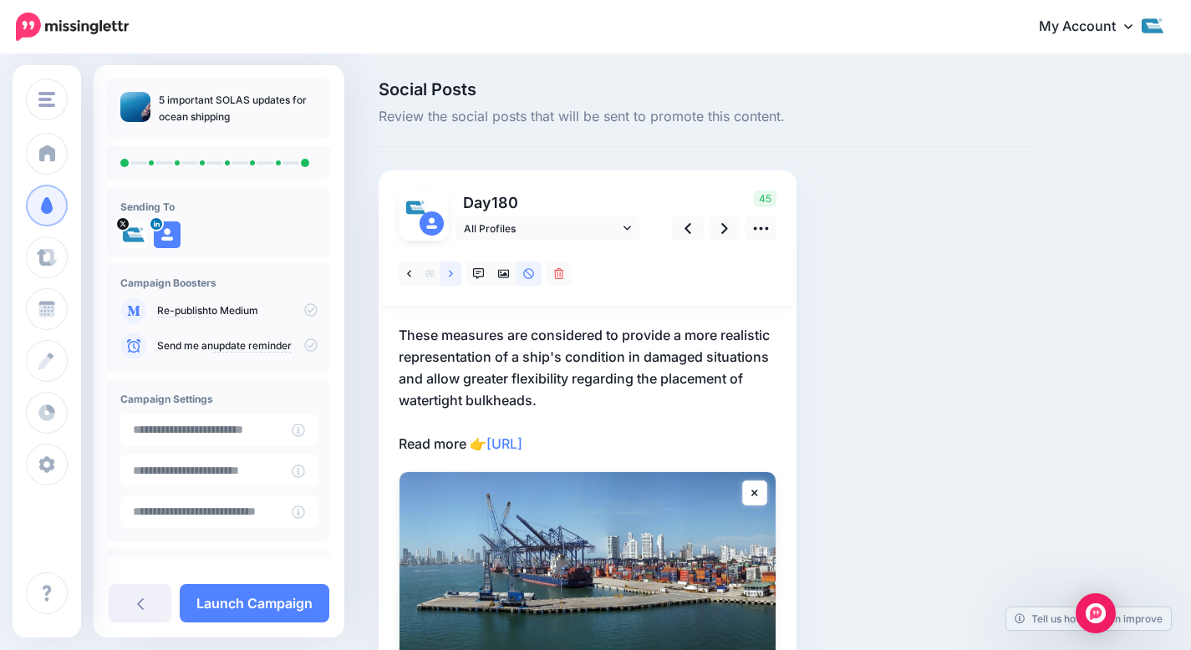
click at [454, 277] on link at bounding box center [451, 274] width 21 height 24
click at [456, 277] on link at bounding box center [451, 274] width 21 height 24
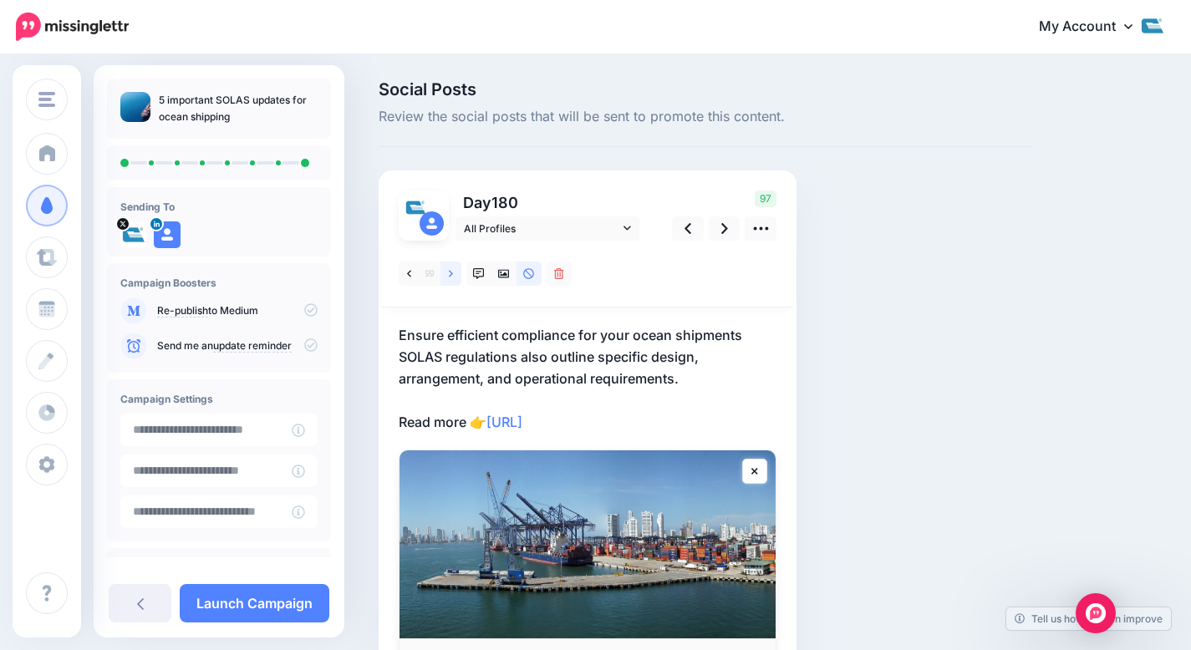
click at [450, 275] on icon at bounding box center [451, 273] width 4 height 7
click at [646, 339] on p "5 important SOLAS updates for shippers Here are five updates that help to ensur…" at bounding box center [588, 378] width 378 height 109
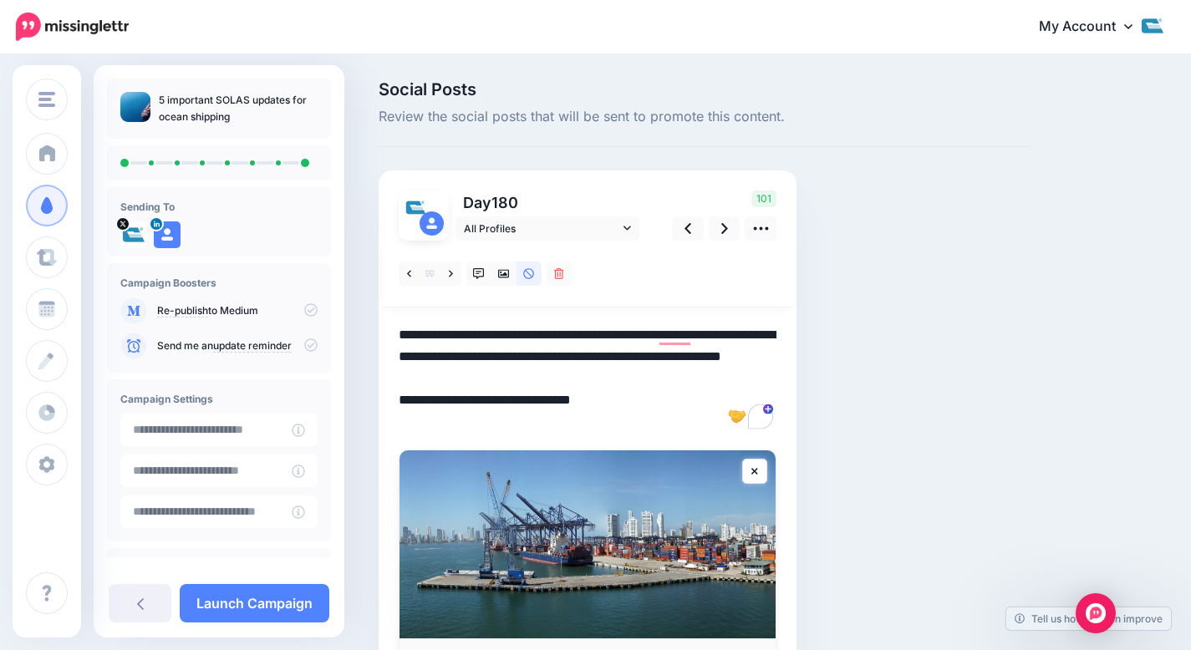
drag, startPoint x: 656, startPoint y: 331, endPoint x: 336, endPoint y: 325, distance: 320.2
click at [336, 325] on div "Cole International Cole International Add Workspace Dashboard Campaigns Curate …" at bounding box center [595, 419] width 1191 height 726
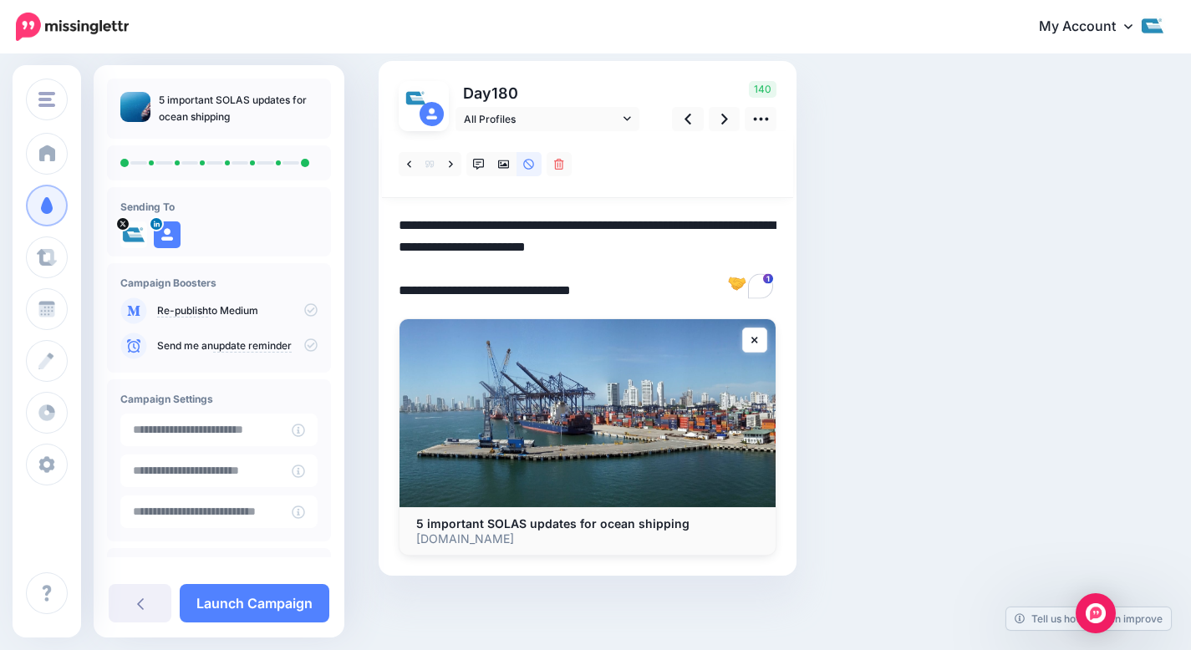
scroll to position [110, 0]
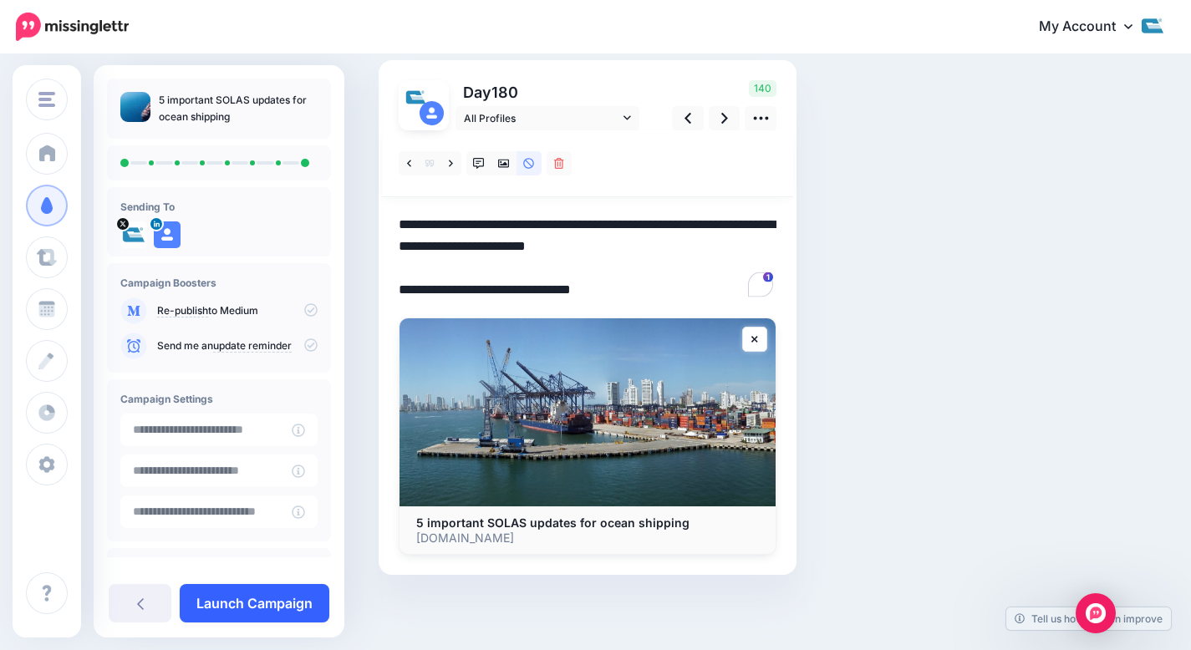
type textarea "**********"
click at [254, 597] on link "Launch Campaign" at bounding box center [255, 603] width 150 height 38
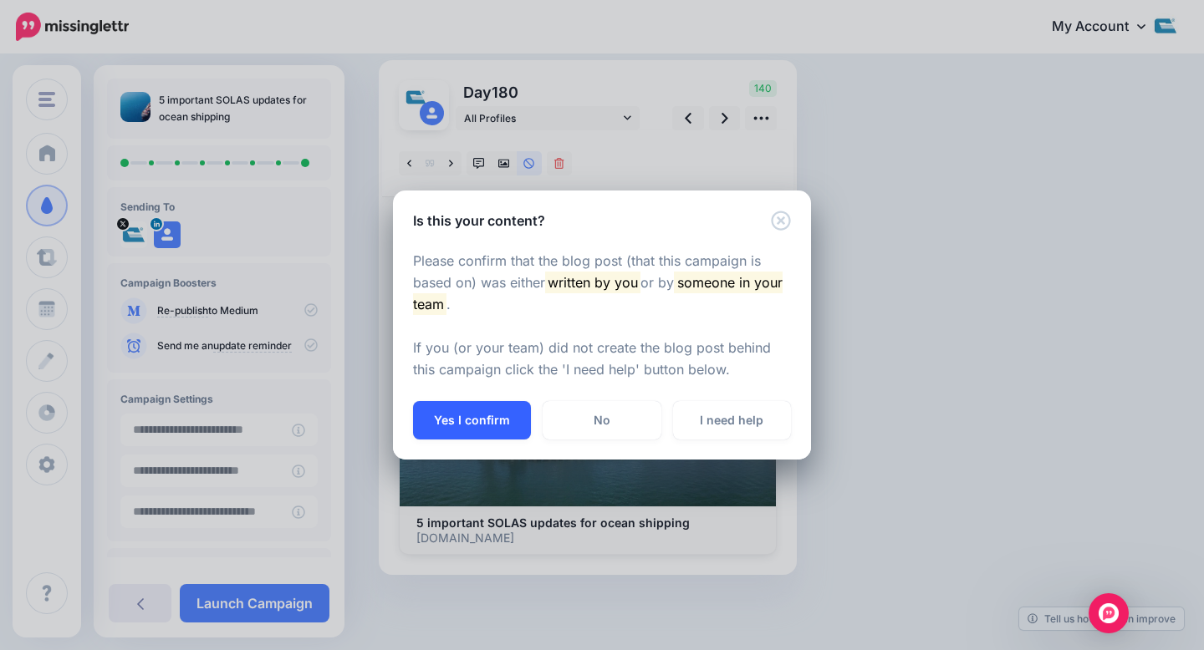
click at [452, 412] on button "Yes I confirm" at bounding box center [472, 420] width 118 height 38
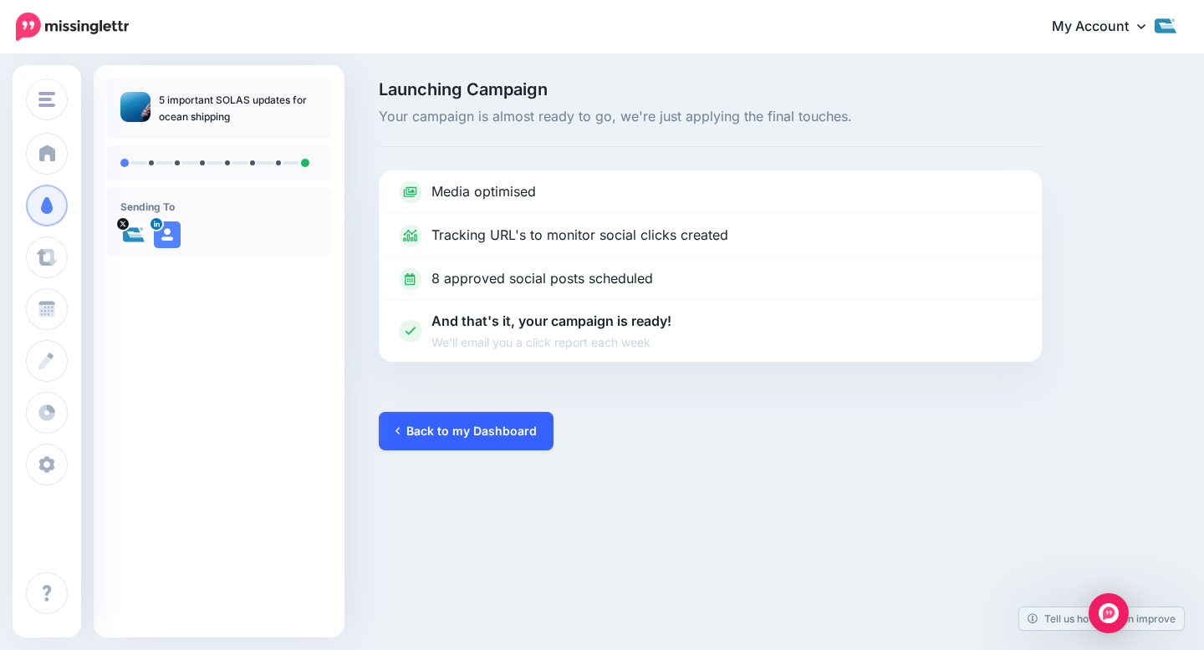
click at [441, 430] on link "Back to my Dashboard" at bounding box center [466, 431] width 175 height 38
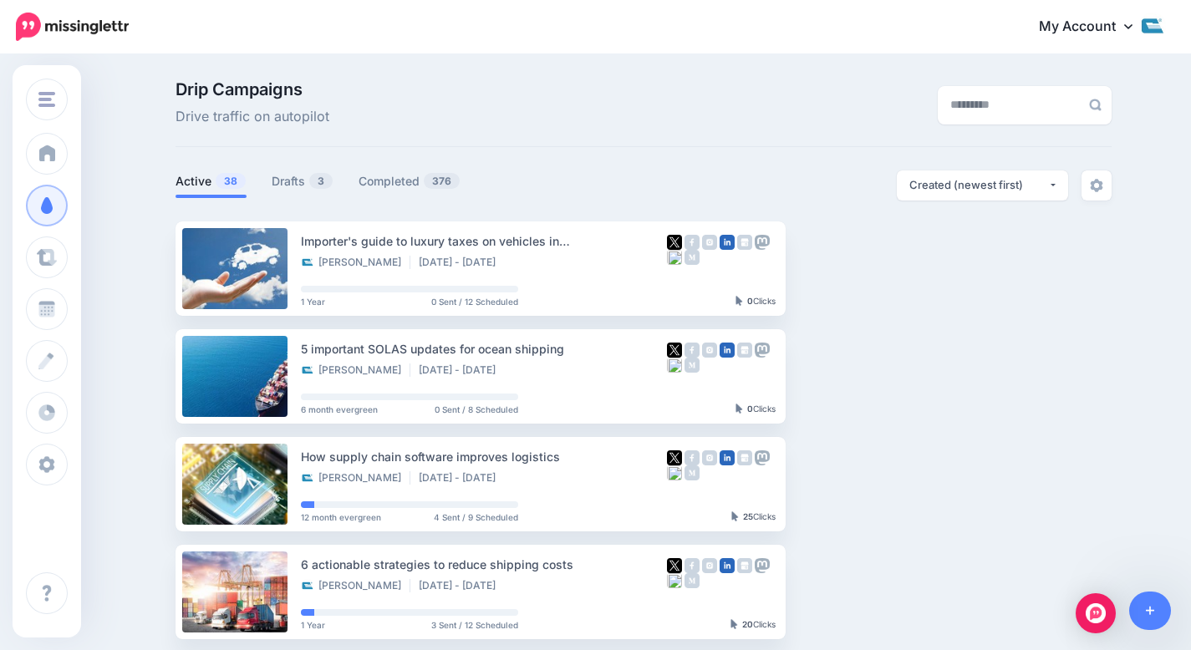
click at [296, 175] on link "Drafts 3" at bounding box center [303, 181] width 62 height 20
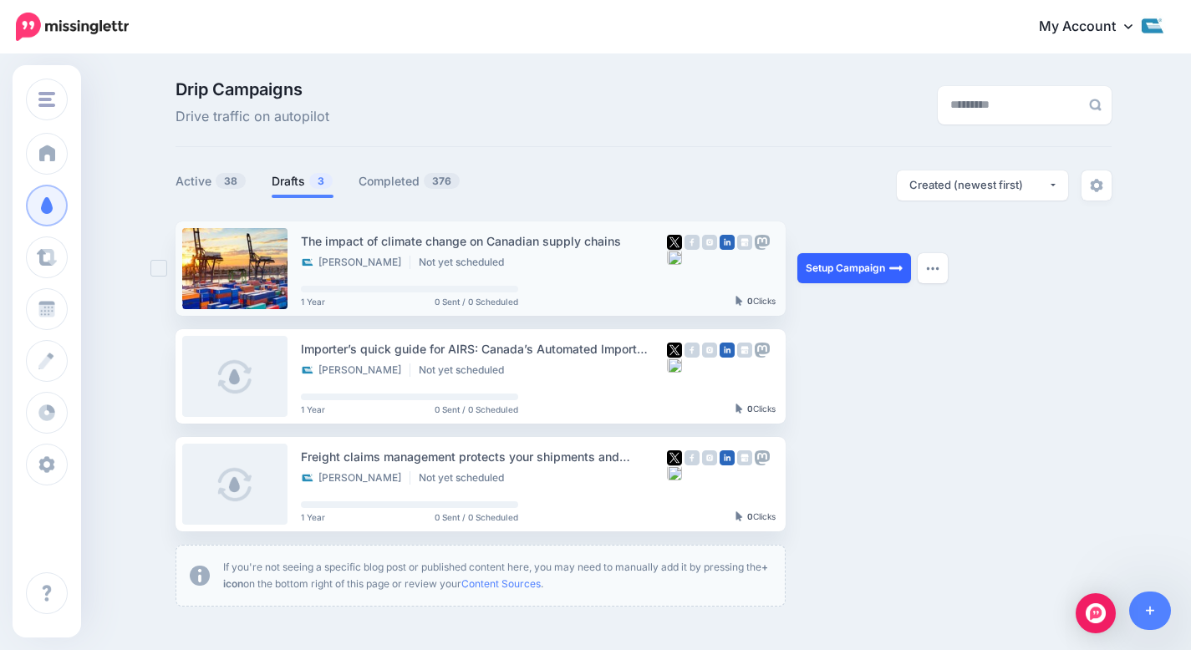
click at [813, 265] on link "Setup Campaign" at bounding box center [854, 268] width 114 height 30
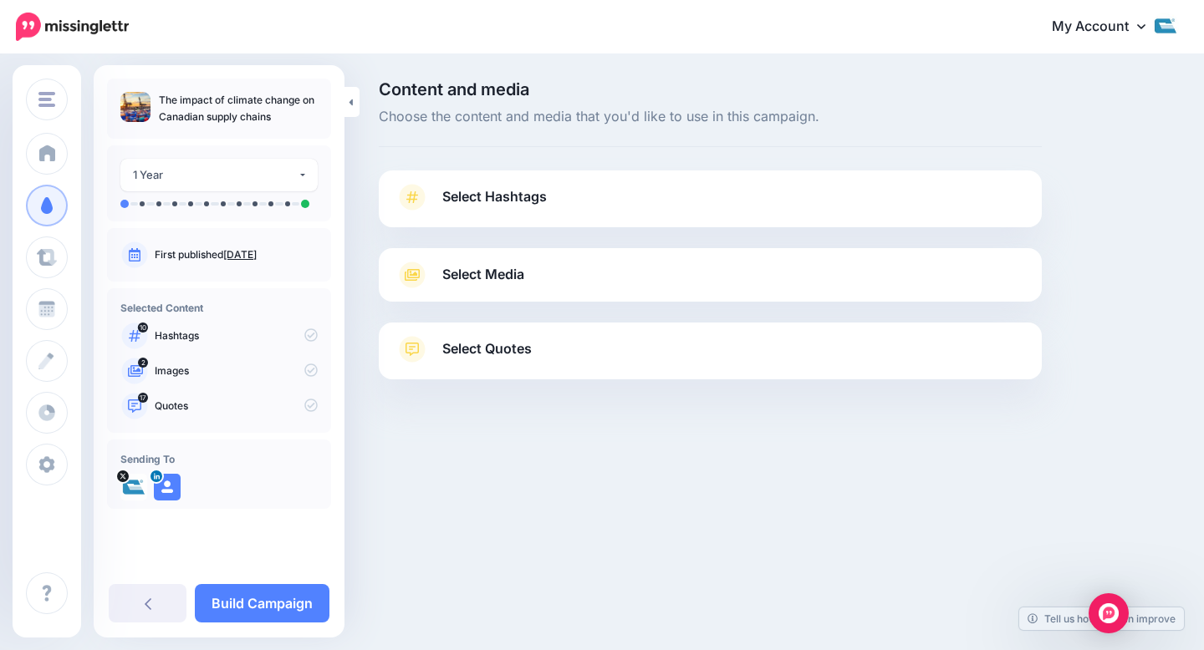
click at [524, 207] on span "Select Hashtags" at bounding box center [494, 197] width 104 height 23
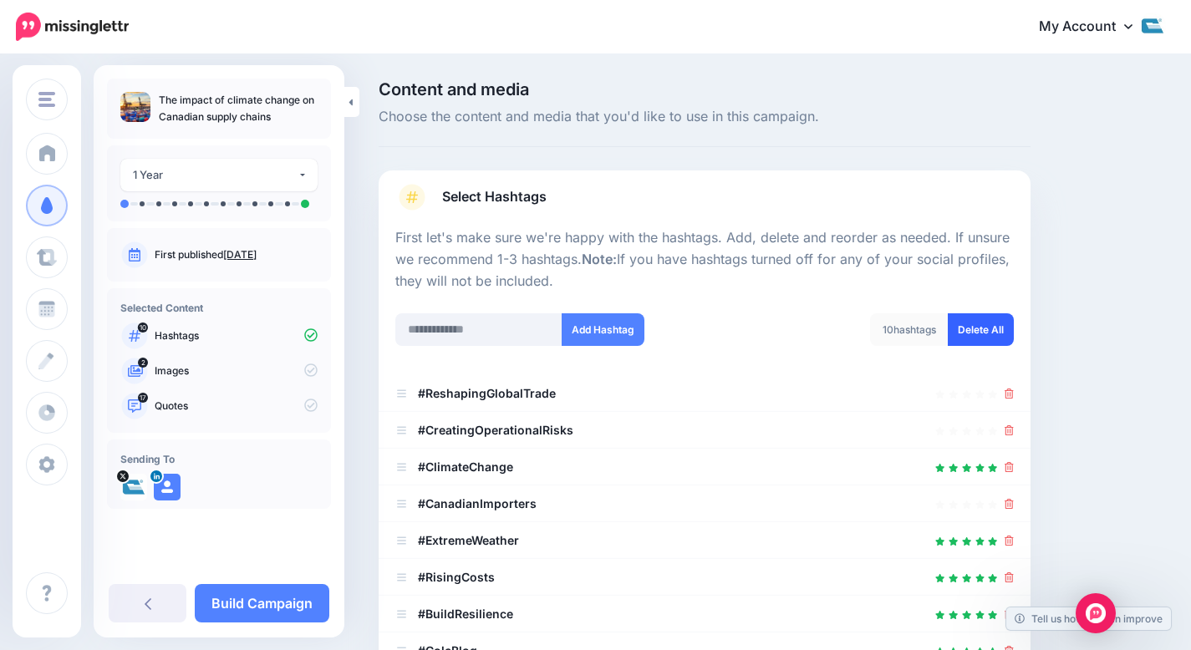
click at [981, 333] on link "Delete All" at bounding box center [981, 329] width 66 height 33
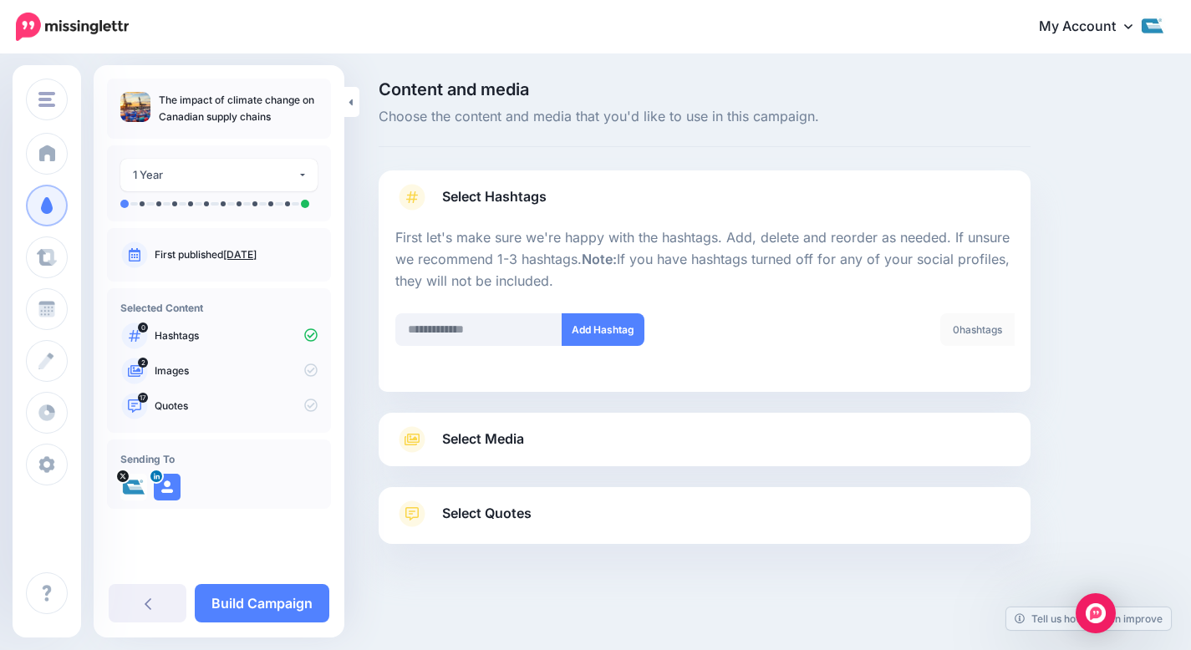
scroll to position [2, 0]
click at [620, 455] on div "Select Media Next, let's make sure we have the best media for this campaign. De…" at bounding box center [705, 437] width 652 height 53
click at [619, 448] on link "Select Media" at bounding box center [704, 438] width 619 height 27
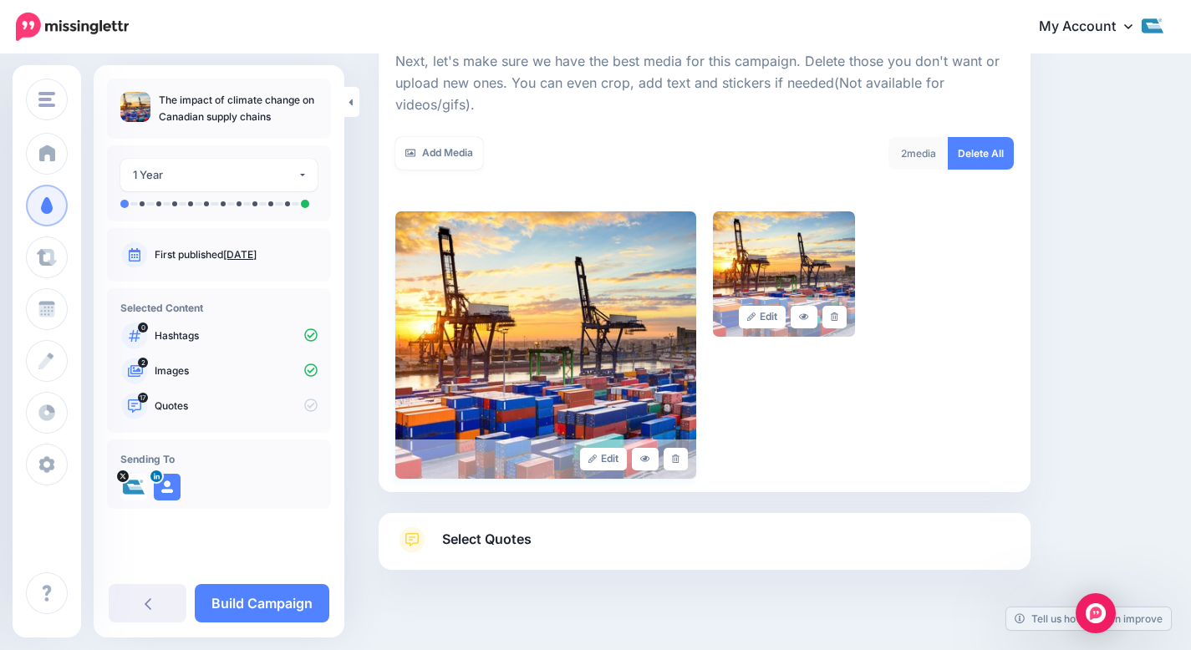
scroll to position [252, 0]
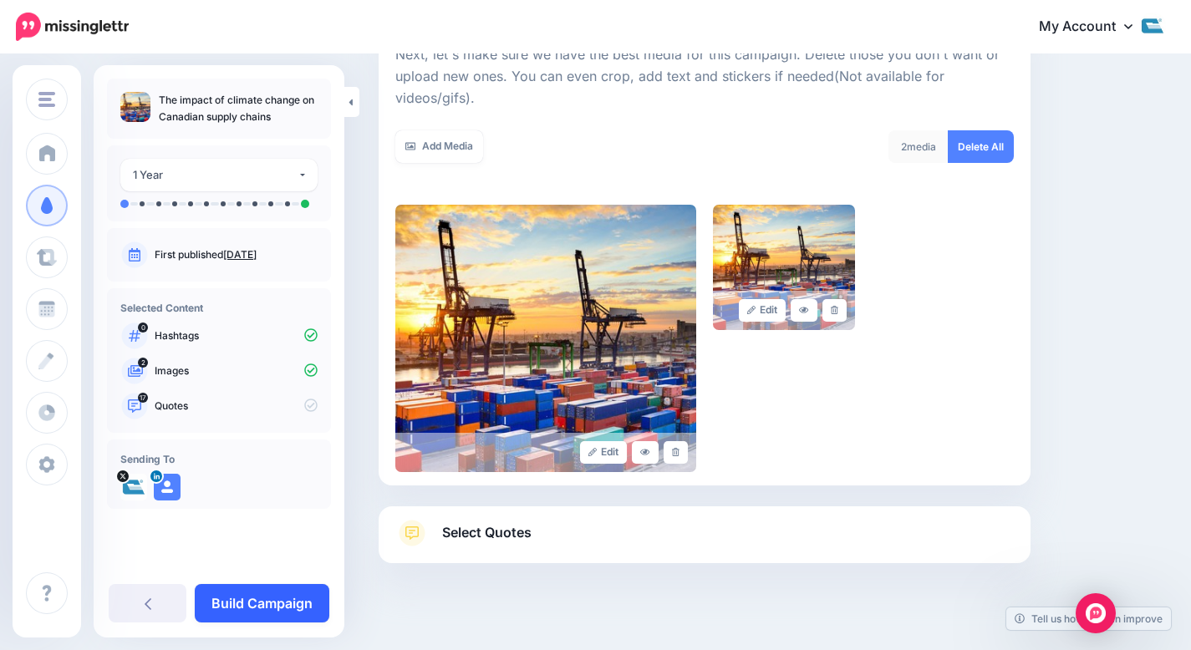
click at [305, 596] on link "Build Campaign" at bounding box center [262, 603] width 135 height 38
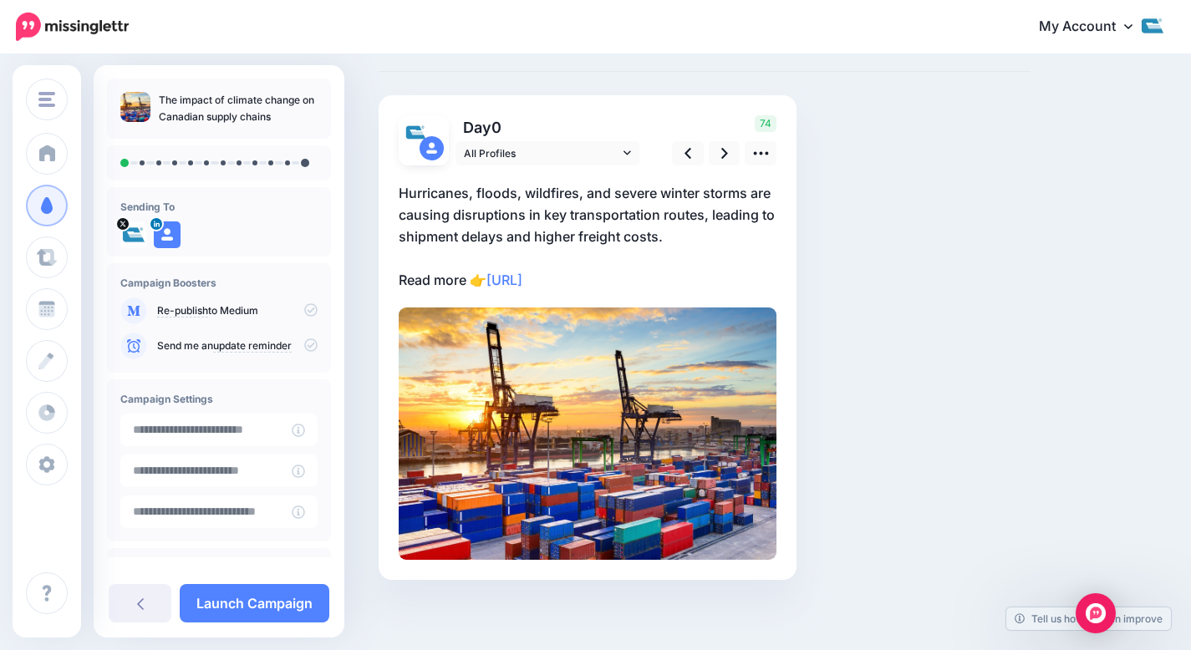
scroll to position [79, 0]
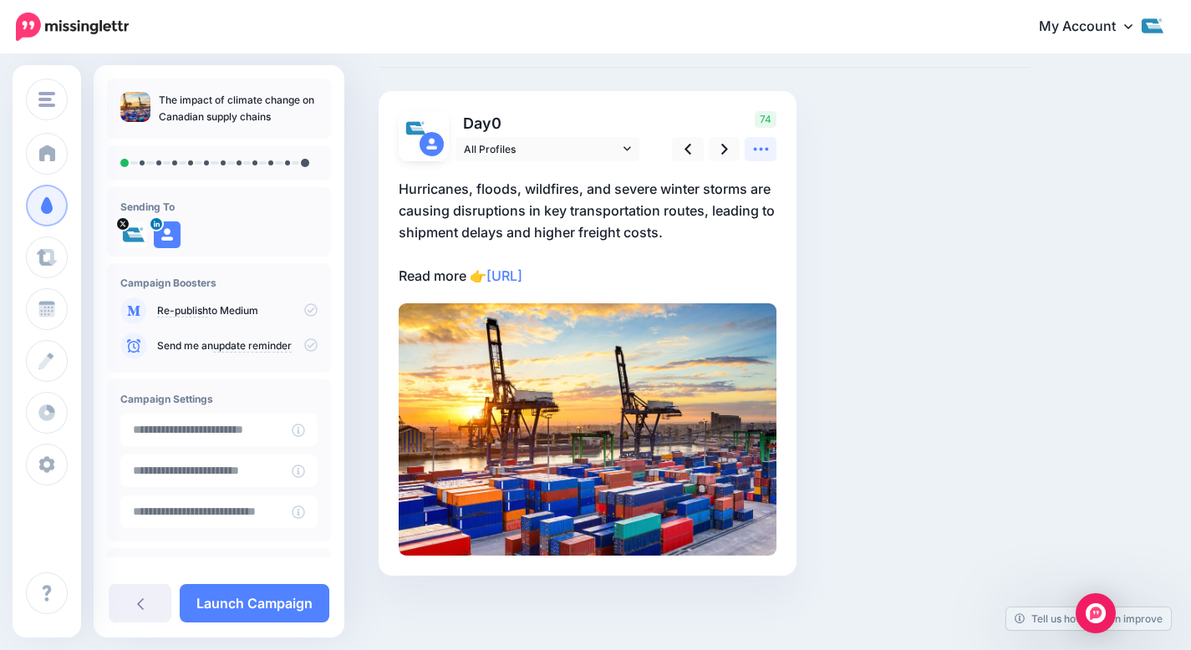
click at [757, 149] on icon at bounding box center [761, 149] width 18 height 18
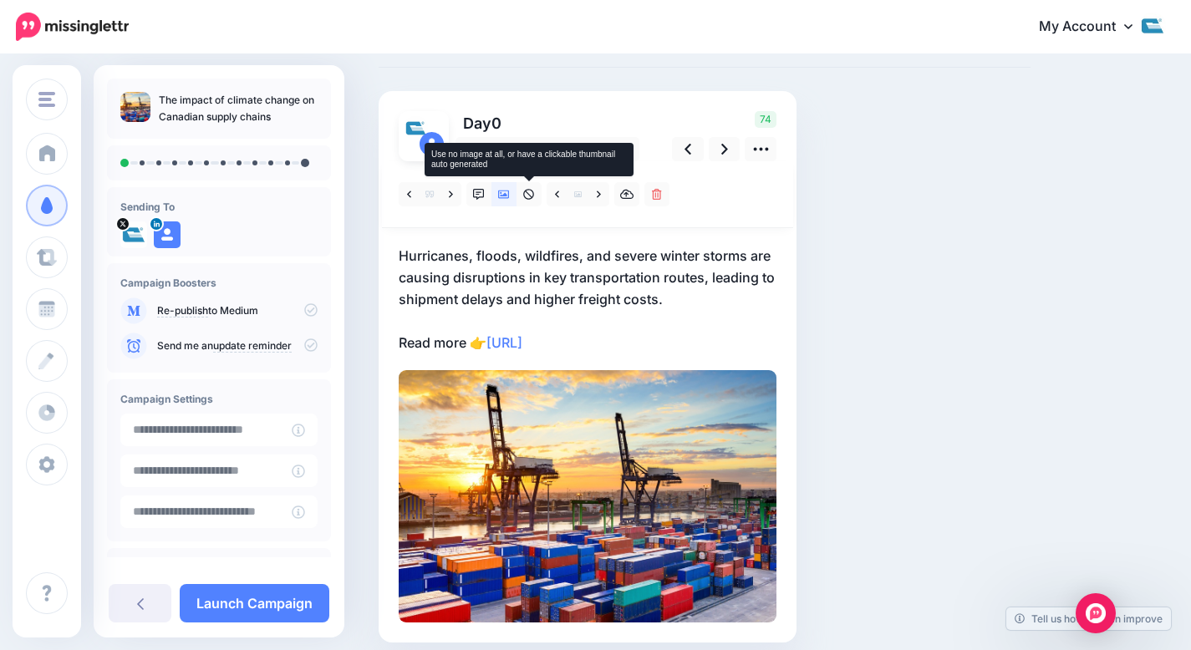
click at [542, 189] on div at bounding box center [537, 194] width 276 height 24
click at [531, 195] on icon at bounding box center [529, 195] width 12 height 12
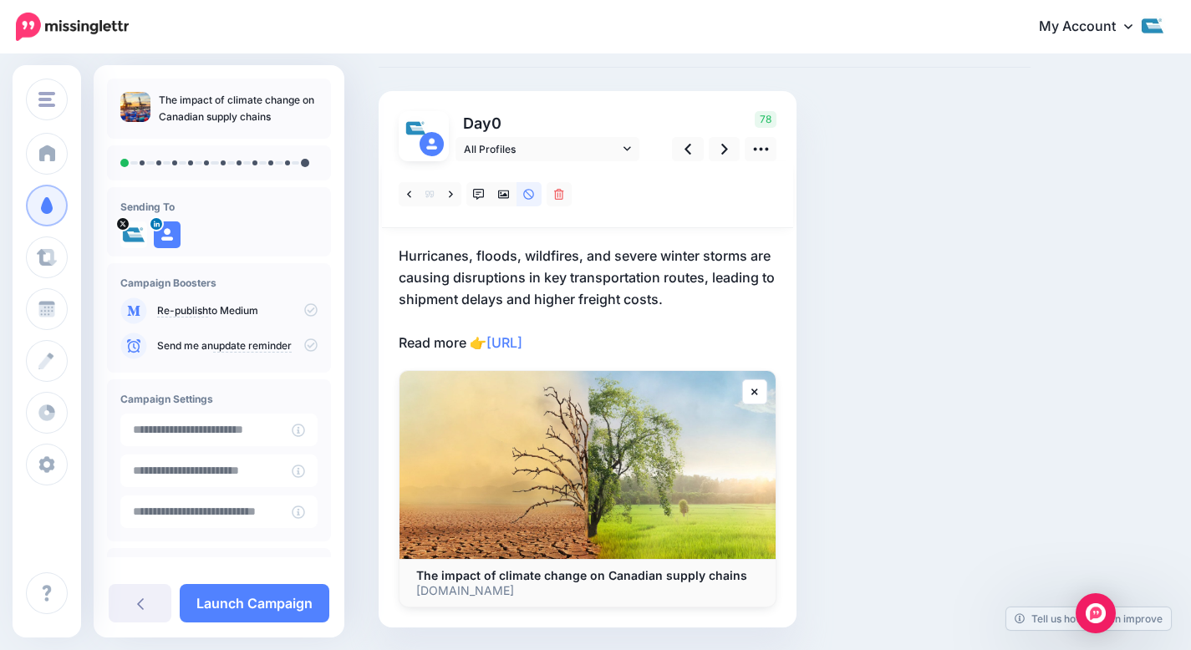
scroll to position [0, 0]
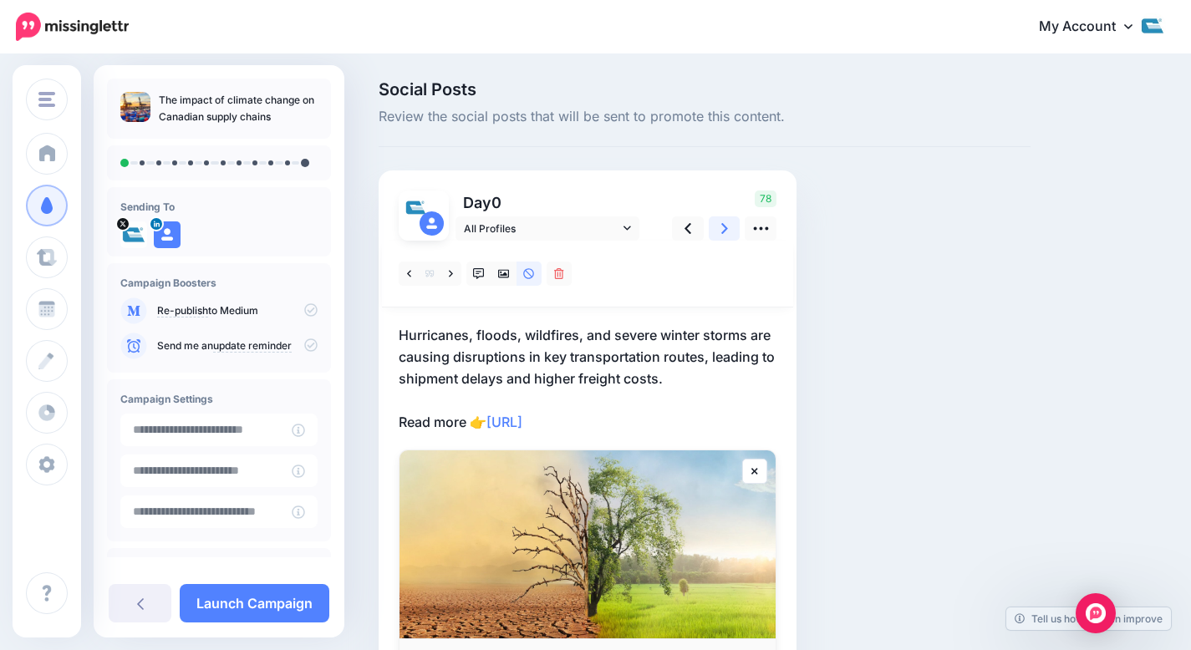
click at [725, 230] on icon at bounding box center [724, 228] width 7 height 11
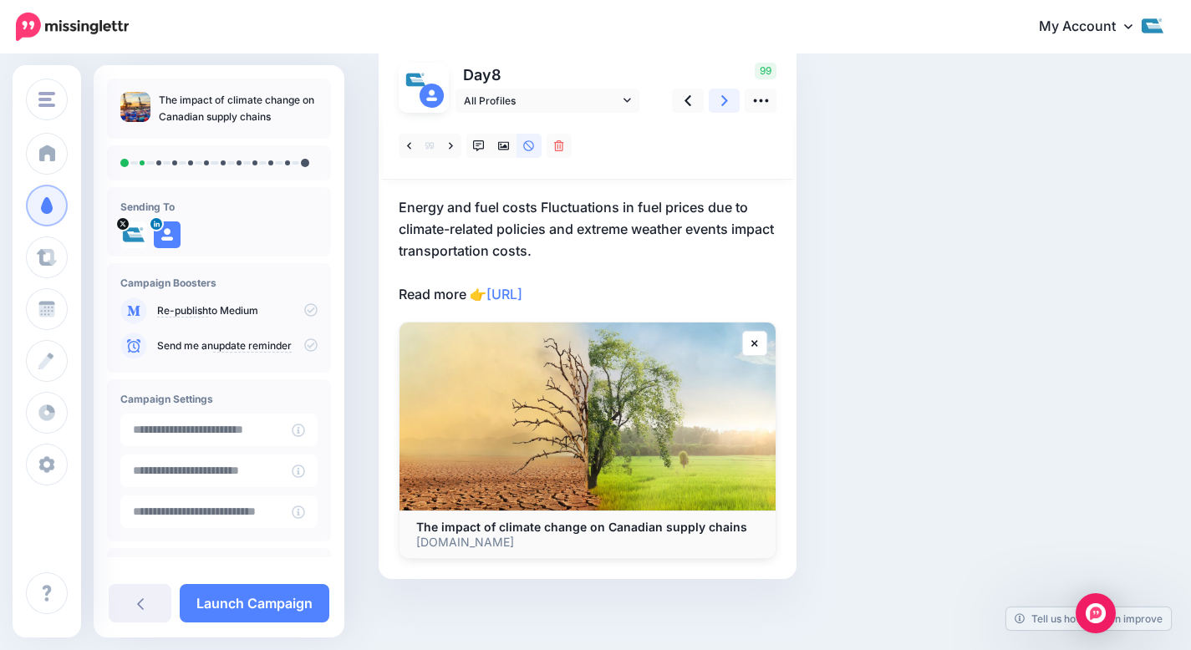
scroll to position [129, 0]
click at [534, 210] on p "Energy and fuel costs Fluctuations in fuel prices due to climate-related polici…" at bounding box center [588, 250] width 378 height 109
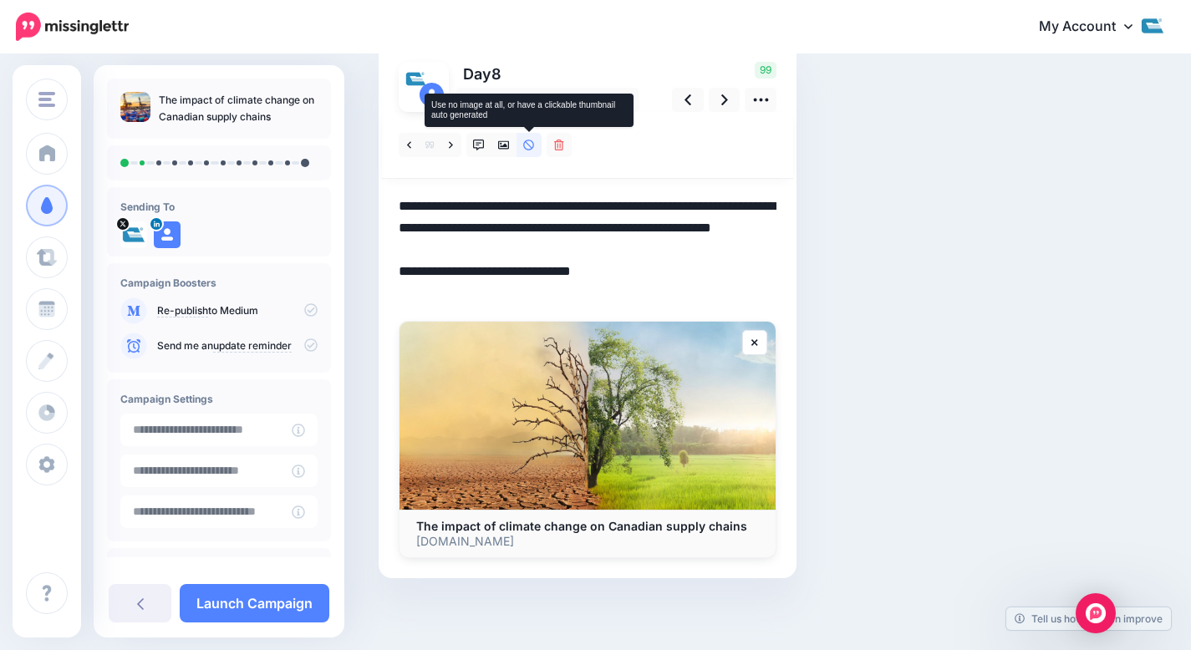
scroll to position [0, 0]
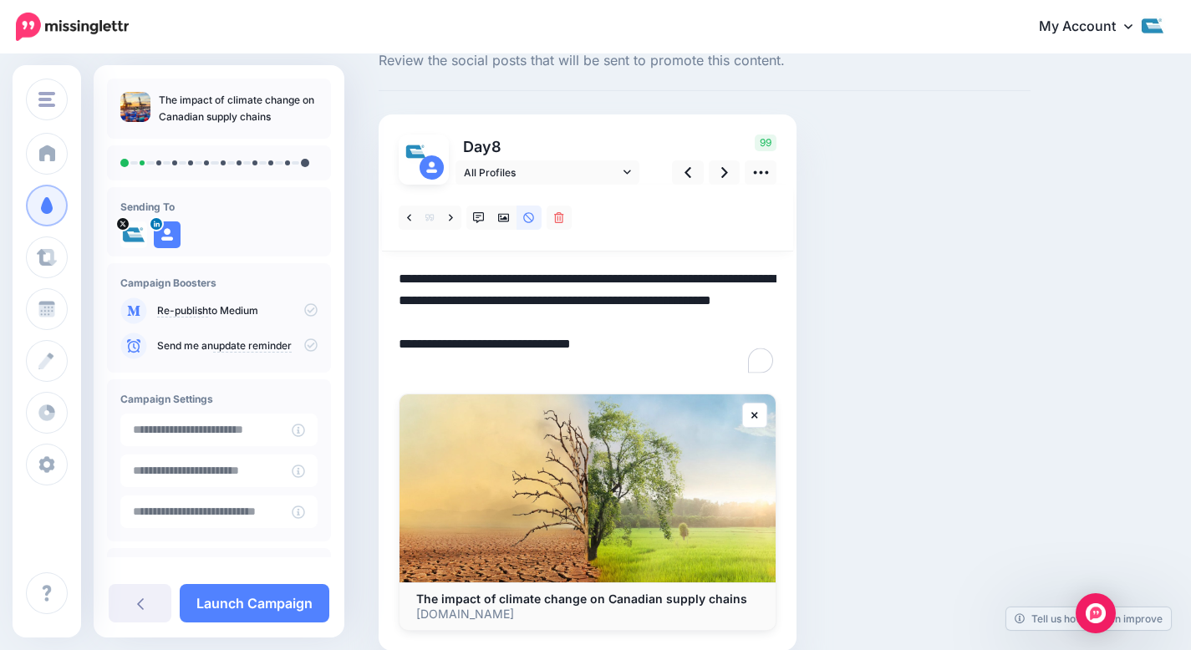
click at [540, 281] on textarea "**********" at bounding box center [588, 322] width 378 height 109
drag, startPoint x: 540, startPoint y: 281, endPoint x: 331, endPoint y: 279, distance: 209.0
click at [331, 279] on div "Cole International Cole International Add Workspace Dashboard Campaigns Curate …" at bounding box center [595, 363] width 1191 height 726
click at [500, 274] on textarea "**********" at bounding box center [588, 322] width 378 height 109
drag, startPoint x: 539, startPoint y: 275, endPoint x: 326, endPoint y: 263, distance: 213.5
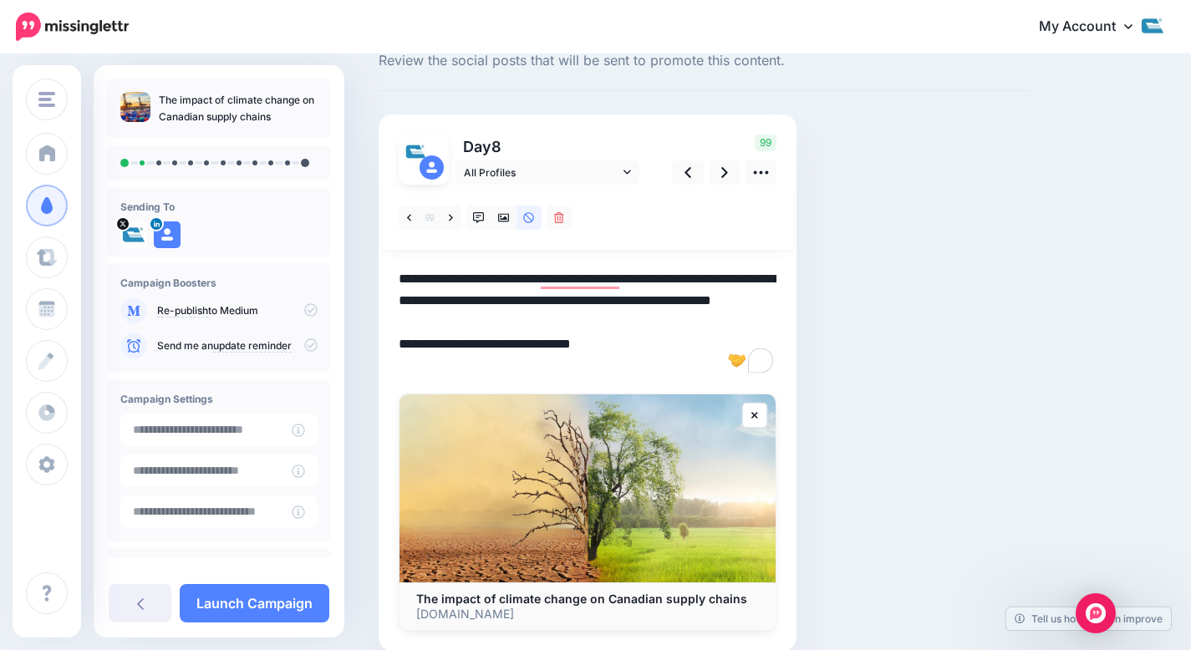
click at [326, 263] on div "Cole International Cole International Add Workspace Dashboard Campaigns Curate …" at bounding box center [595, 363] width 1191 height 726
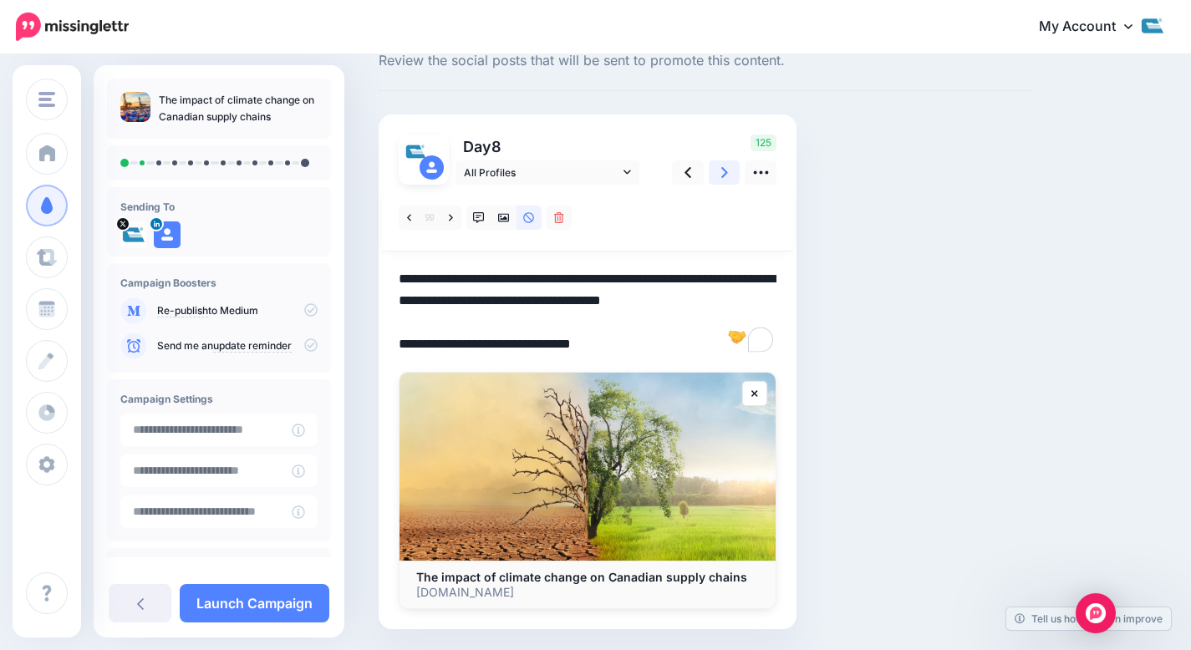
click at [717, 170] on link at bounding box center [725, 172] width 32 height 24
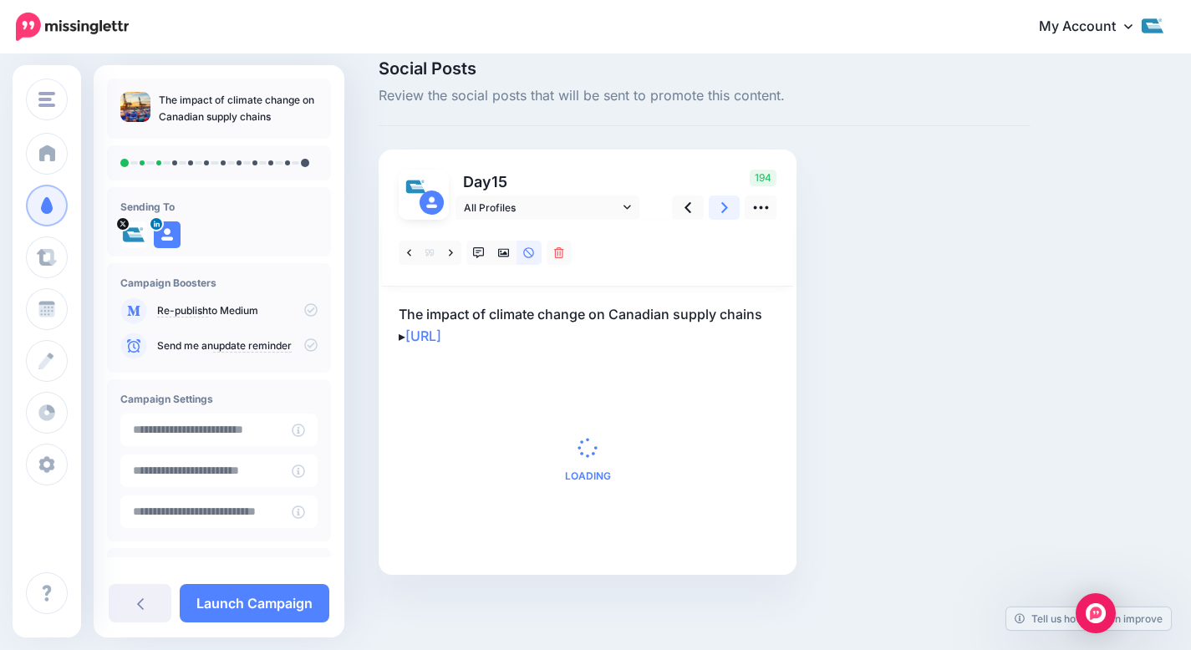
scroll to position [56, 0]
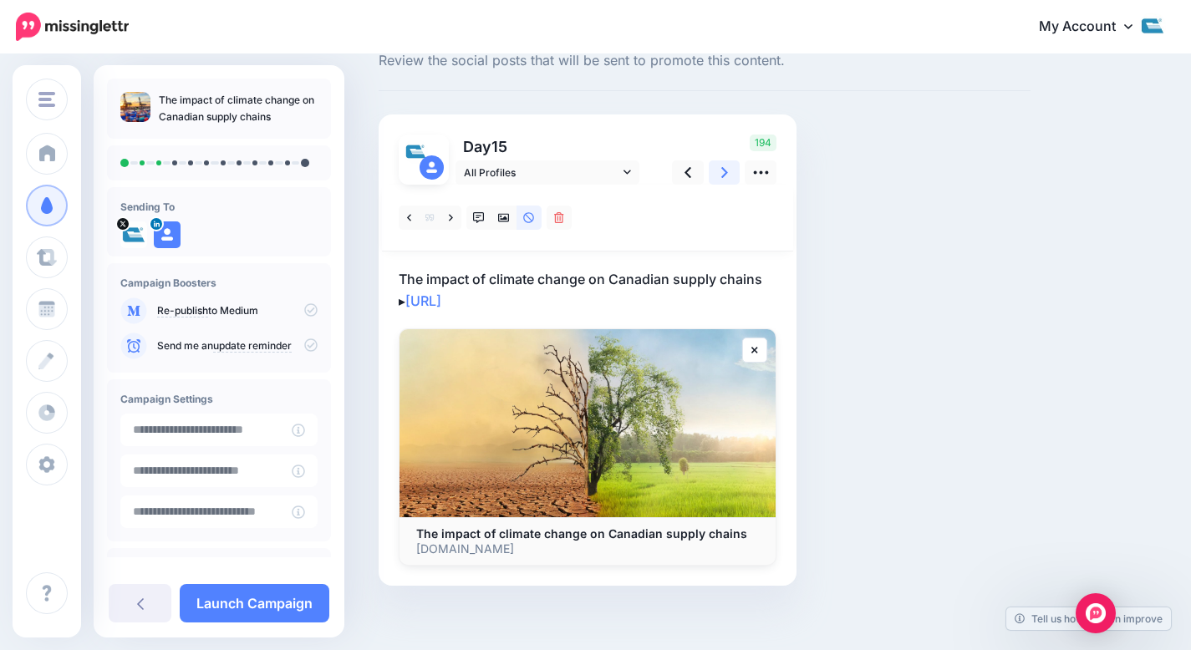
click at [714, 170] on link at bounding box center [725, 172] width 32 height 24
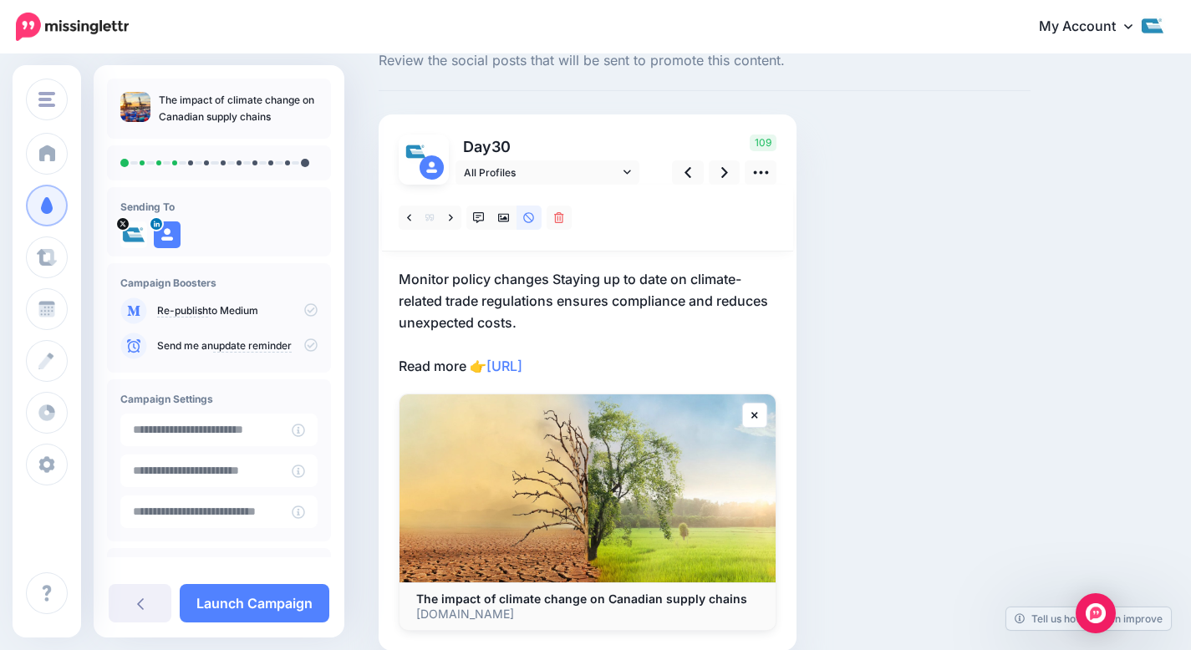
click at [546, 284] on p "Monitor policy changes Staying up to date on climate-related trade regulations …" at bounding box center [588, 322] width 378 height 109
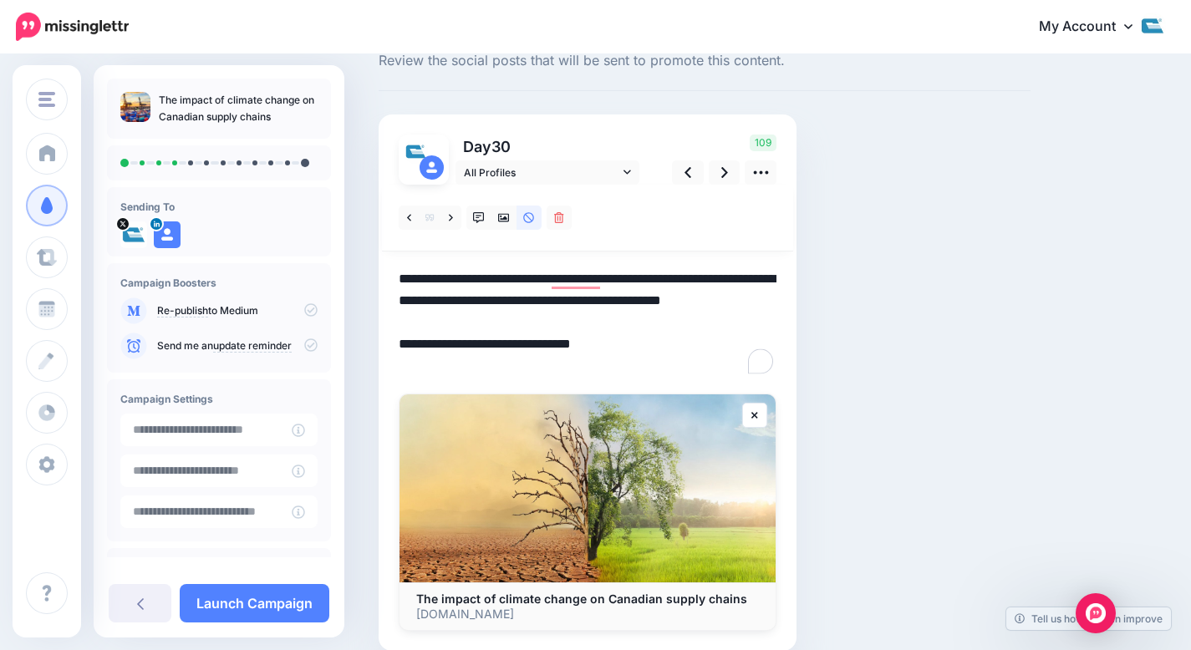
drag, startPoint x: 552, startPoint y: 278, endPoint x: 347, endPoint y: 275, distance: 204.8
click at [347, 275] on div "Social Posts Review the social posts that will be sent to promote this content.…" at bounding box center [595, 363] width 1191 height 726
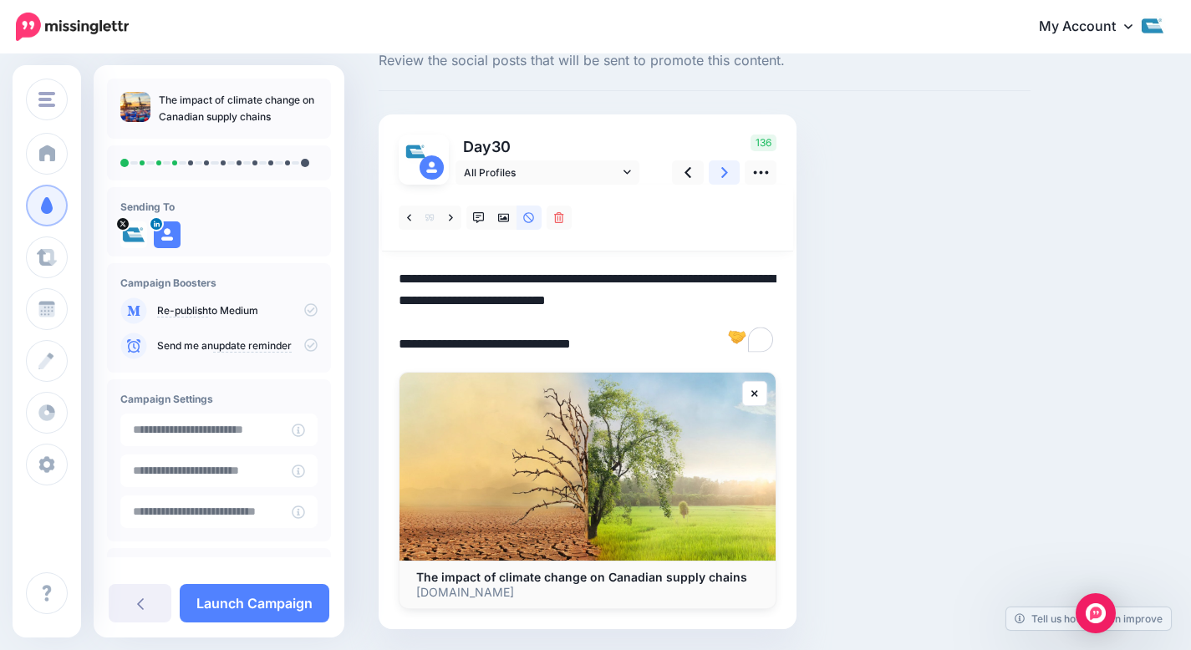
click at [720, 176] on link at bounding box center [725, 172] width 32 height 24
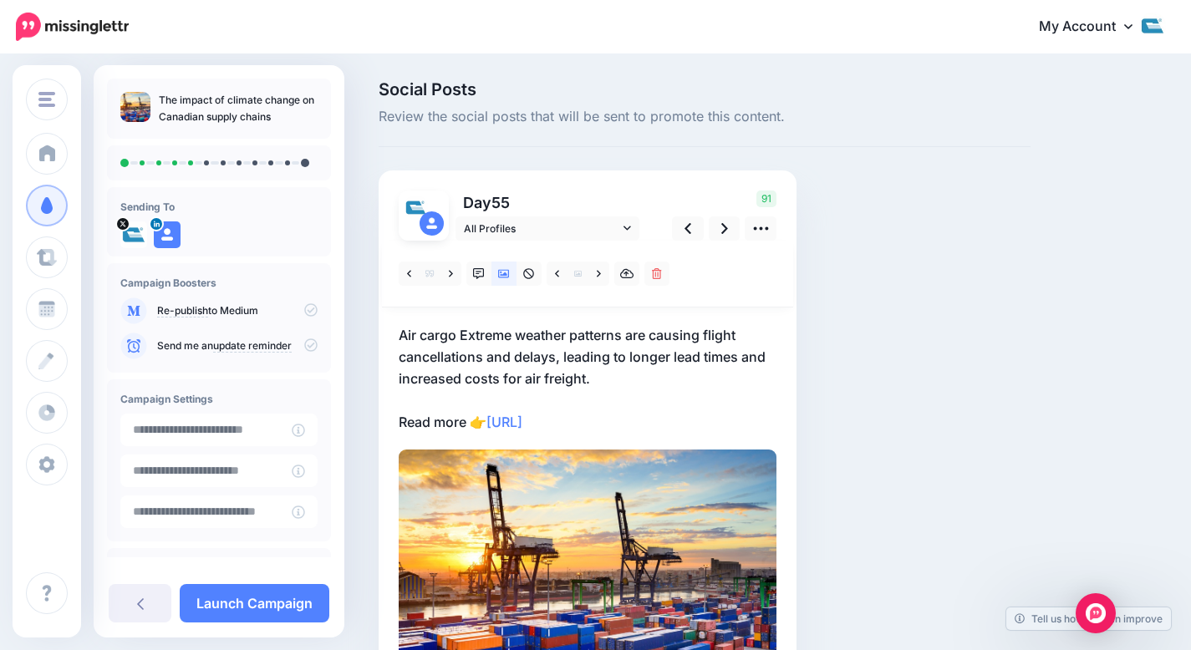
click at [496, 339] on p "Air cargo Extreme weather patterns are causing flight cancellations and delays,…" at bounding box center [588, 378] width 378 height 109
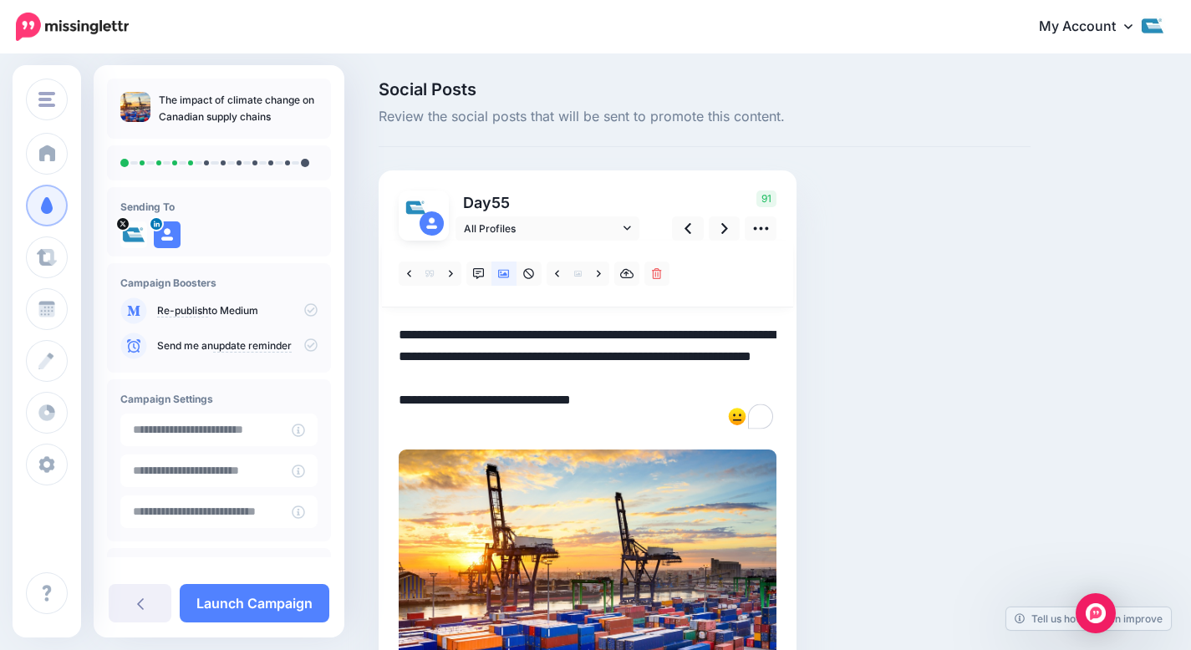
drag, startPoint x: 465, startPoint y: 335, endPoint x: 383, endPoint y: 329, distance: 82.1
click at [383, 329] on div "Day 55 All Profiles 91" at bounding box center [588, 447] width 418 height 552
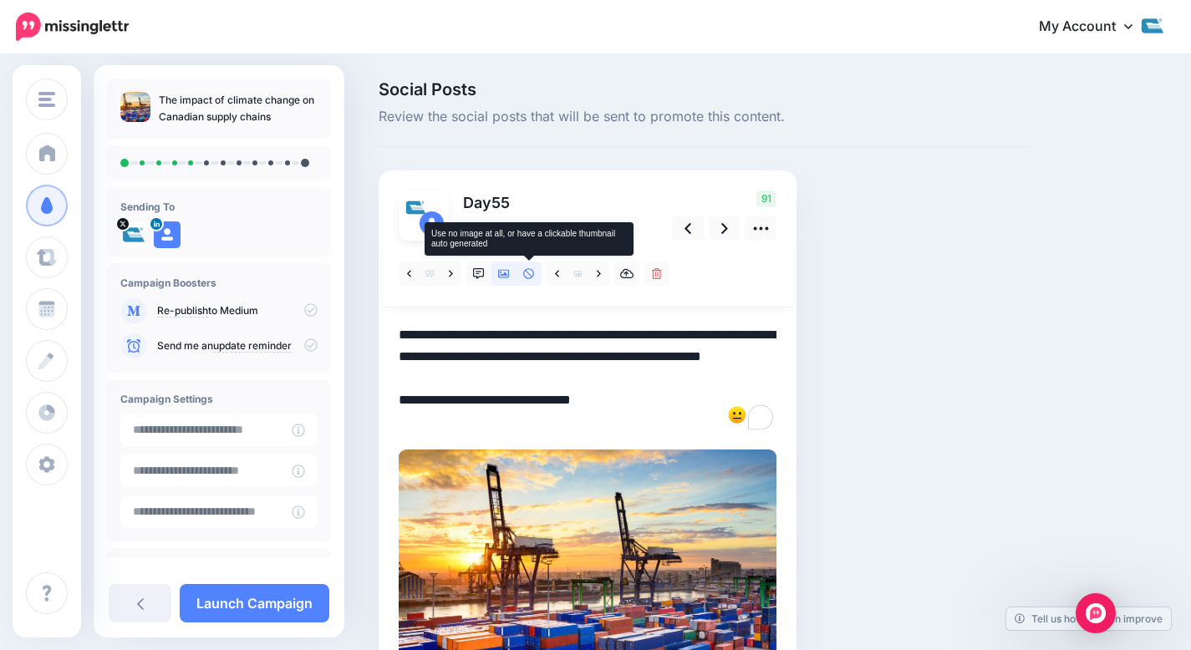
click at [531, 267] on link at bounding box center [529, 274] width 25 height 24
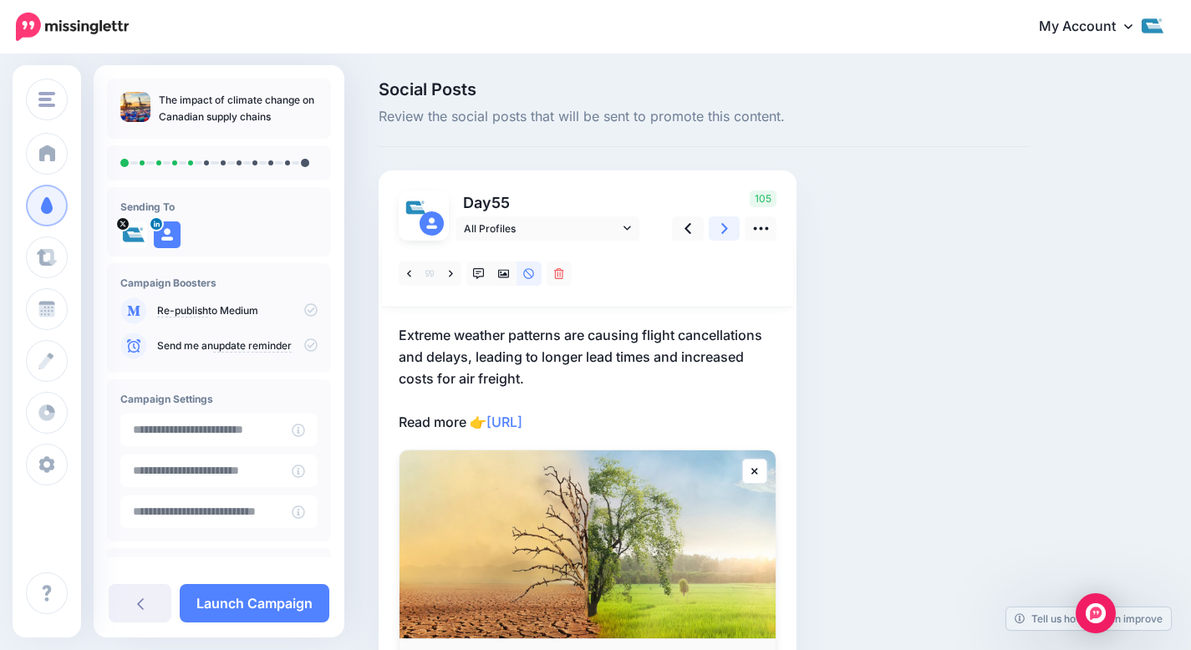
click at [718, 224] on link at bounding box center [725, 229] width 32 height 24
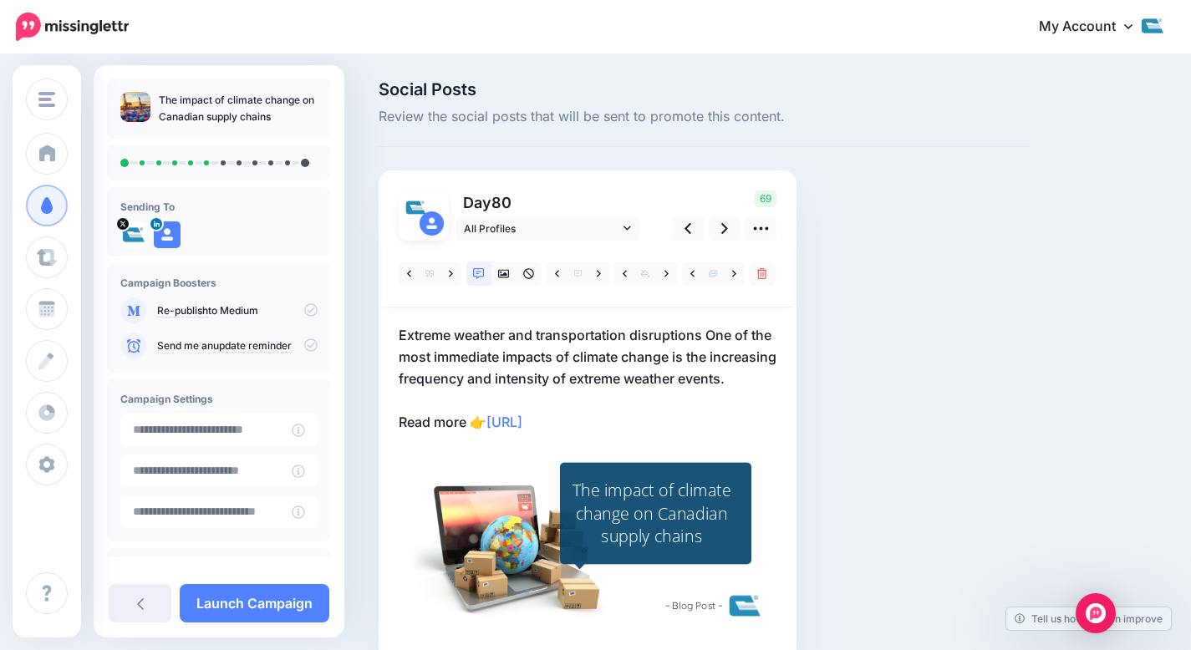
click at [599, 365] on p "Extreme weather and transportation disruptions One of the most immediate impact…" at bounding box center [588, 378] width 378 height 109
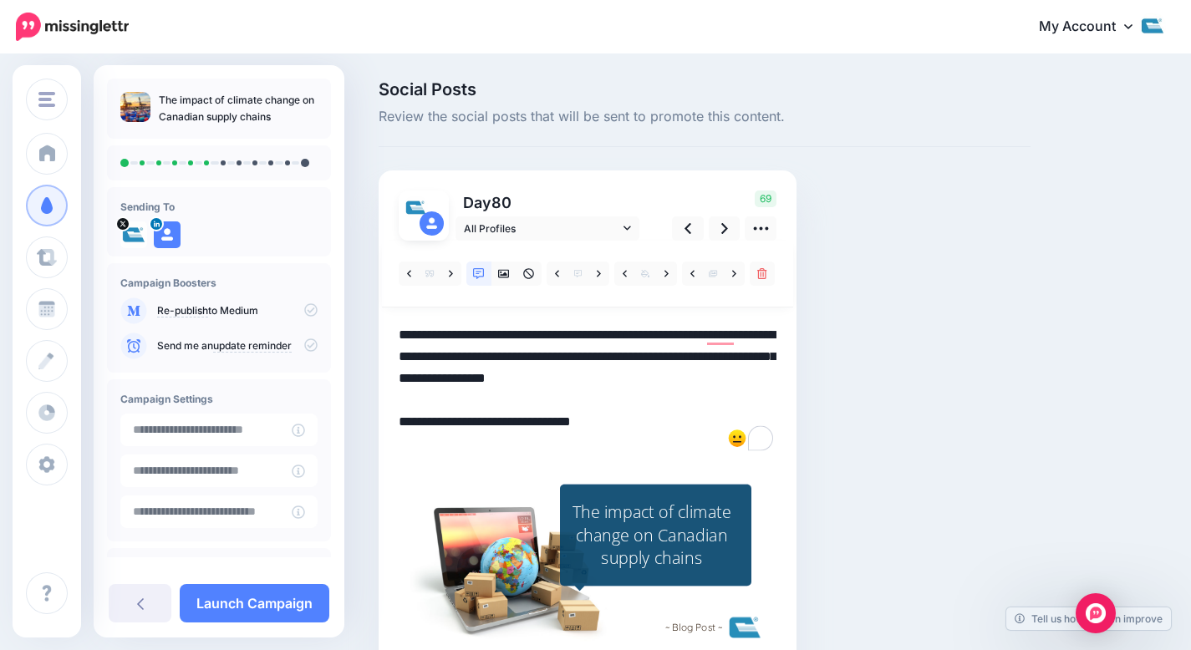
drag, startPoint x: 702, startPoint y: 337, endPoint x: 350, endPoint y: 308, distance: 353.1
click at [350, 308] on div "Social Posts Review the social posts that will be sent to promote this content.…" at bounding box center [595, 407] width 1191 height 702
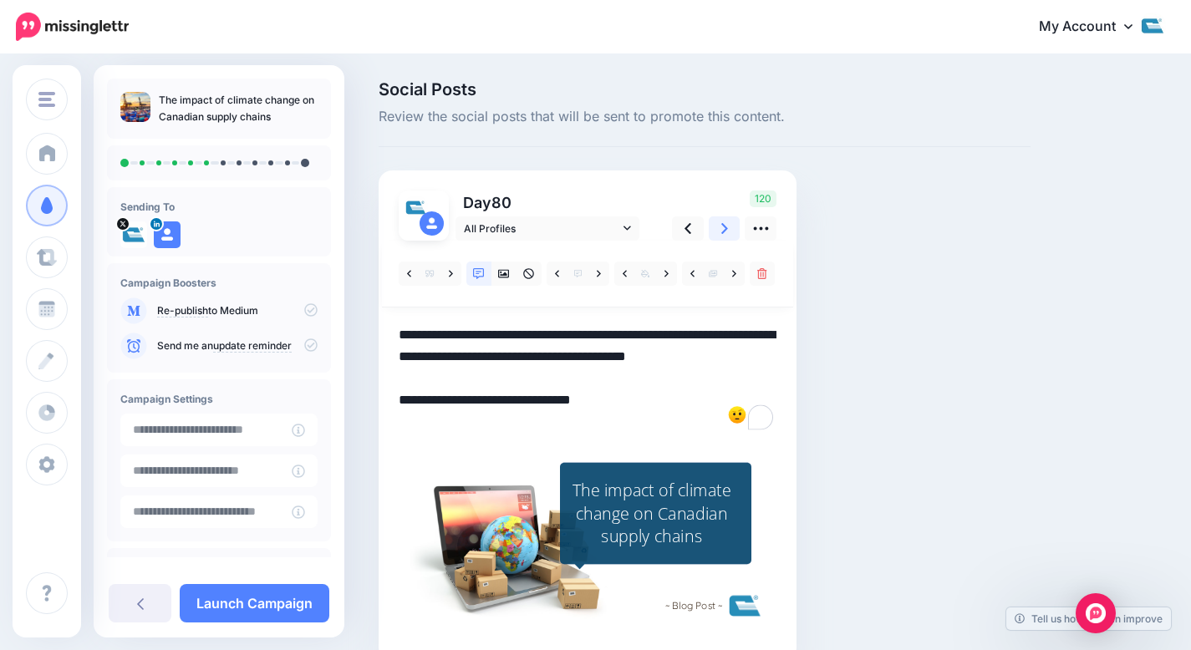
click at [722, 231] on icon at bounding box center [724, 229] width 7 height 18
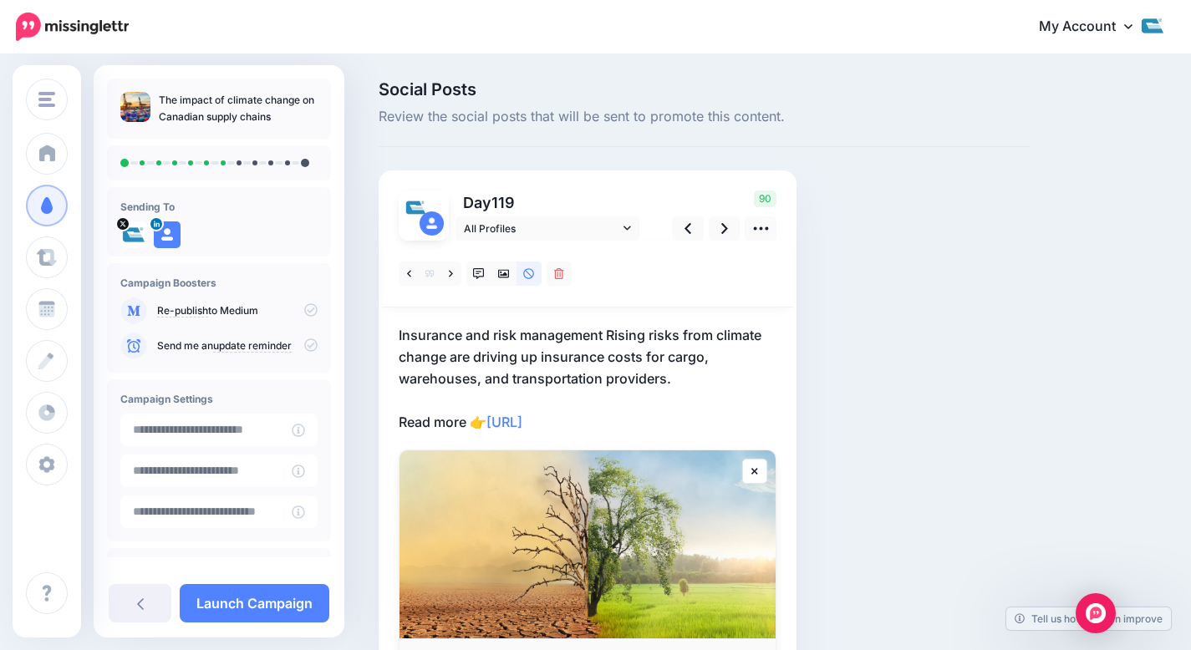
click at [615, 332] on p "Insurance and risk management Rising risks from climate change are driving up i…" at bounding box center [588, 378] width 378 height 109
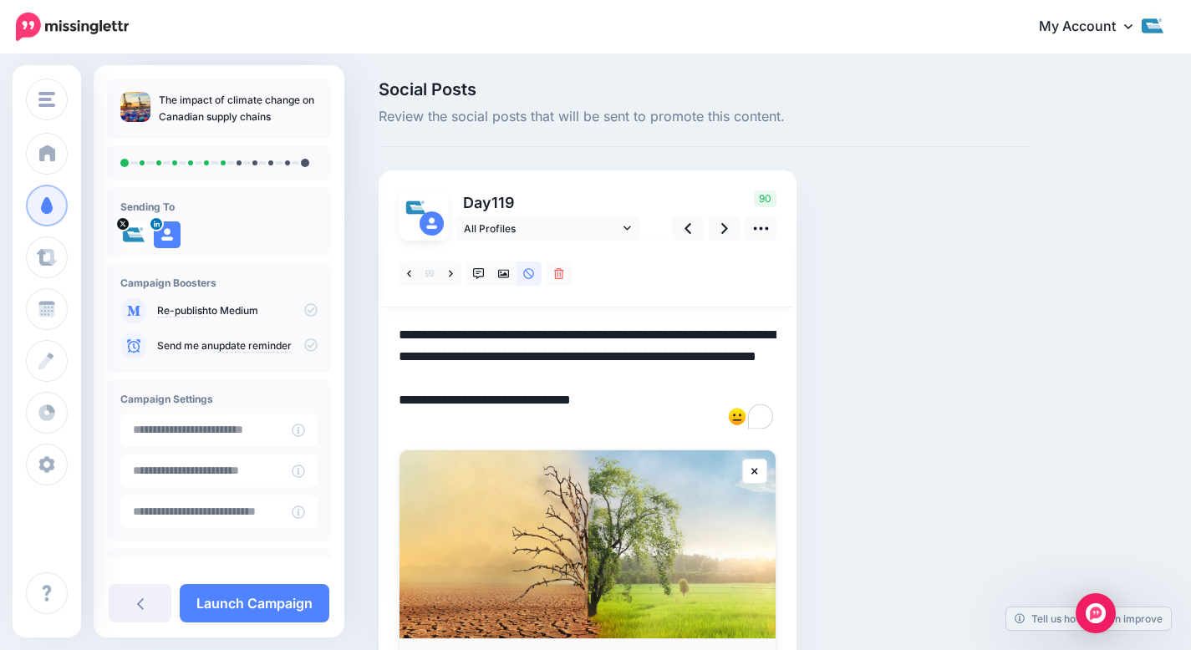
drag, startPoint x: 606, startPoint y: 338, endPoint x: 324, endPoint y: 298, distance: 285.3
click at [324, 298] on div "Cole International Cole International Add Workspace Dashboard Campaigns Curate …" at bounding box center [595, 419] width 1191 height 726
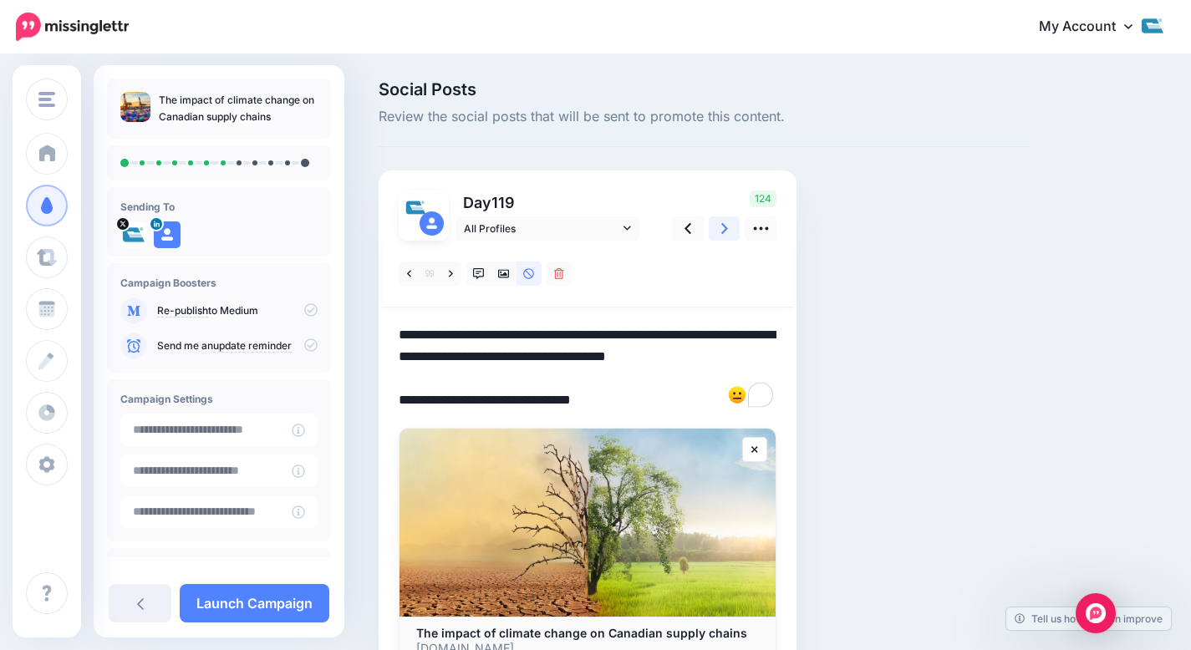
click at [718, 222] on link at bounding box center [725, 229] width 32 height 24
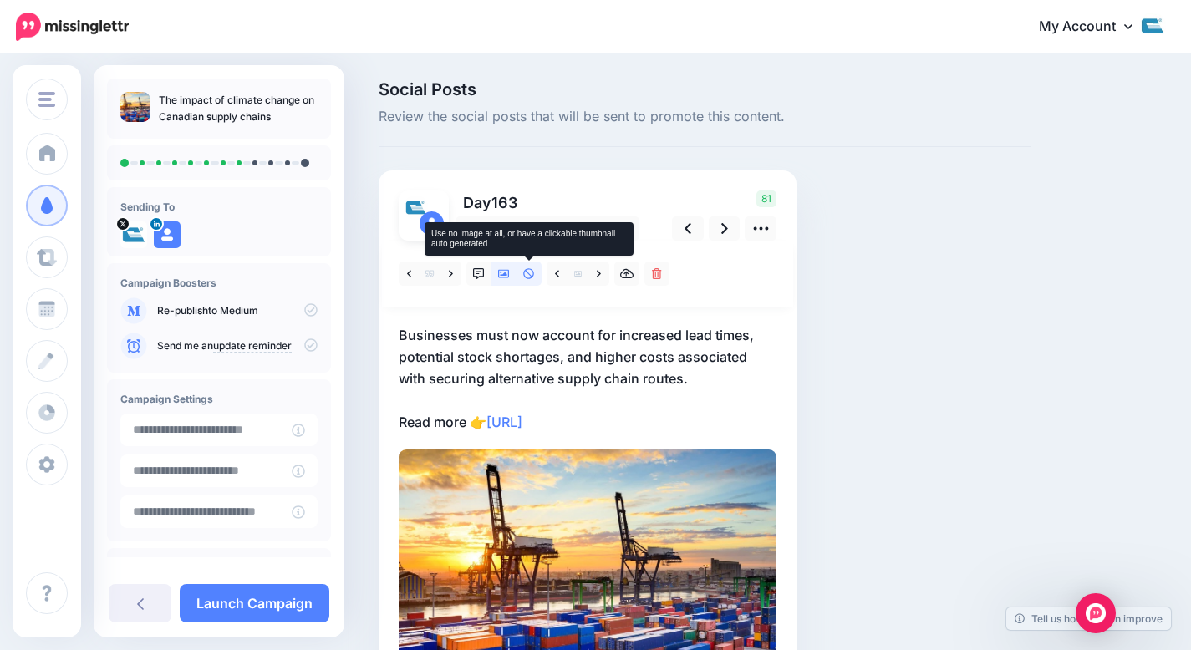
click at [524, 278] on icon at bounding box center [529, 274] width 12 height 12
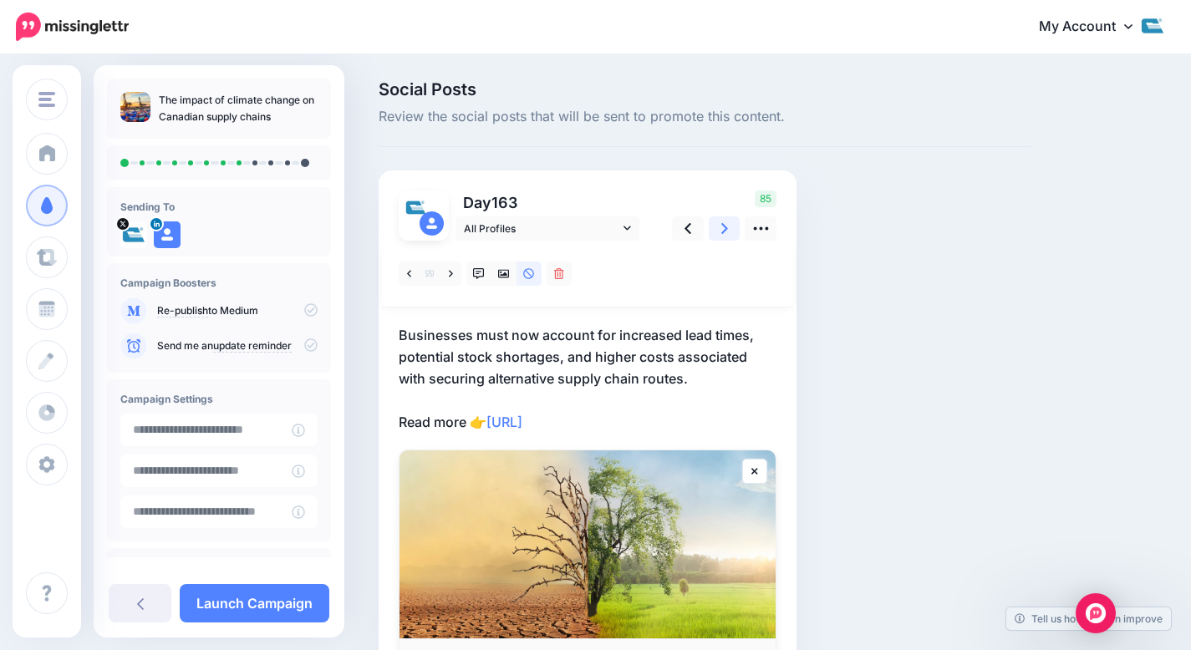
click at [723, 229] on icon at bounding box center [724, 229] width 7 height 18
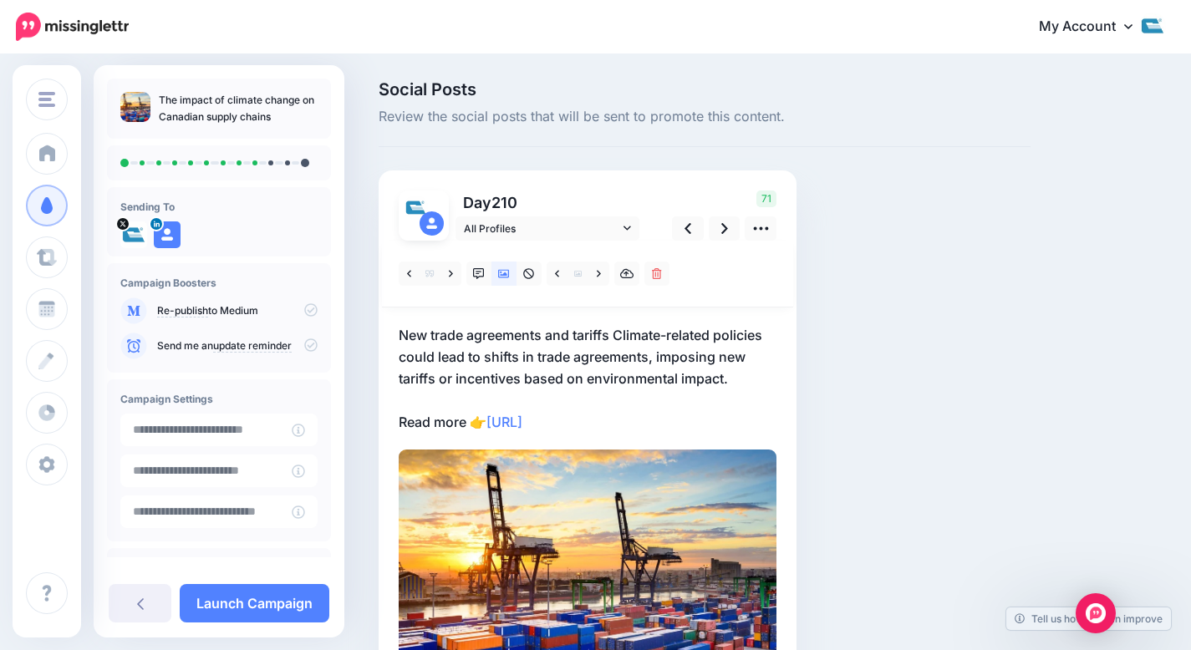
click at [609, 341] on p "New trade agreements and tariffs Climate-related policies could lead to shifts …" at bounding box center [588, 378] width 378 height 109
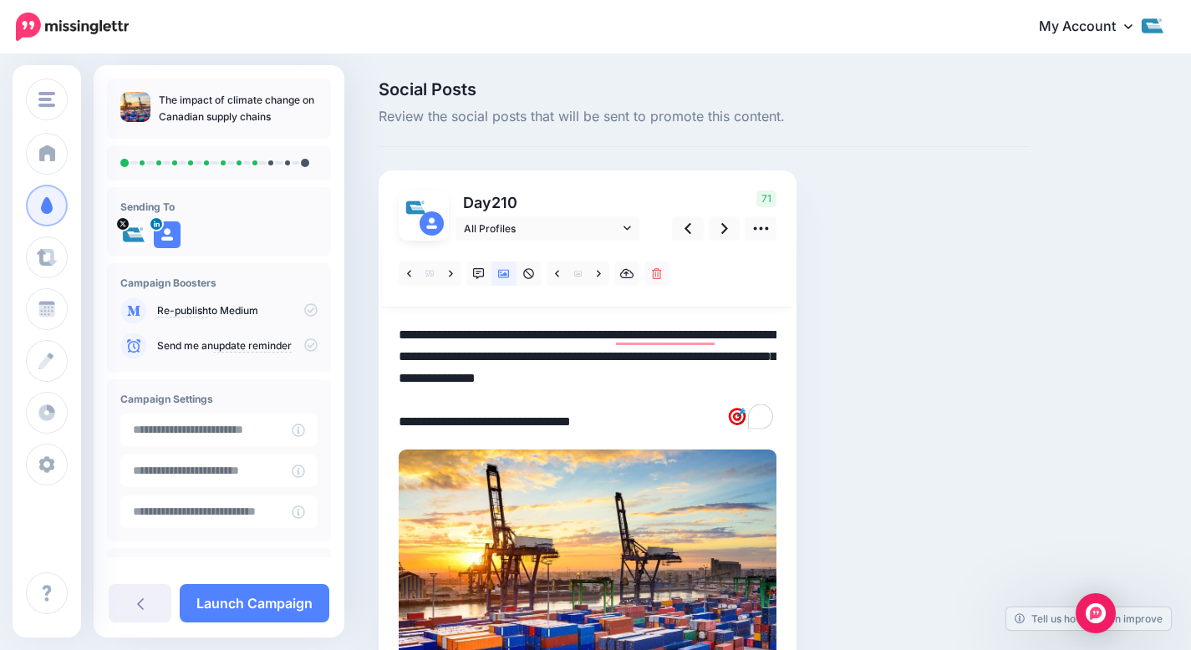
drag, startPoint x: 617, startPoint y: 337, endPoint x: 380, endPoint y: 318, distance: 237.3
click at [380, 318] on div "Day 210 All Profiles" at bounding box center [588, 447] width 418 height 552
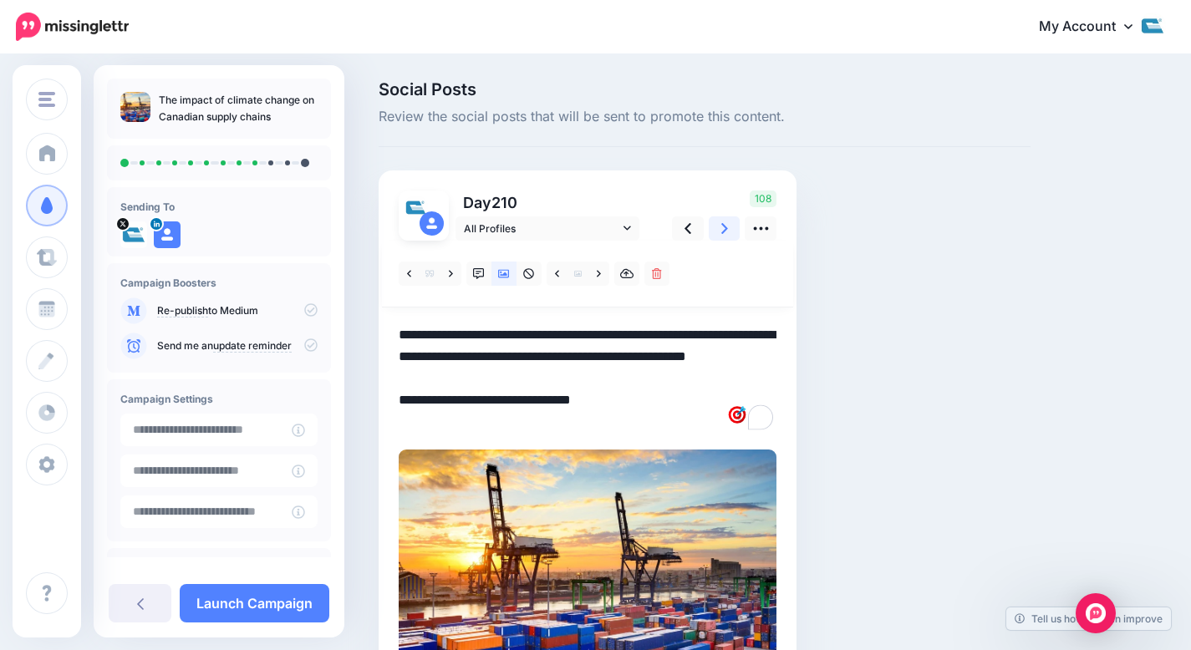
click at [723, 230] on icon at bounding box center [724, 229] width 7 height 18
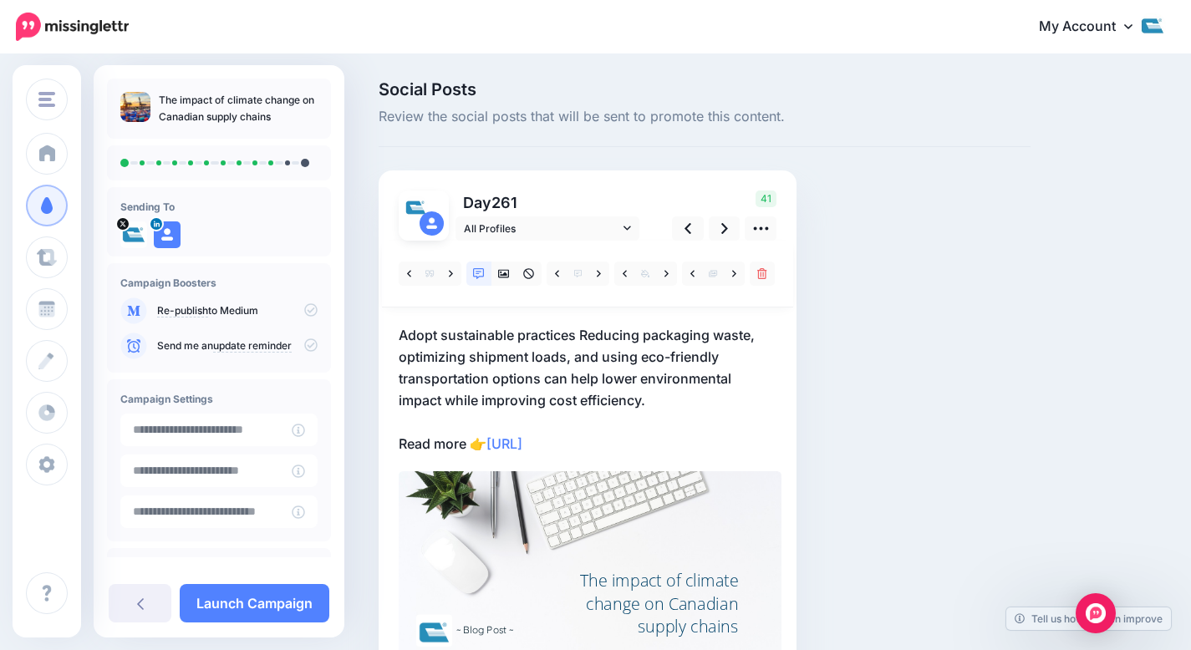
click at [577, 338] on p "Adopt sustainable practices Reducing packaging waste, optimizing shipment loads…" at bounding box center [588, 389] width 378 height 130
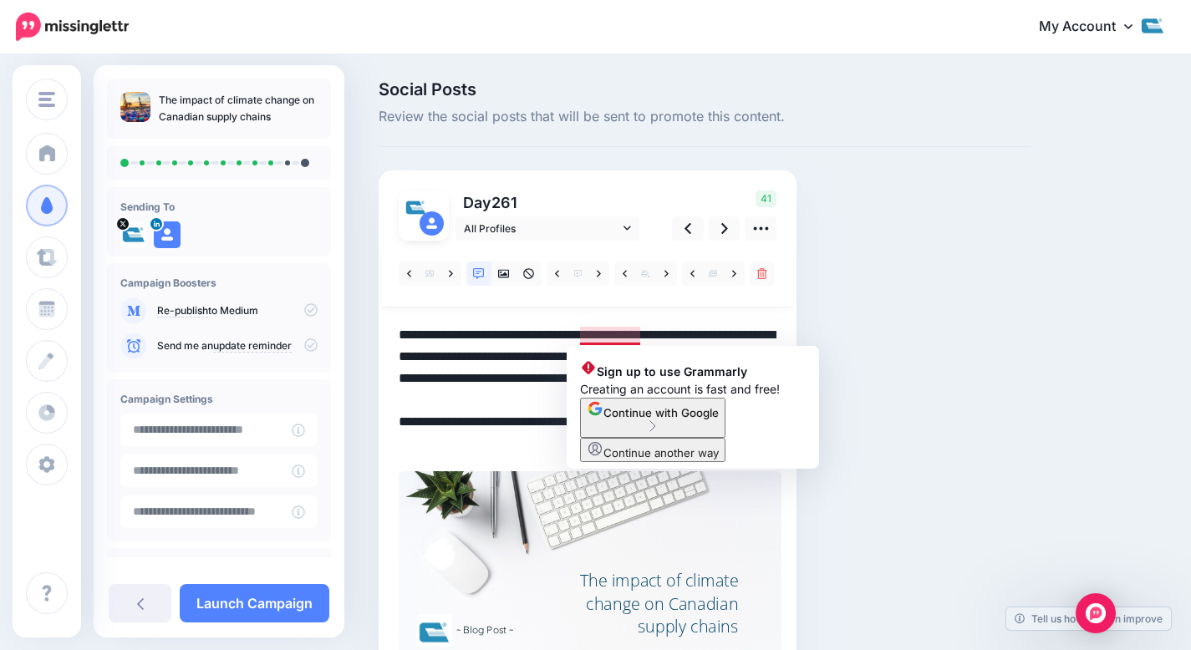
drag, startPoint x: 582, startPoint y: 333, endPoint x: 318, endPoint y: 313, distance: 264.9
click at [318, 313] on div "Cole International Cole International Add Workspace Dashboard Campaigns Curate …" at bounding box center [595, 407] width 1191 height 702
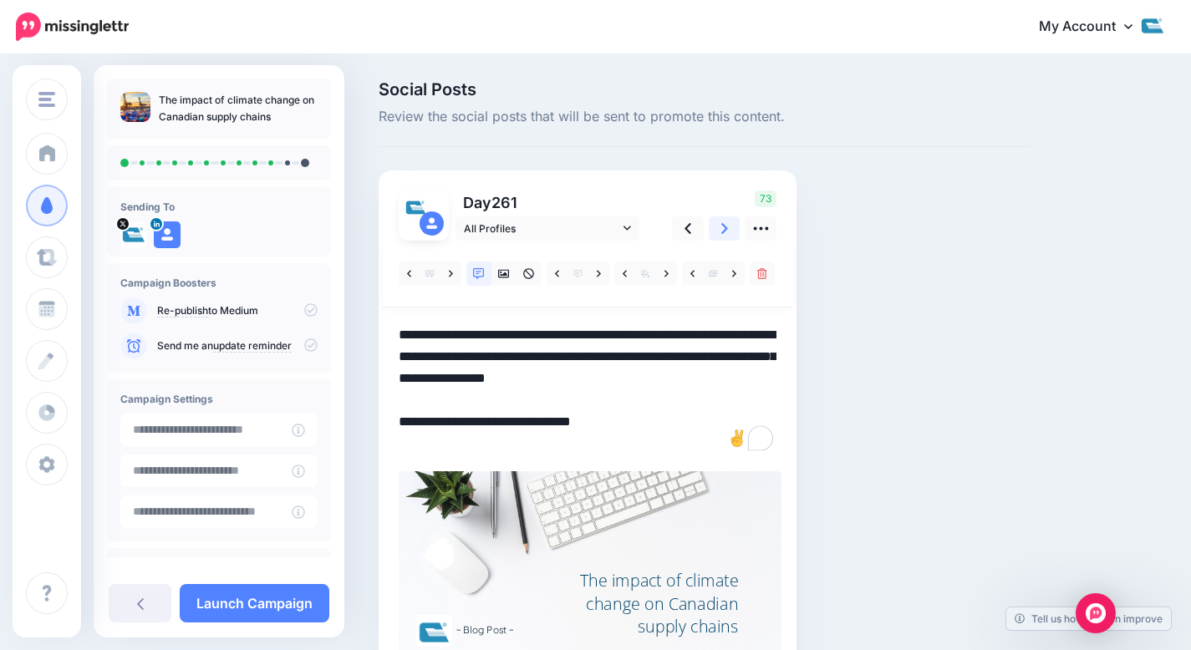
click at [726, 230] on icon at bounding box center [724, 229] width 7 height 18
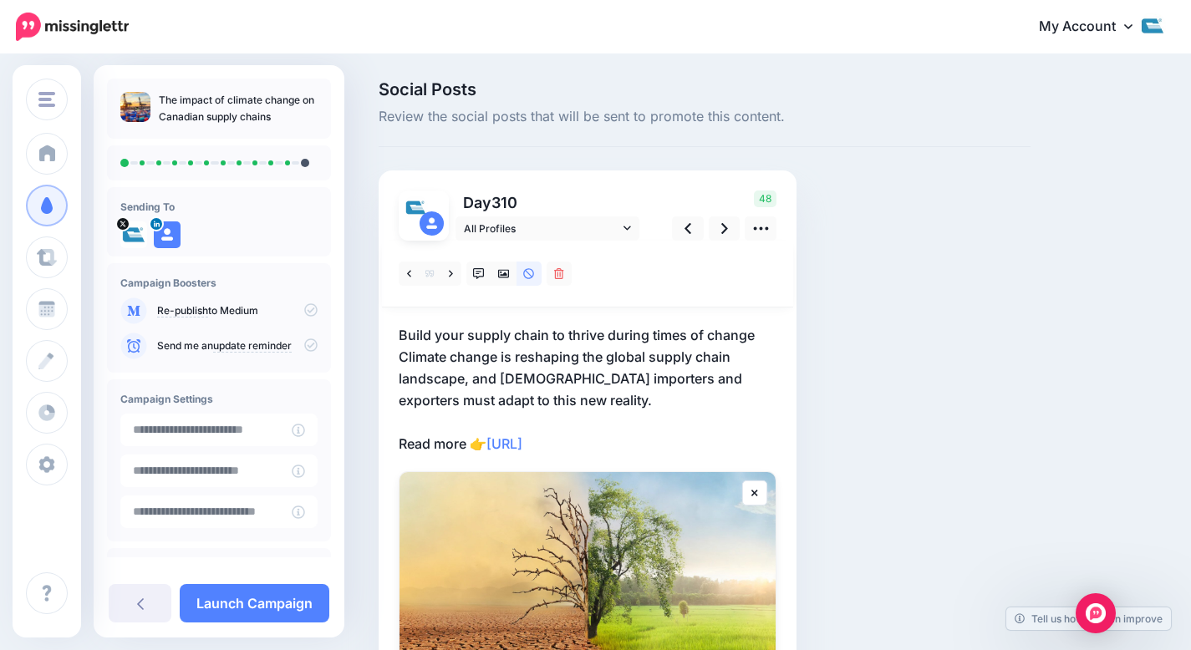
click at [573, 347] on p "Build your supply chain to thrive during times of change Climate change is resh…" at bounding box center [588, 389] width 378 height 130
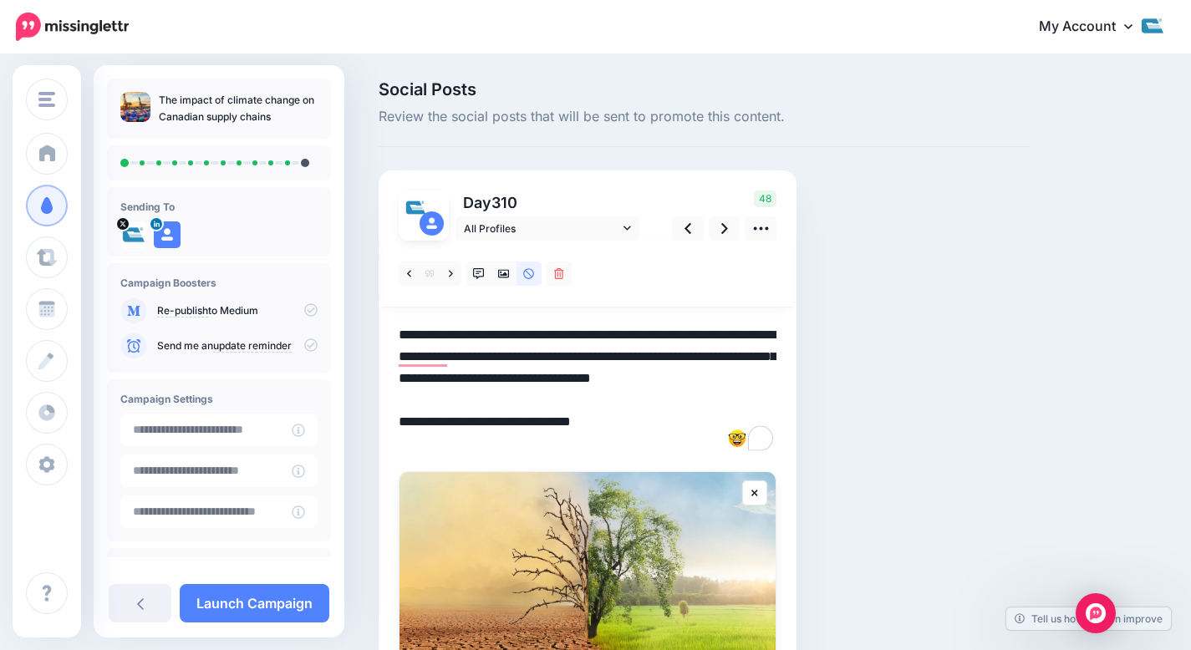
drag, startPoint x: 757, startPoint y: 336, endPoint x: 213, endPoint y: 289, distance: 545.4
click at [213, 289] on div "Cole International Cole International Add Workspace Dashboard Campaigns Curate …" at bounding box center [595, 430] width 1191 height 748
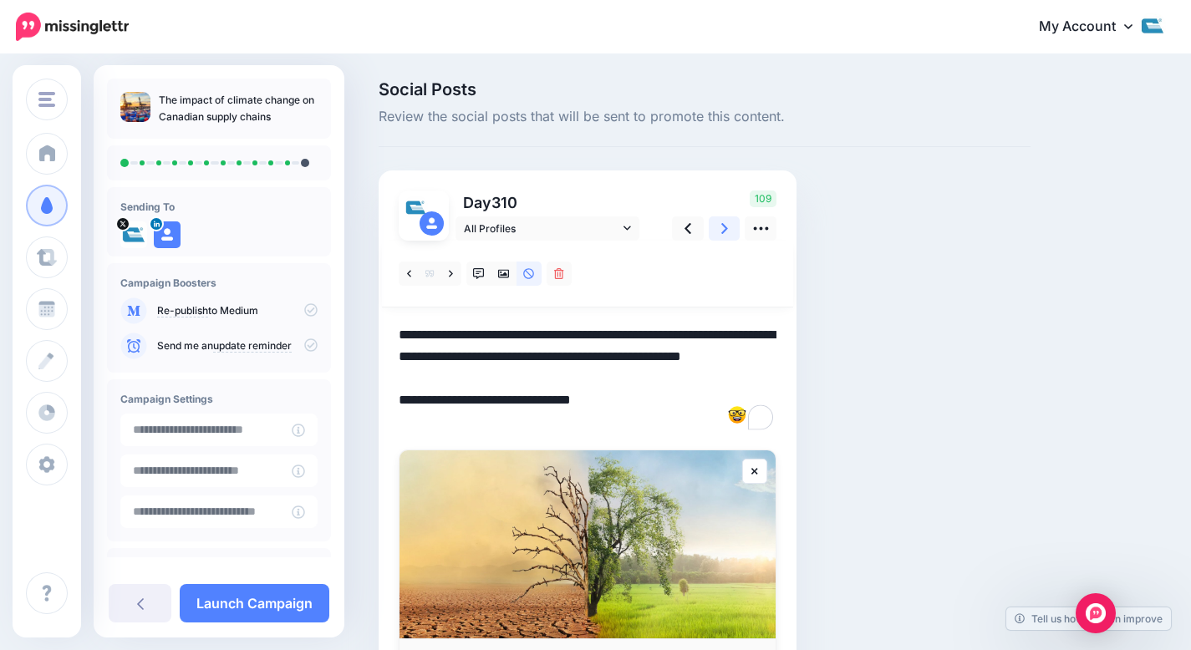
type textarea "**********"
click at [716, 228] on link at bounding box center [725, 229] width 32 height 24
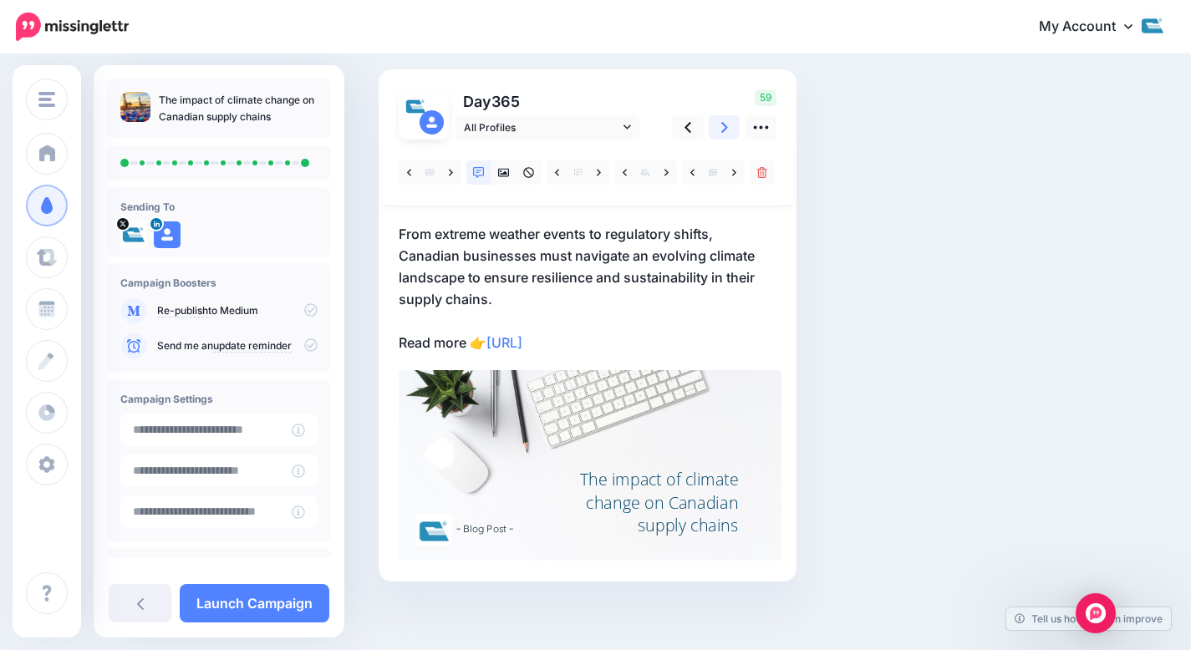
scroll to position [108, 0]
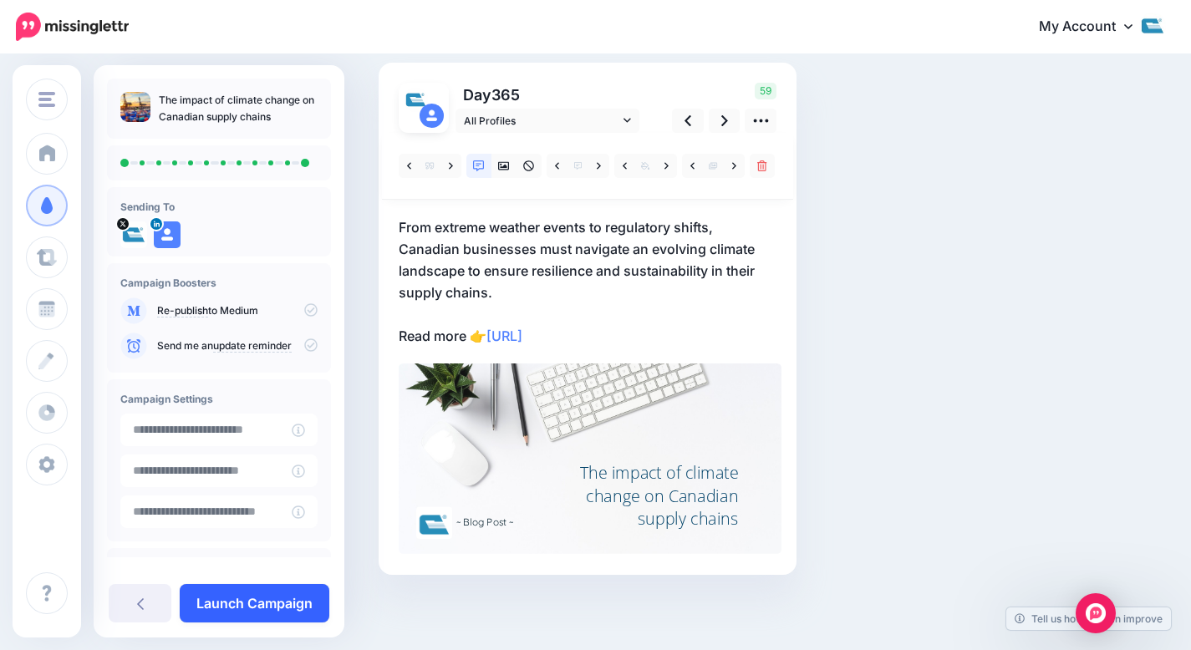
click at [257, 597] on link "Launch Campaign" at bounding box center [255, 603] width 150 height 38
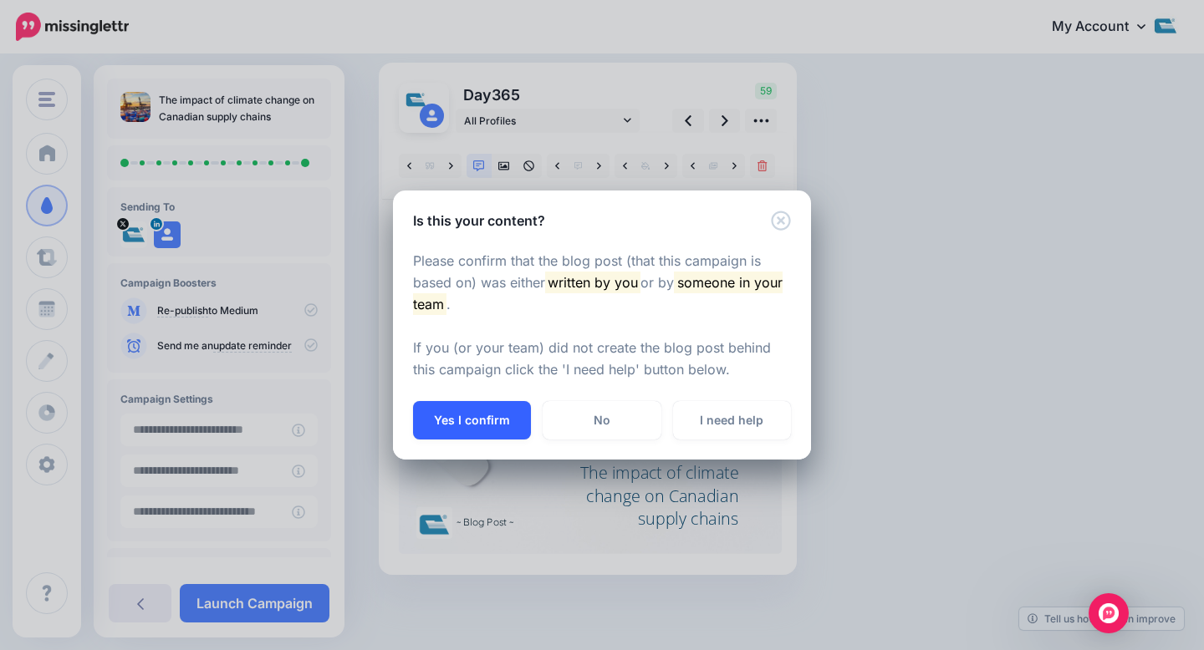
click at [455, 405] on button "Yes I confirm" at bounding box center [472, 420] width 118 height 38
